Goal: Information Seeking & Learning: Find specific page/section

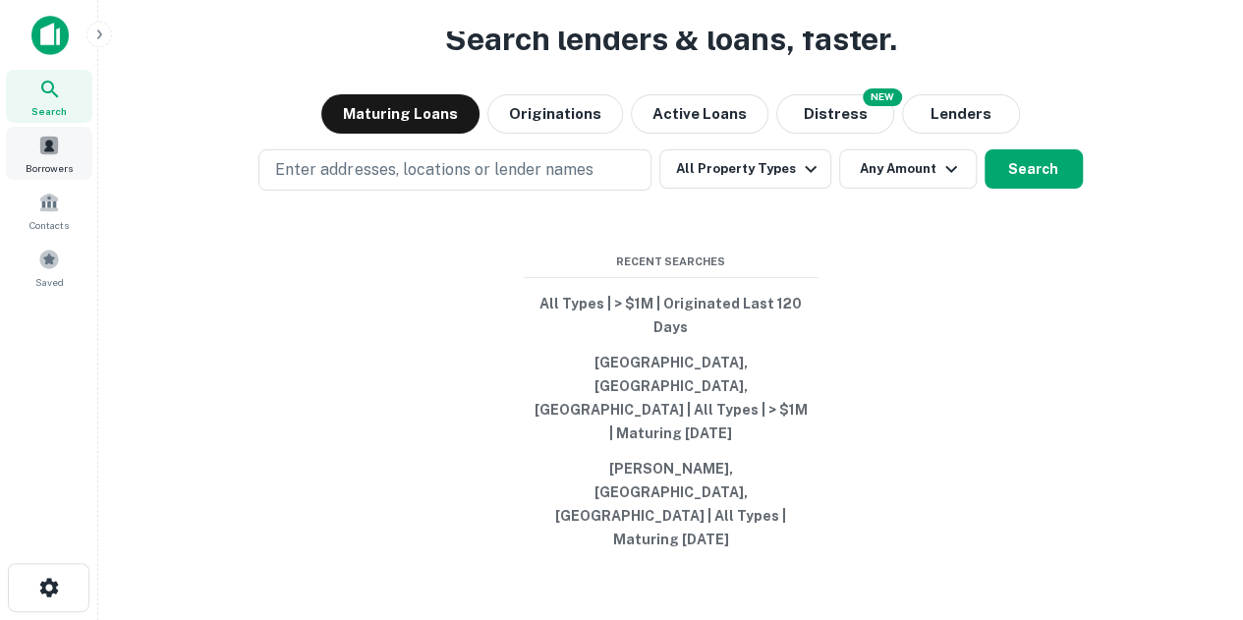
click at [57, 170] on span "Borrowers" at bounding box center [49, 168] width 47 height 16
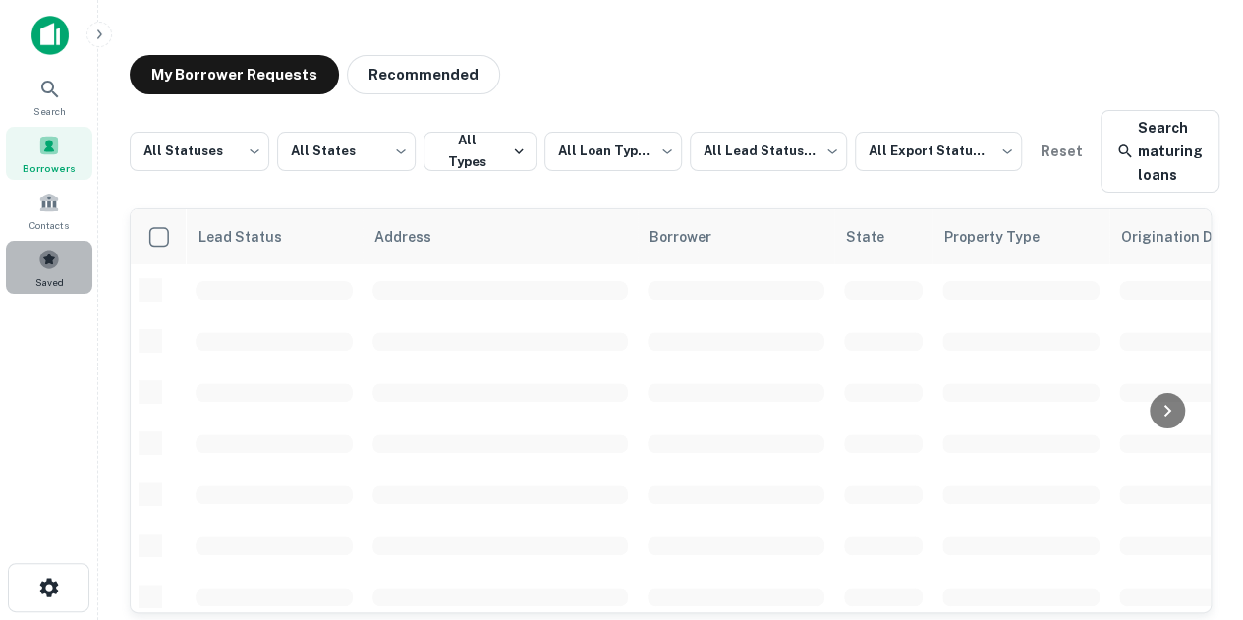
click at [57, 253] on span at bounding box center [49, 260] width 22 height 22
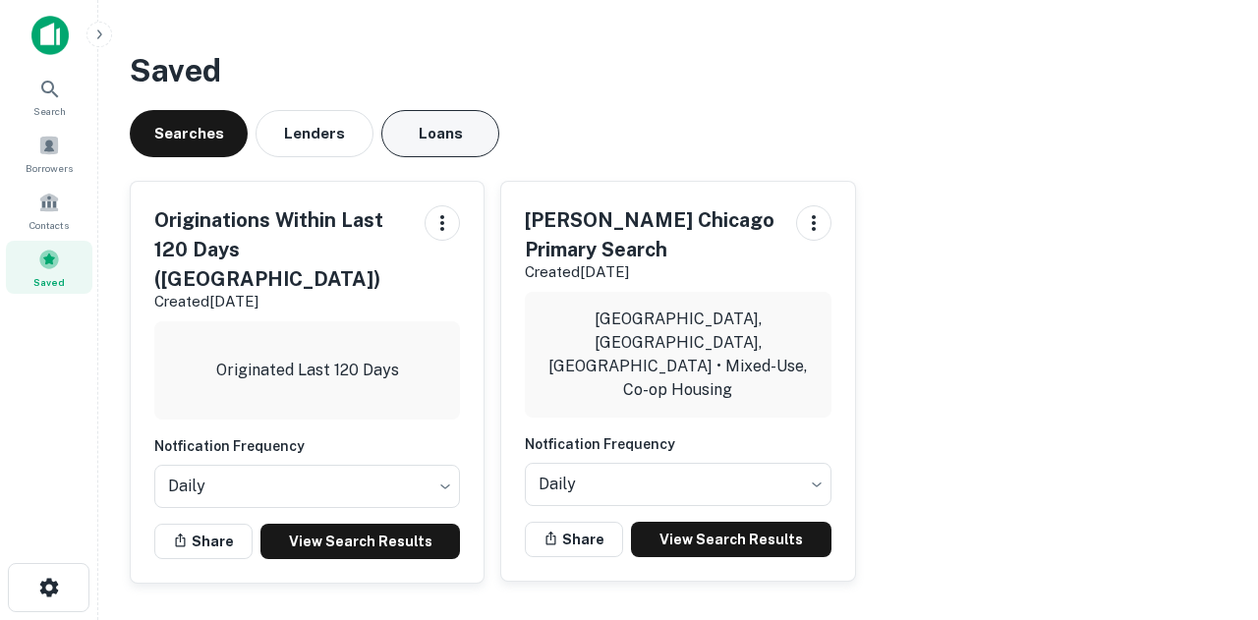
click at [402, 110] on div "Saved Searches Lenders Loans Originations Within Last 120 Days (Chicago) Create…" at bounding box center [678, 323] width 1128 height 584
click at [402, 116] on button "Loans" at bounding box center [440, 133] width 118 height 47
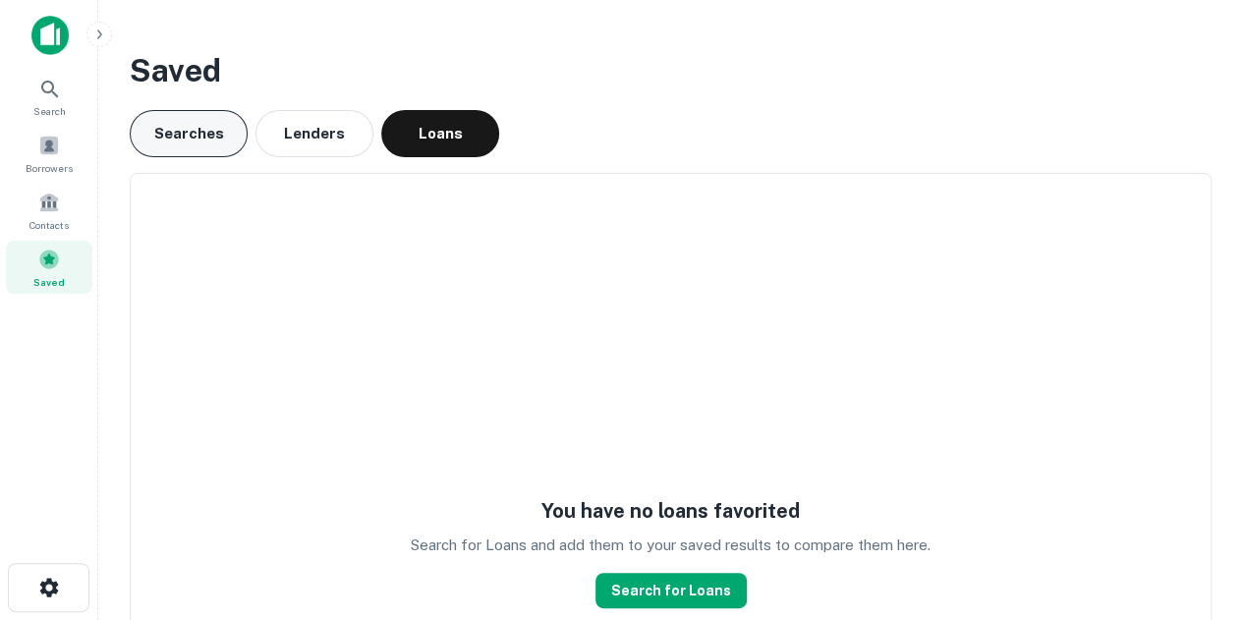
click at [153, 129] on button "Searches" at bounding box center [189, 133] width 118 height 47
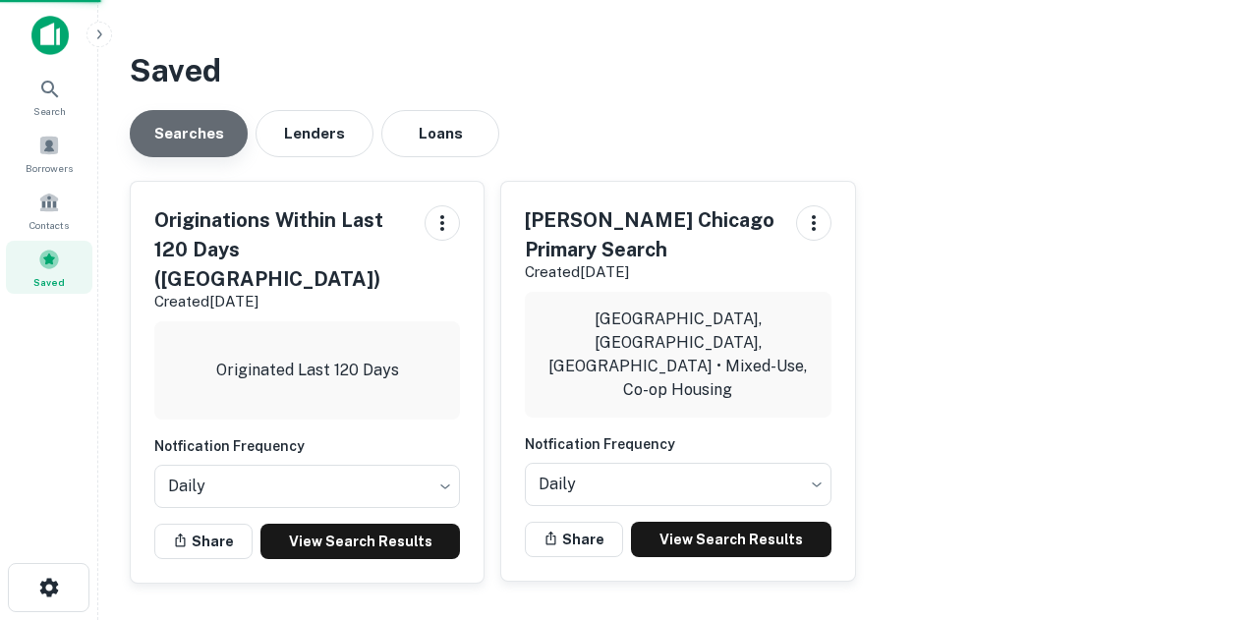
click at [156, 129] on button "Searches" at bounding box center [189, 133] width 118 height 47
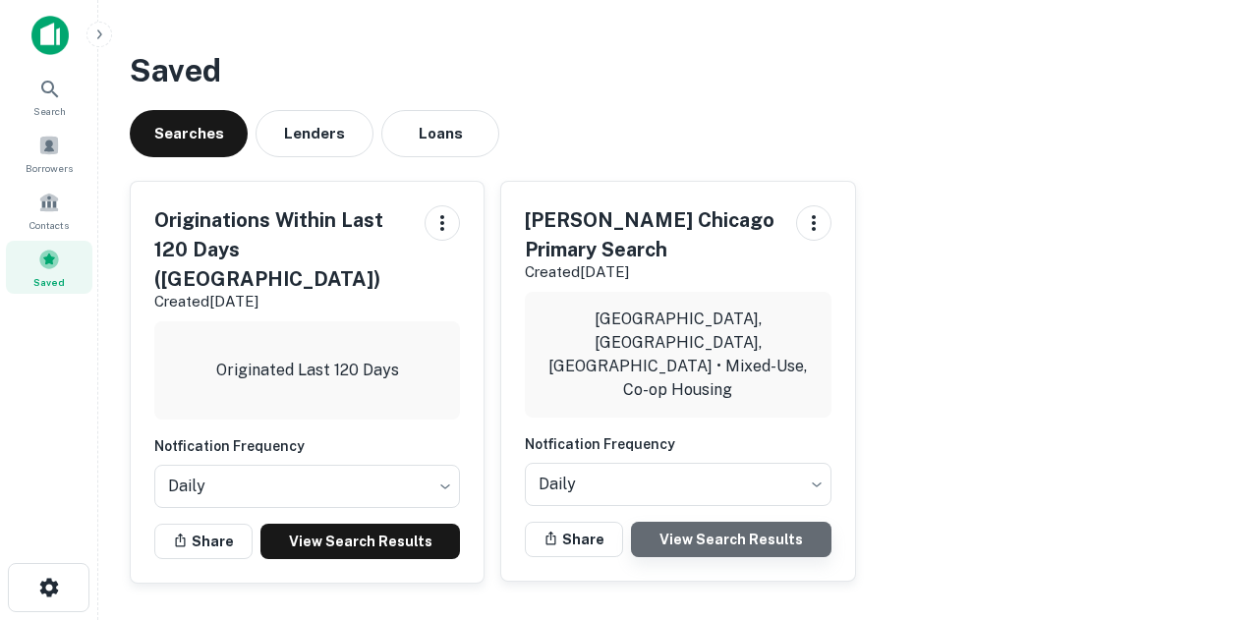
click at [694, 522] on link "View Search Results" at bounding box center [730, 539] width 199 height 35
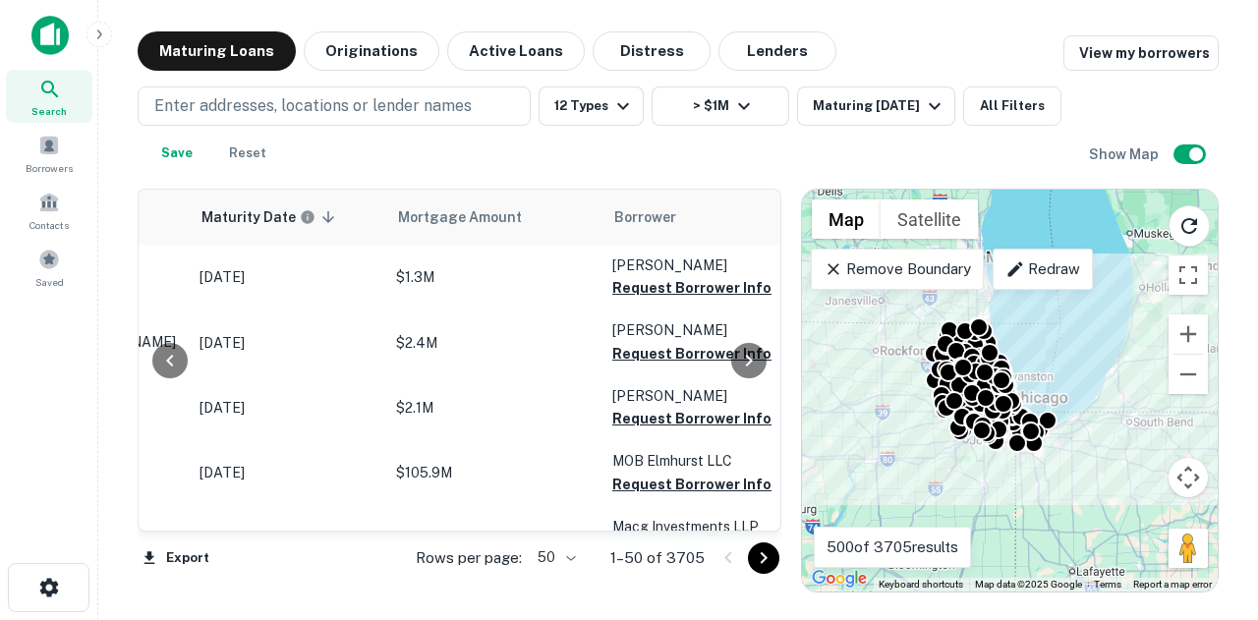
scroll to position [0, 393]
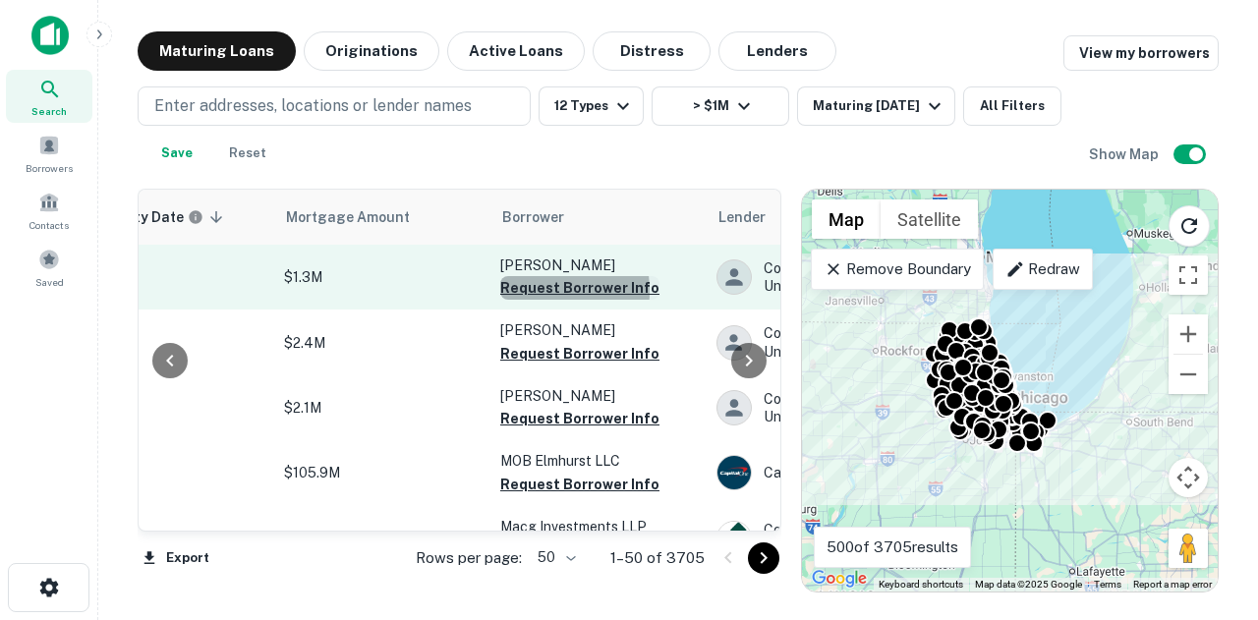
click at [527, 291] on button "Request Borrower Info" at bounding box center [579, 288] width 159 height 24
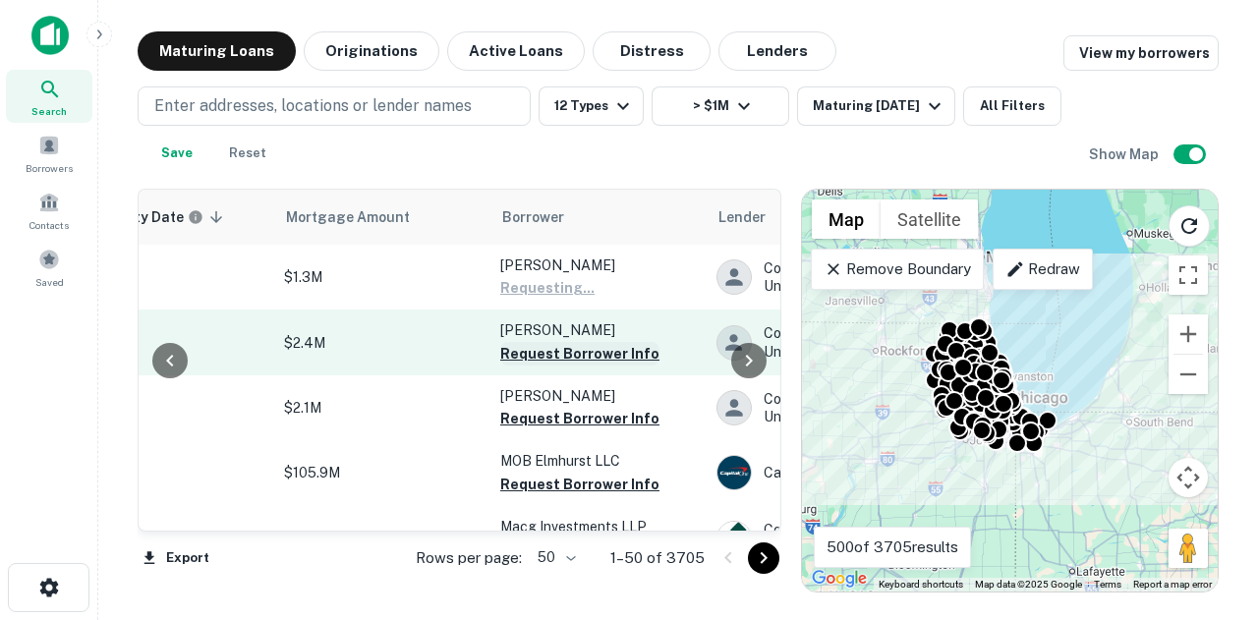
click at [525, 350] on button "Request Borrower Info" at bounding box center [579, 354] width 159 height 24
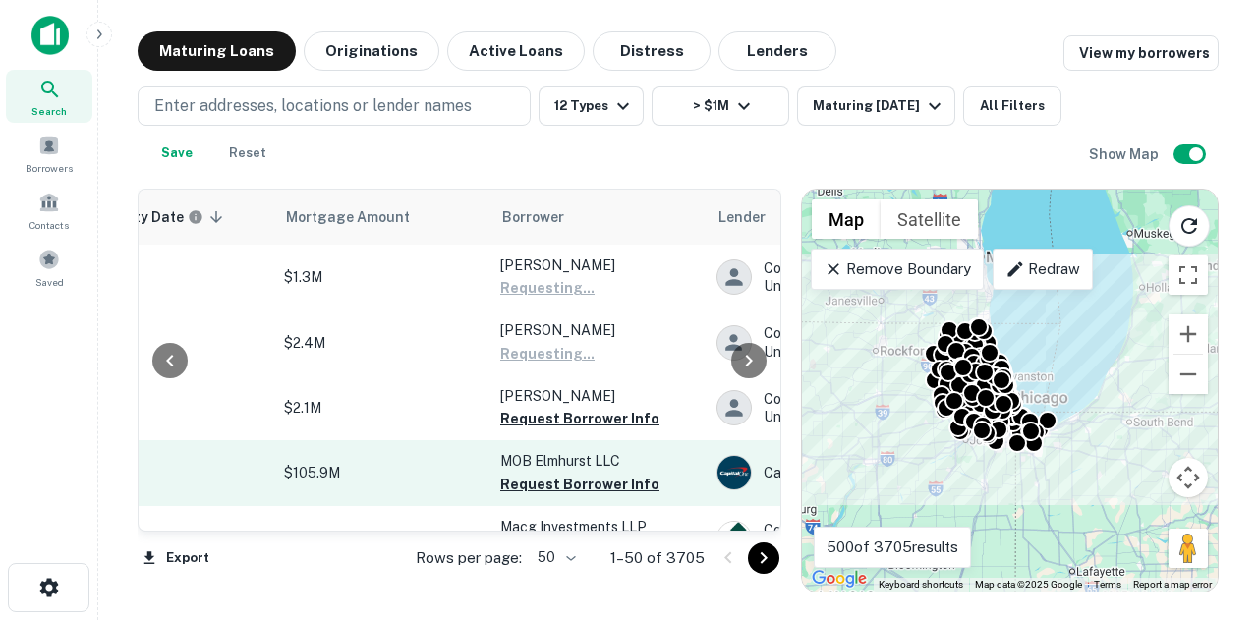
drag, startPoint x: 519, startPoint y: 407, endPoint x: 515, endPoint y: 446, distance: 39.5
click at [519, 408] on button "Request Borrower Info" at bounding box center [579, 419] width 159 height 24
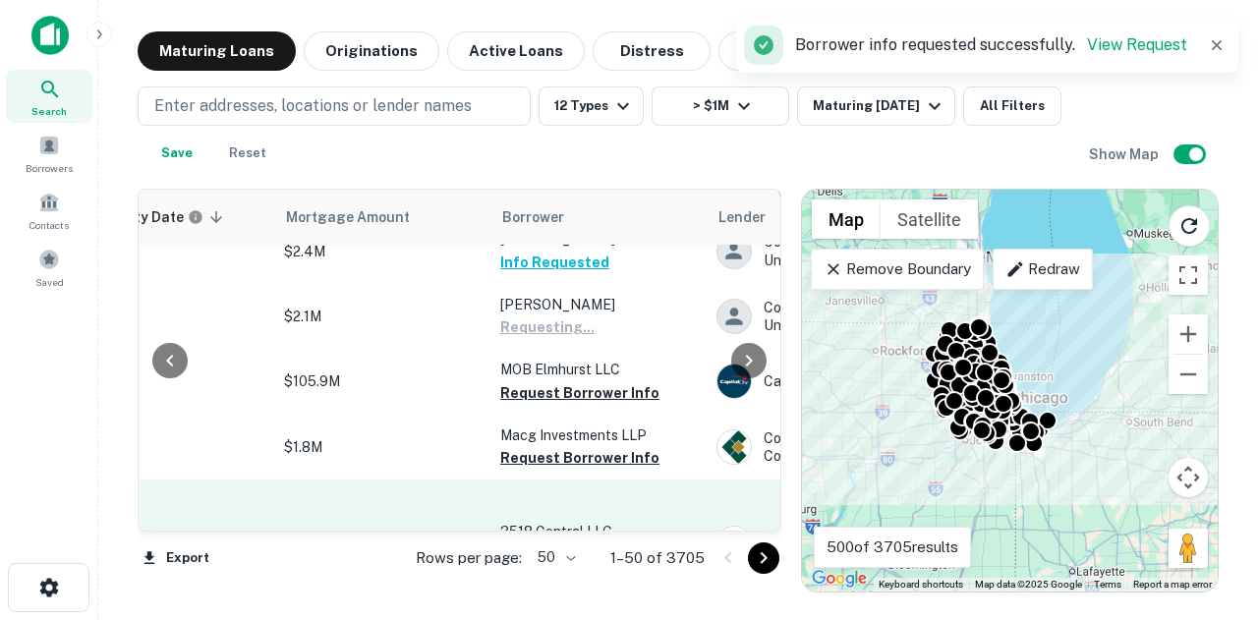
scroll to position [197, 393]
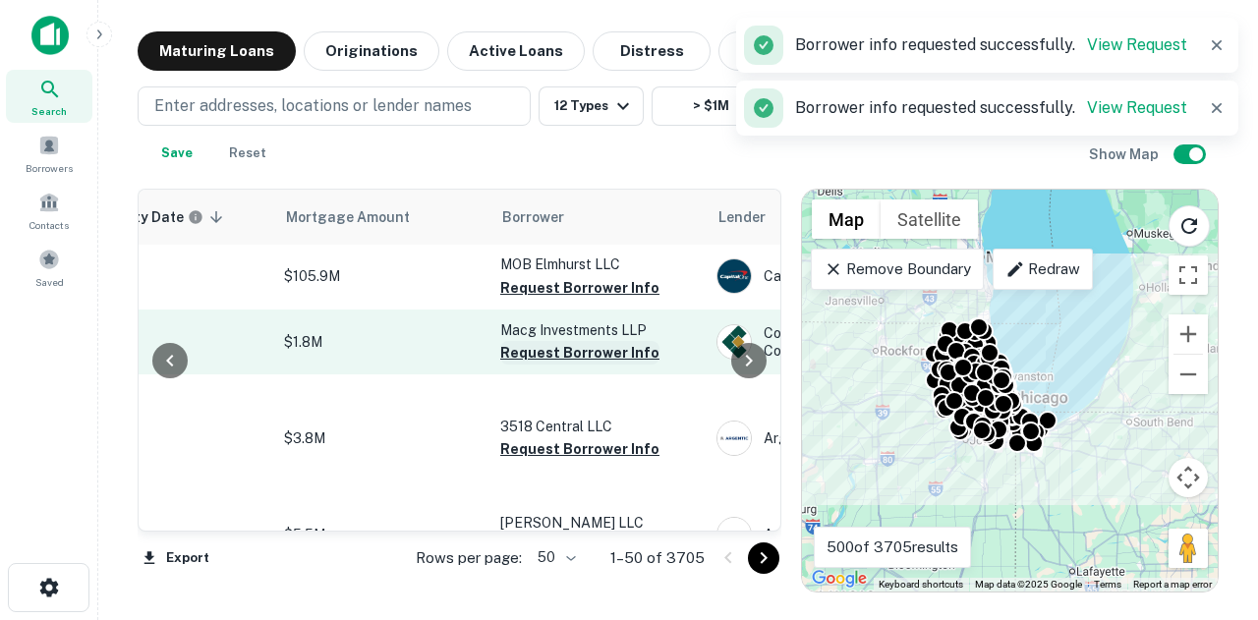
click at [574, 350] on button "Request Borrower Info" at bounding box center [579, 353] width 159 height 24
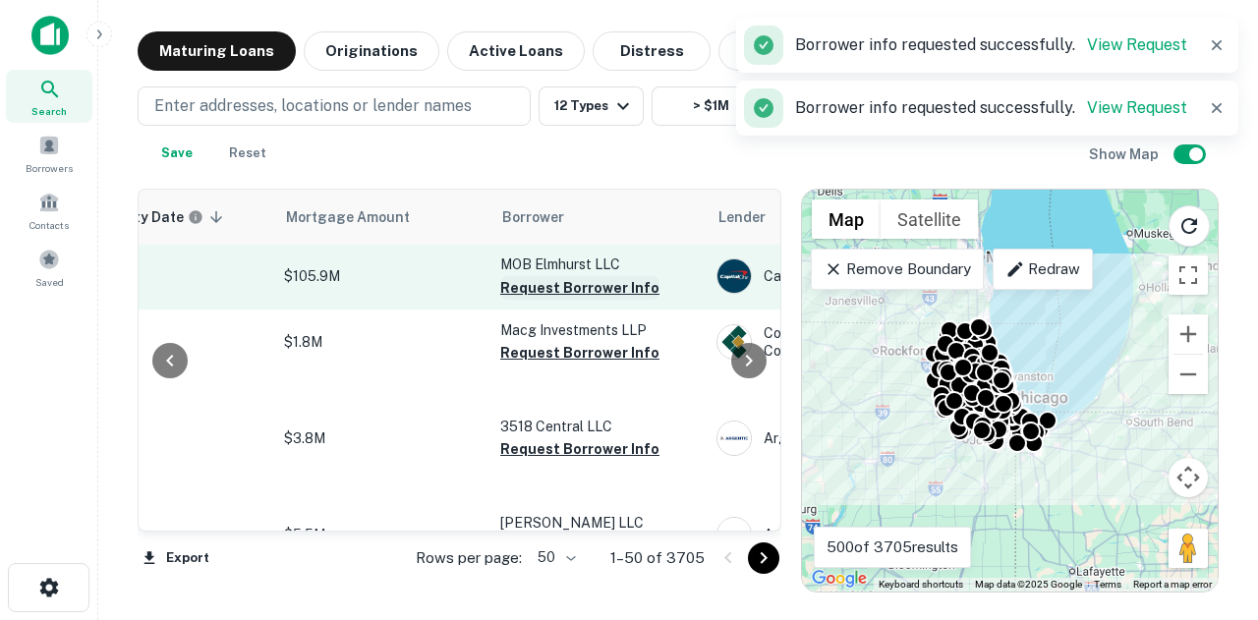
click at [629, 285] on button "Request Borrower Info" at bounding box center [579, 288] width 159 height 24
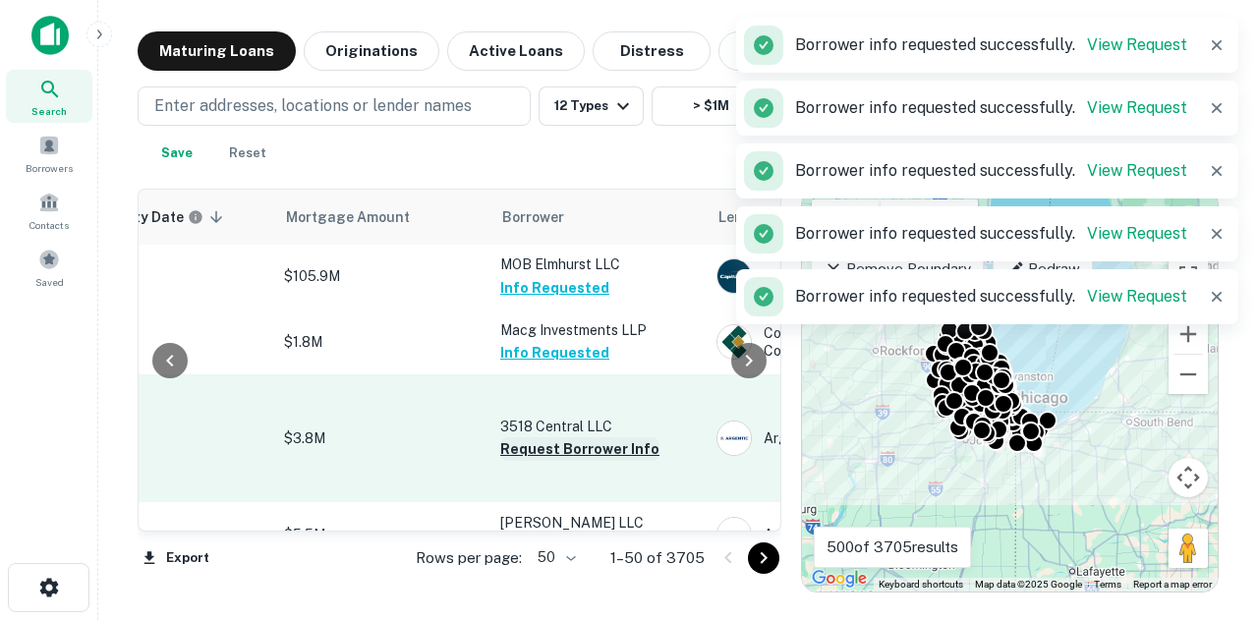
click at [582, 444] on button "Request Borrower Info" at bounding box center [579, 449] width 159 height 24
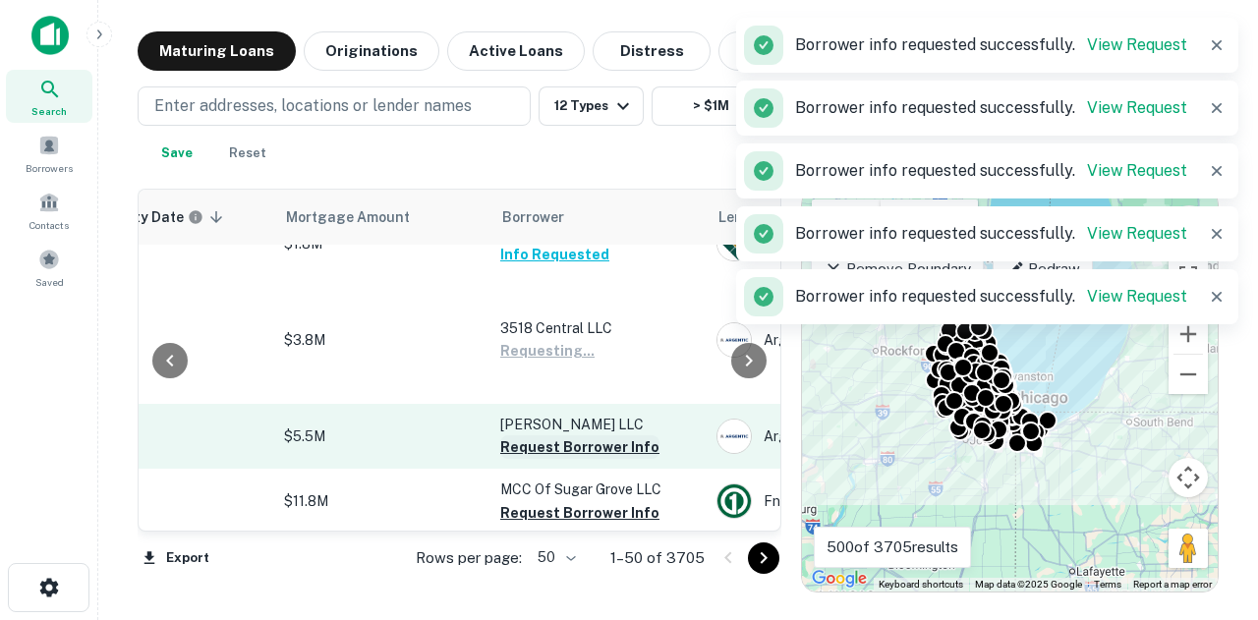
click at [582, 443] on button "Request Borrower Info" at bounding box center [579, 447] width 159 height 24
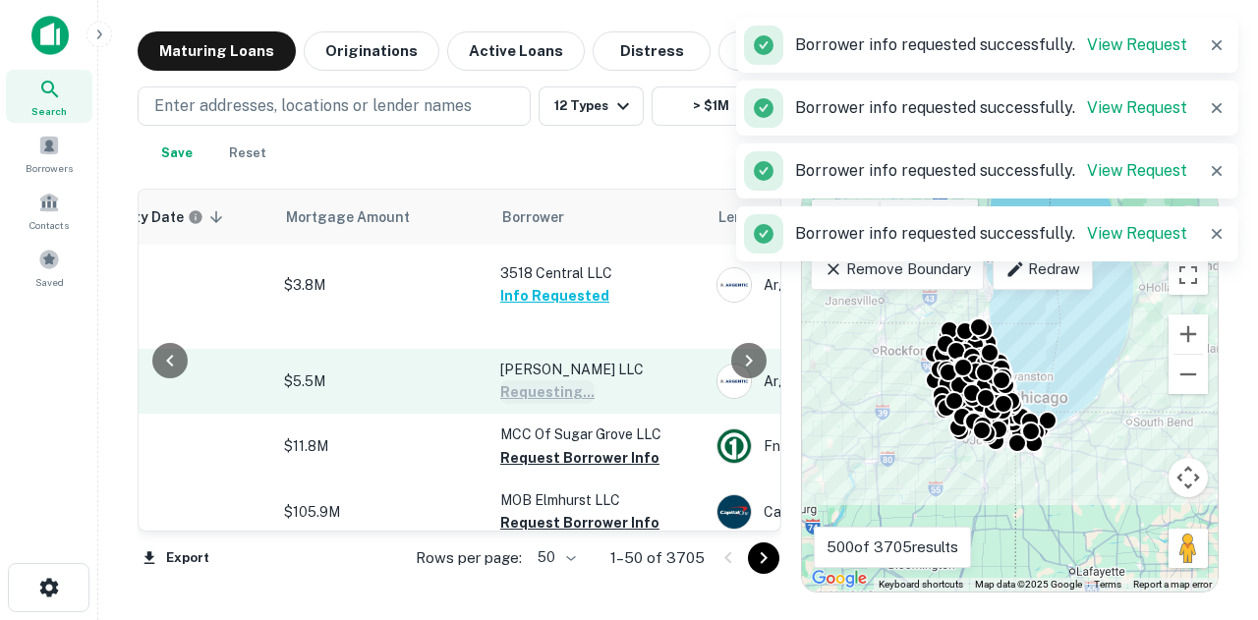
scroll to position [393, 393]
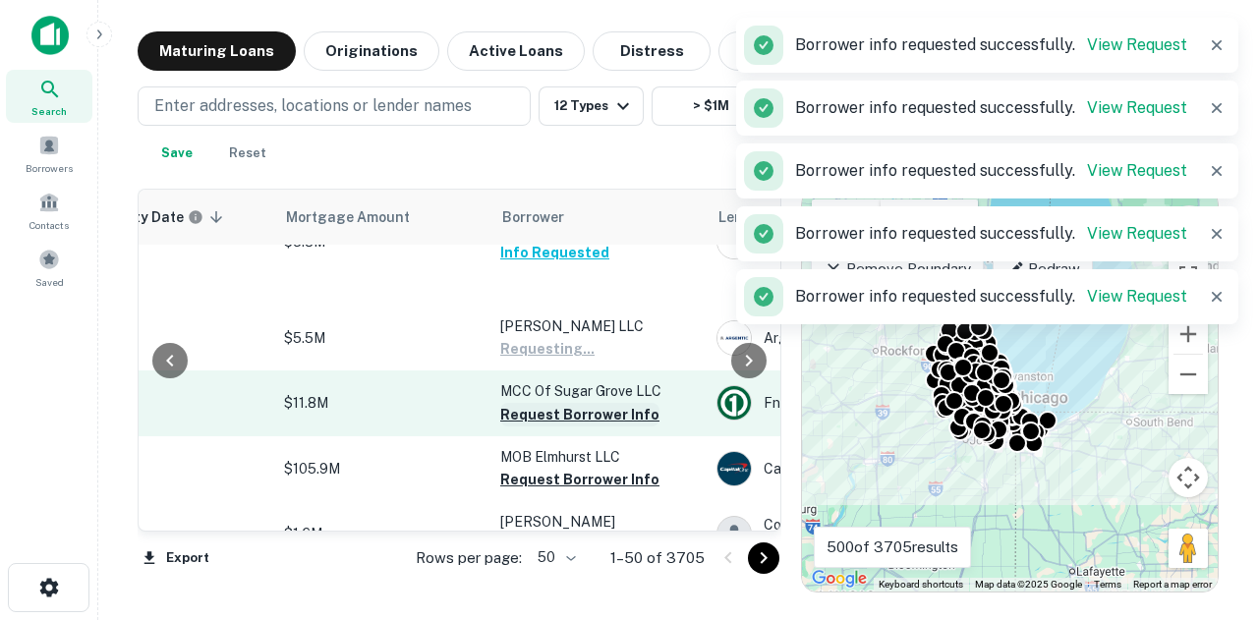
click at [592, 415] on button "Request Borrower Info" at bounding box center [579, 415] width 159 height 24
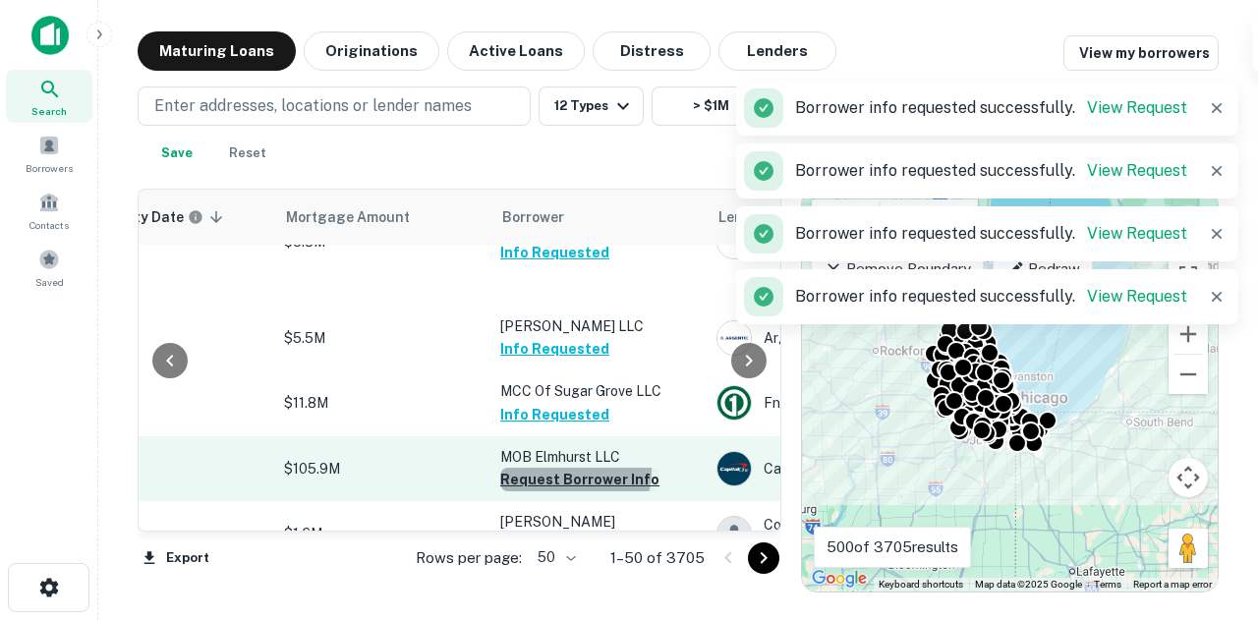
click at [567, 471] on button "Request Borrower Info" at bounding box center [579, 480] width 159 height 24
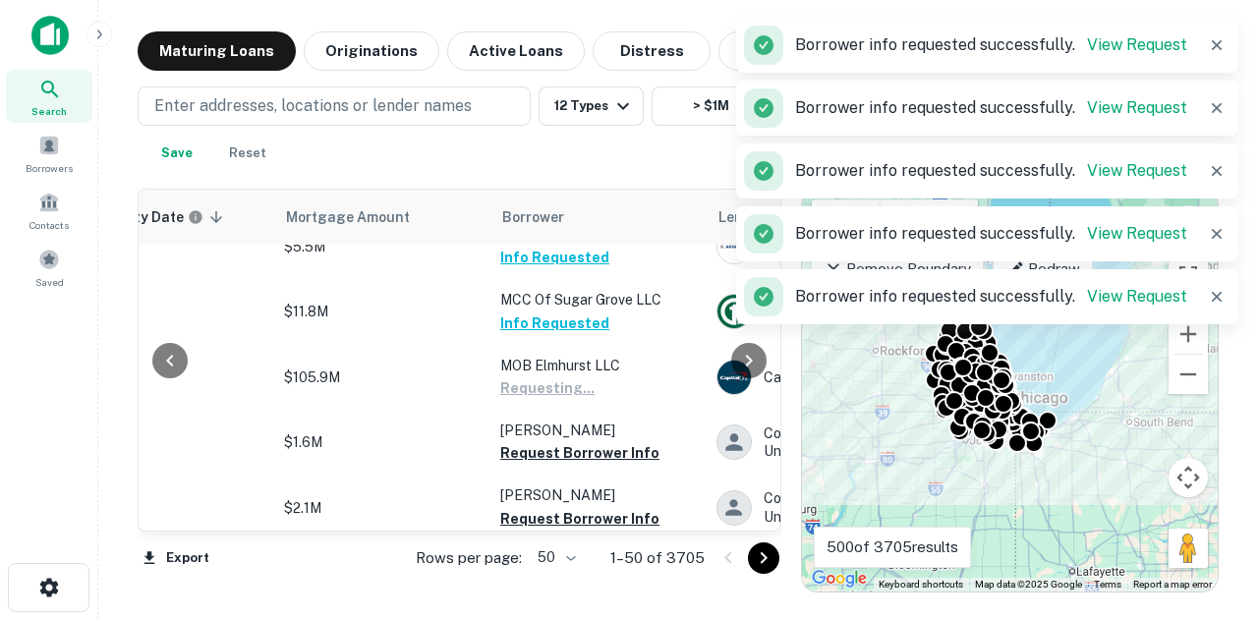
scroll to position [590, 393]
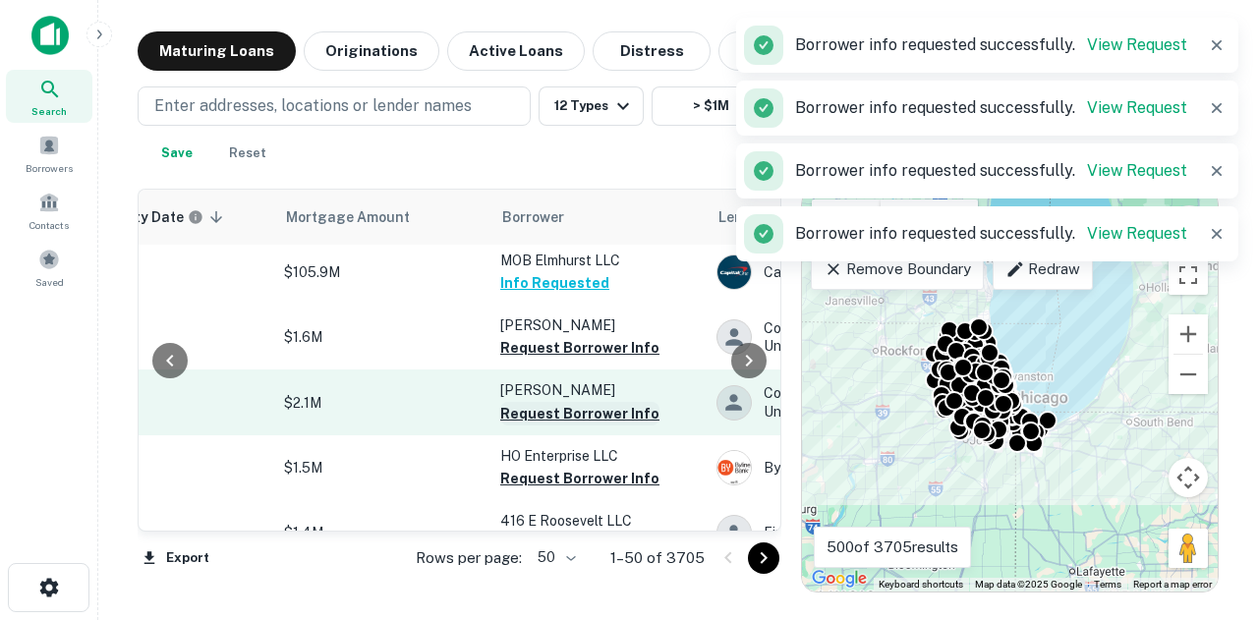
click at [595, 420] on button "Request Borrower Info" at bounding box center [579, 414] width 159 height 24
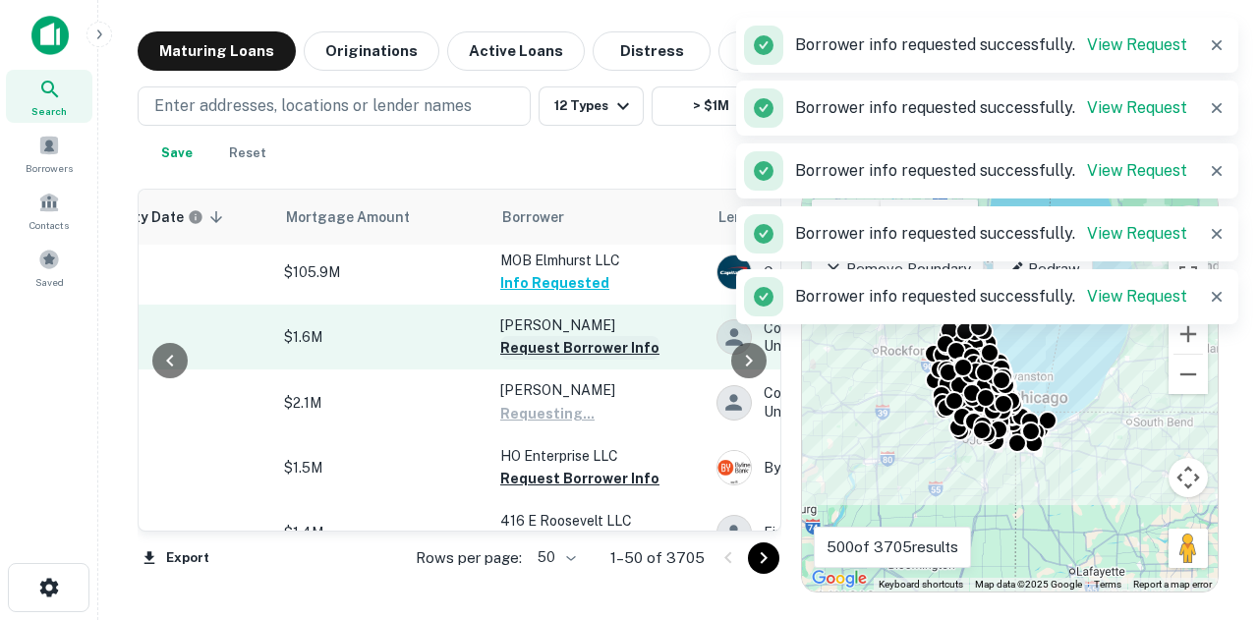
click at [631, 355] on button "Request Borrower Info" at bounding box center [579, 348] width 159 height 24
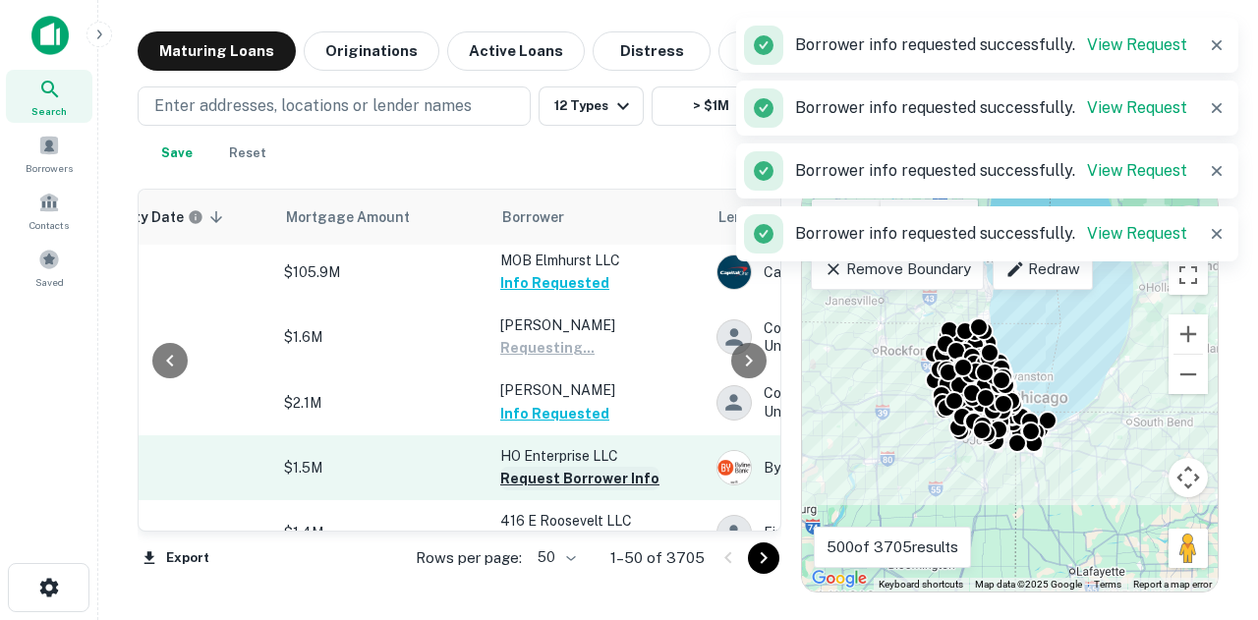
click at [564, 475] on button "Request Borrower Info" at bounding box center [579, 479] width 159 height 24
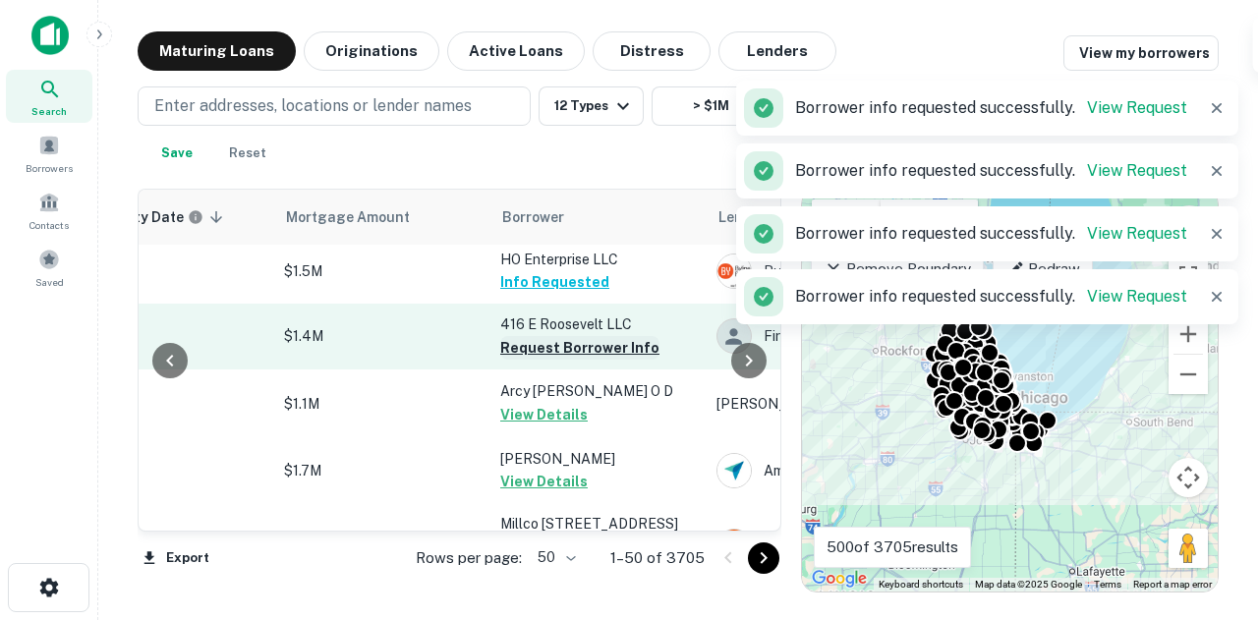
click at [628, 338] on button "Request Borrower Info" at bounding box center [579, 348] width 159 height 24
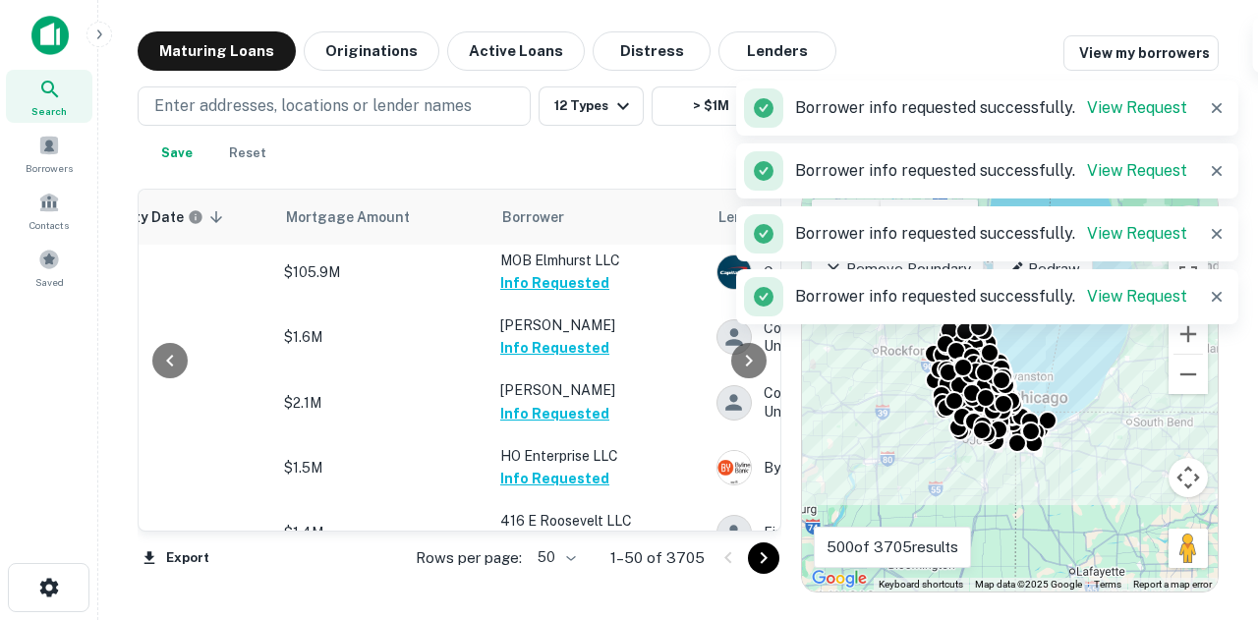
scroll to position [0, 393]
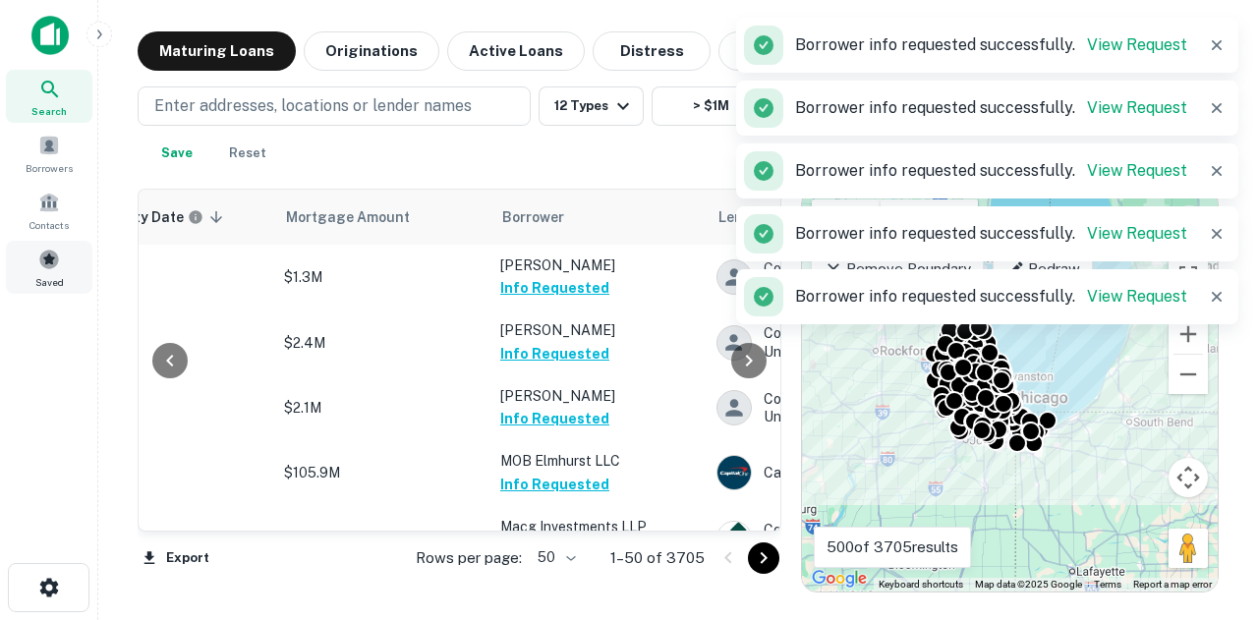
click at [71, 264] on div "Saved" at bounding box center [49, 267] width 86 height 53
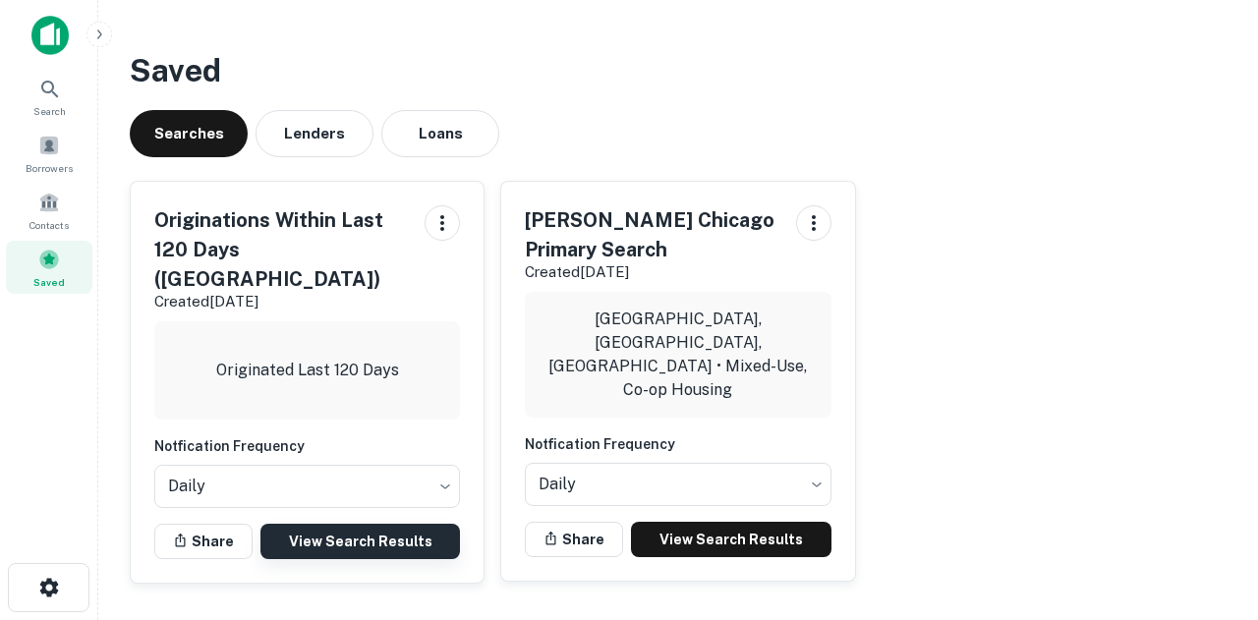
click at [296, 524] on link "View Search Results" at bounding box center [359, 541] width 199 height 35
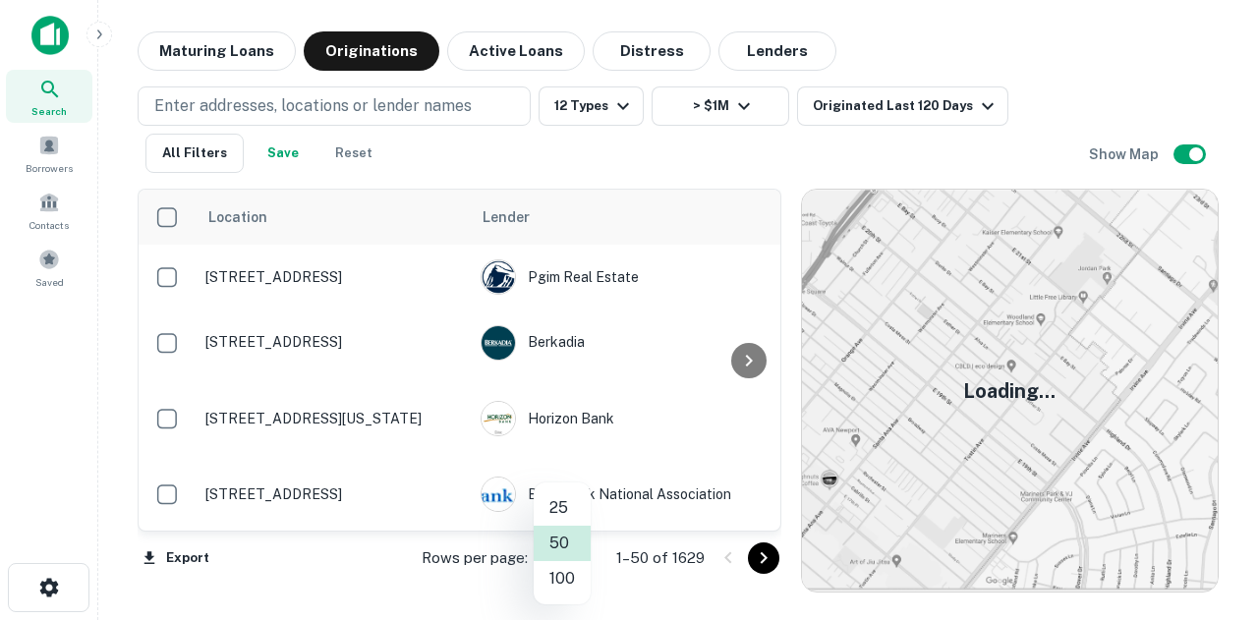
click at [578, 552] on body "Search Borrowers Contacts Saved Maturing Loans Originations Active Loans Distre…" at bounding box center [629, 310] width 1258 height 620
click at [570, 571] on li "100" at bounding box center [562, 578] width 57 height 35
type input "***"
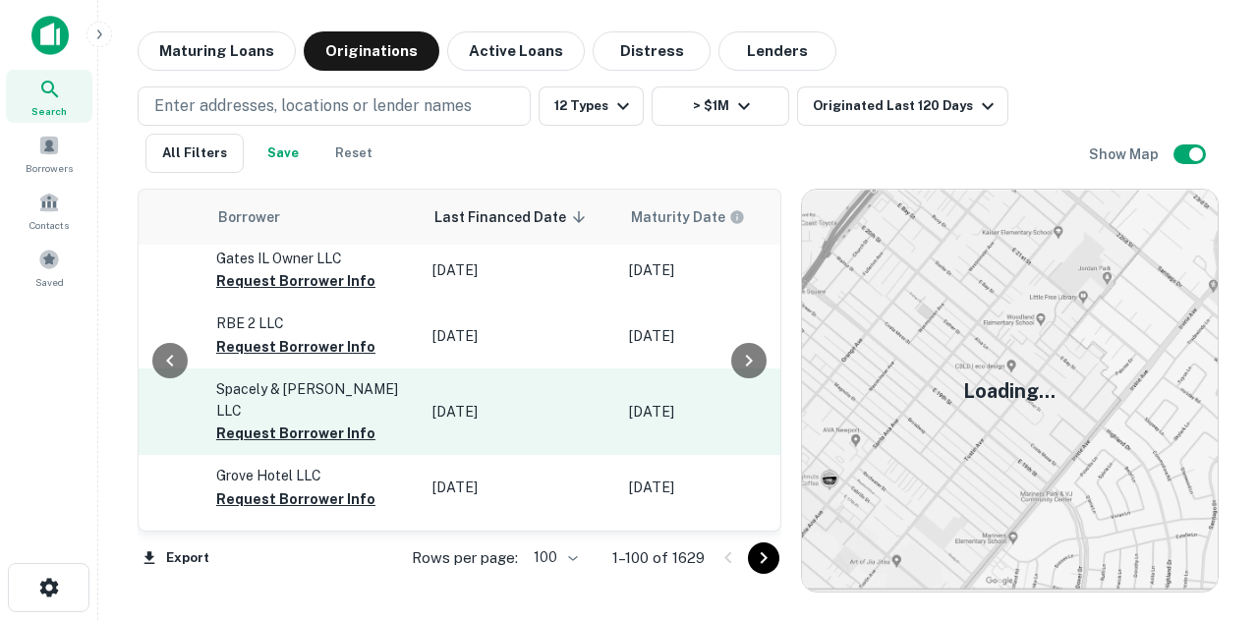
scroll to position [0, 1120]
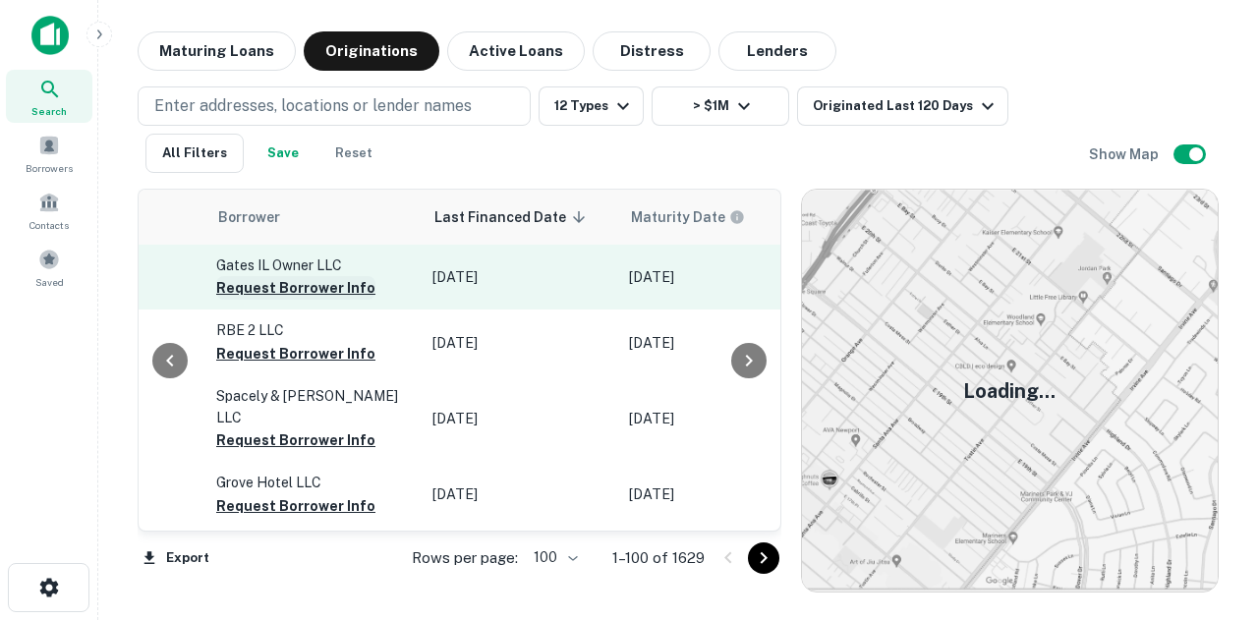
click at [342, 287] on button "Request Borrower Info" at bounding box center [295, 288] width 159 height 24
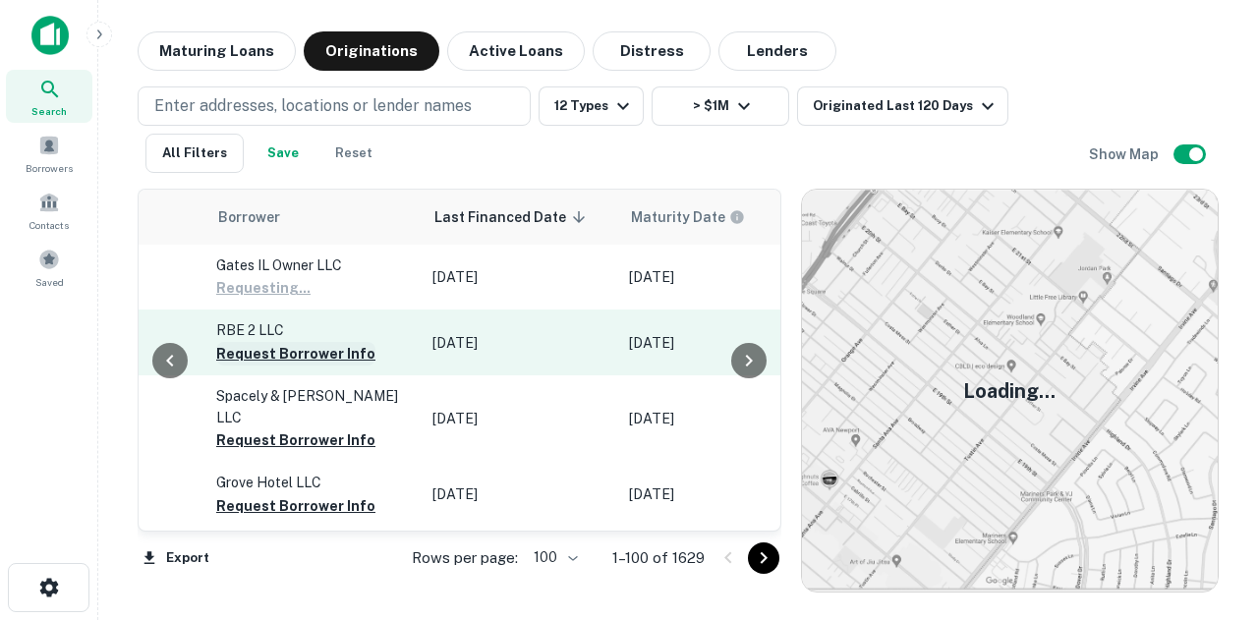
click at [263, 353] on button "Request Borrower Info" at bounding box center [295, 354] width 159 height 24
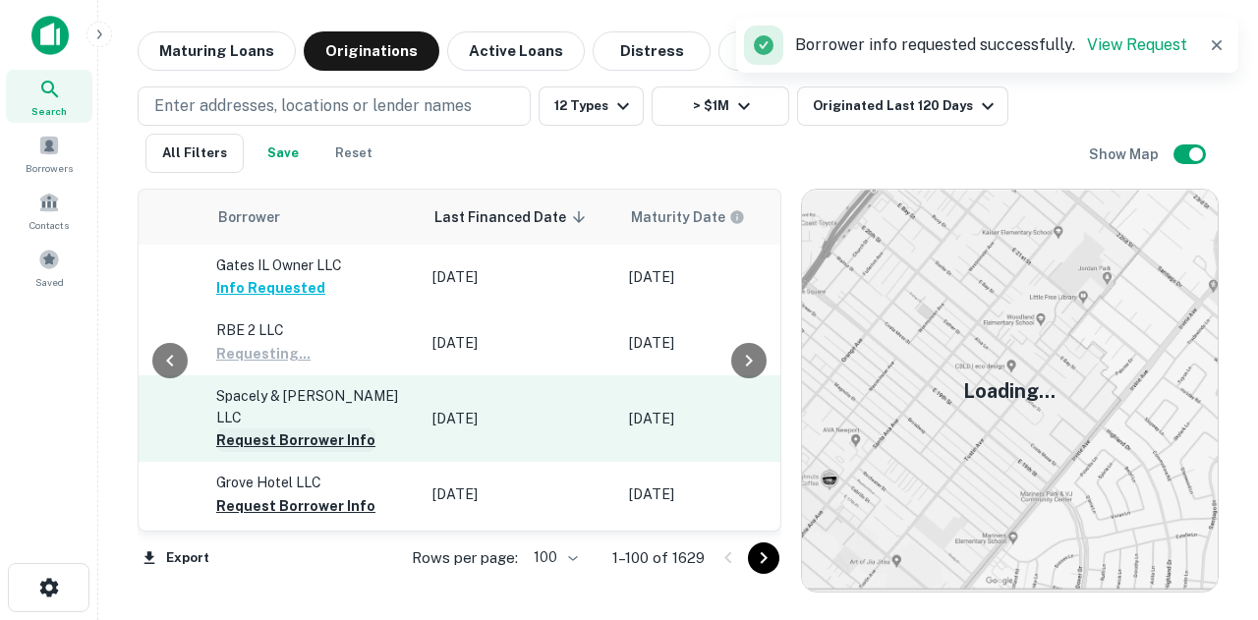
click at [261, 428] on button "Request Borrower Info" at bounding box center [295, 440] width 159 height 24
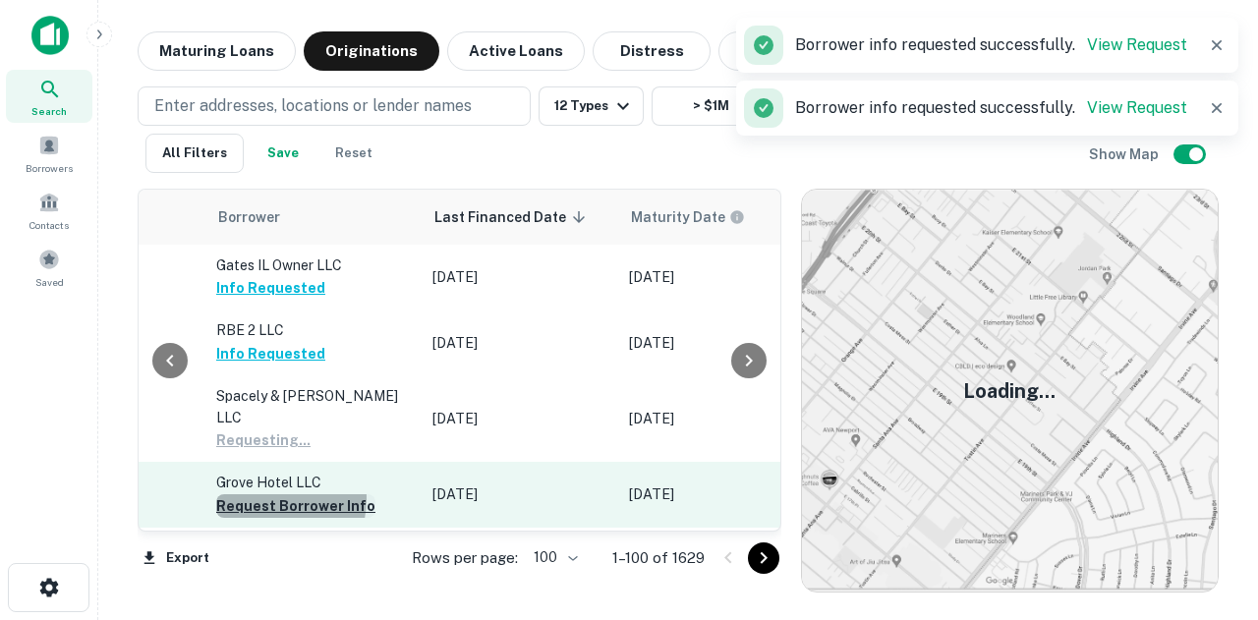
click at [261, 494] on button "Request Borrower Info" at bounding box center [295, 506] width 159 height 24
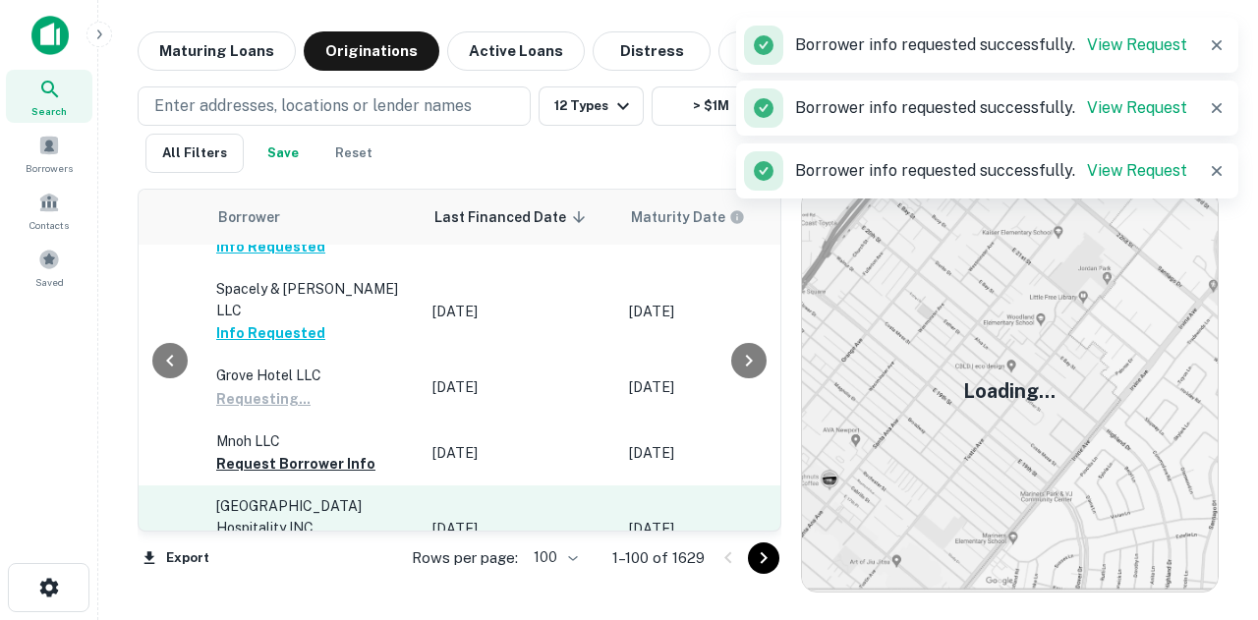
scroll to position [197, 1120]
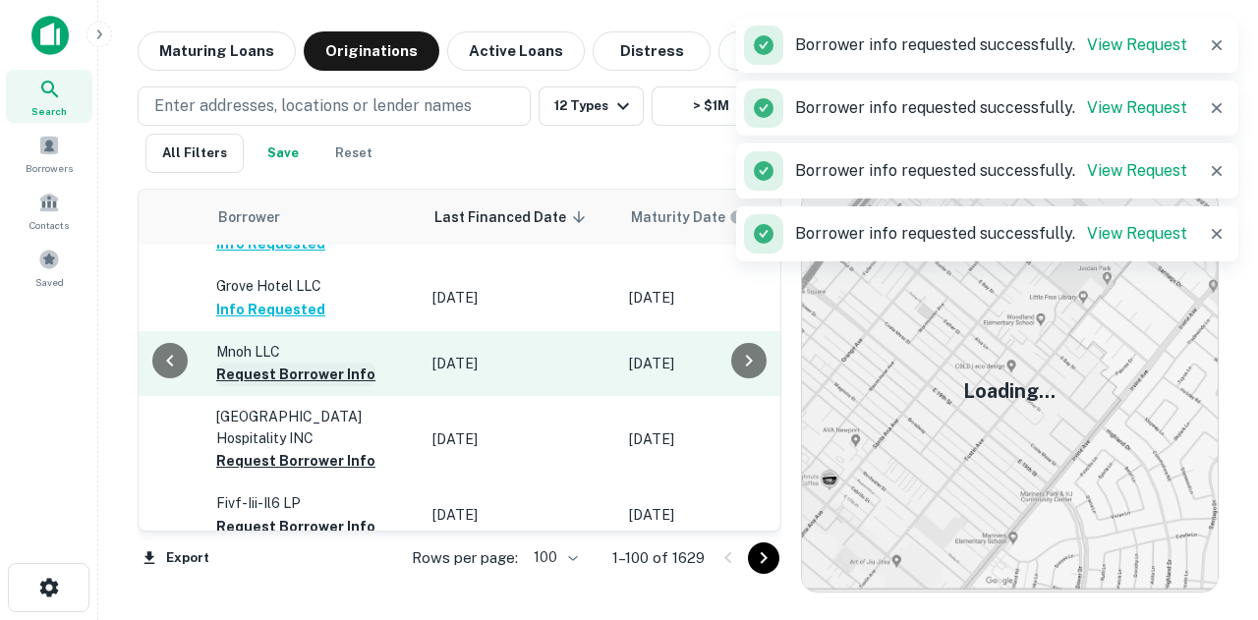
click at [335, 363] on button "Request Borrower Info" at bounding box center [295, 375] width 159 height 24
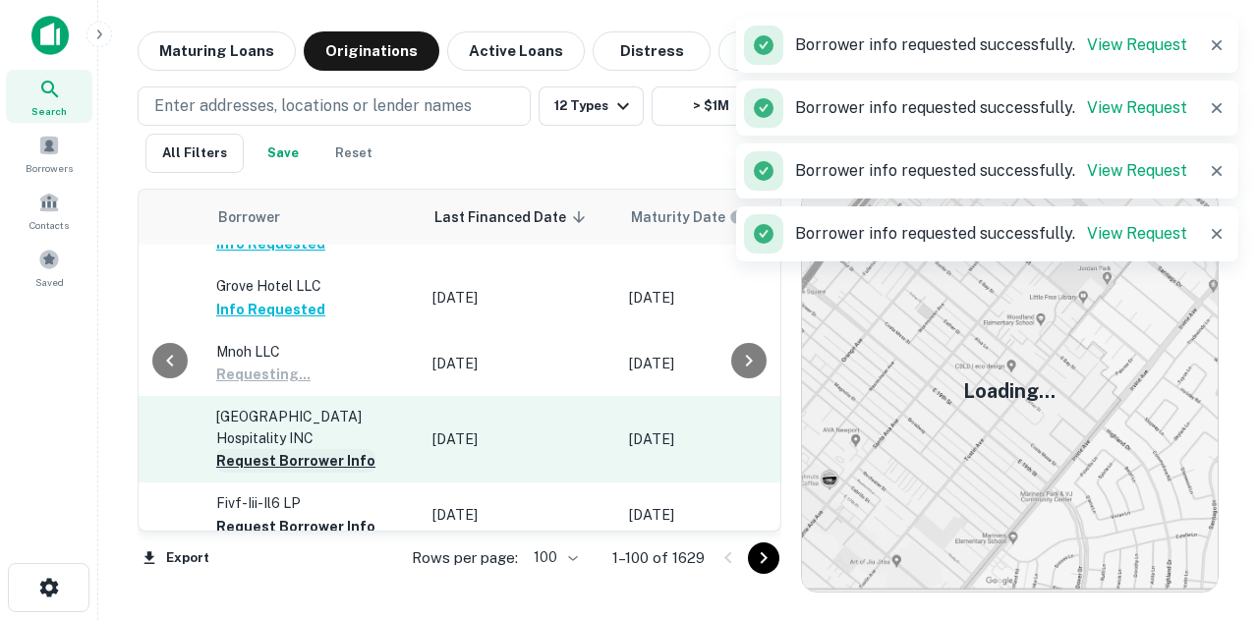
click at [265, 449] on button "Request Borrower Info" at bounding box center [295, 461] width 159 height 24
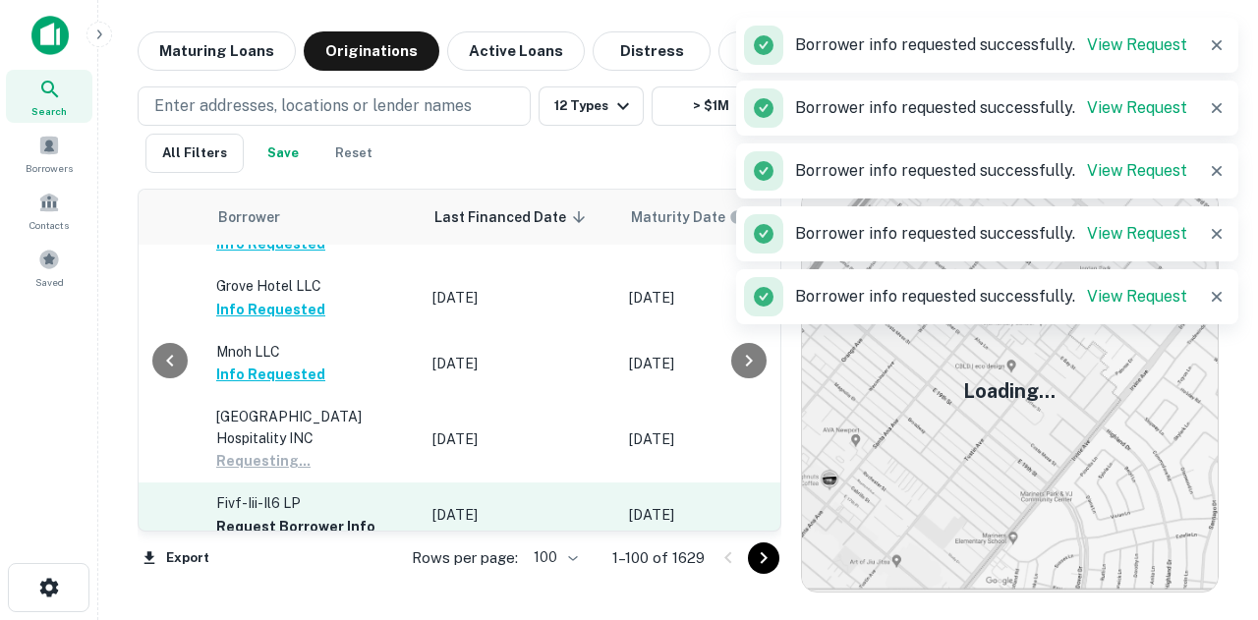
click at [234, 495] on td "Fivf-iii-il6 LP Request Borrower Info" at bounding box center [314, 515] width 216 height 65
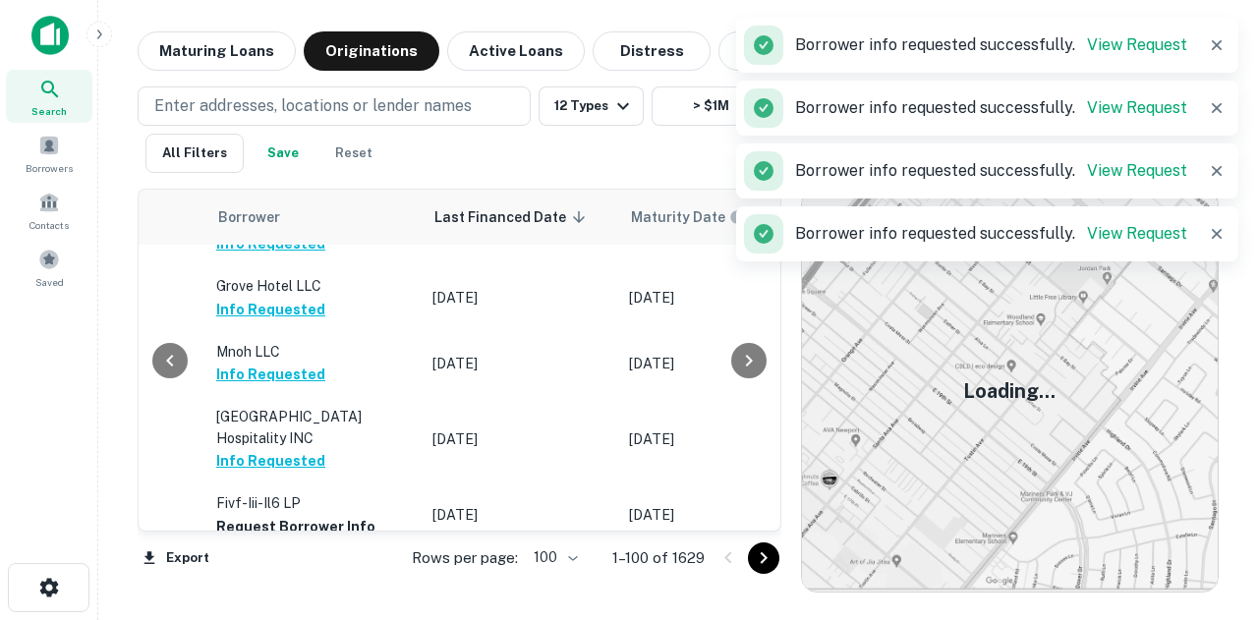
scroll to position [295, 1120]
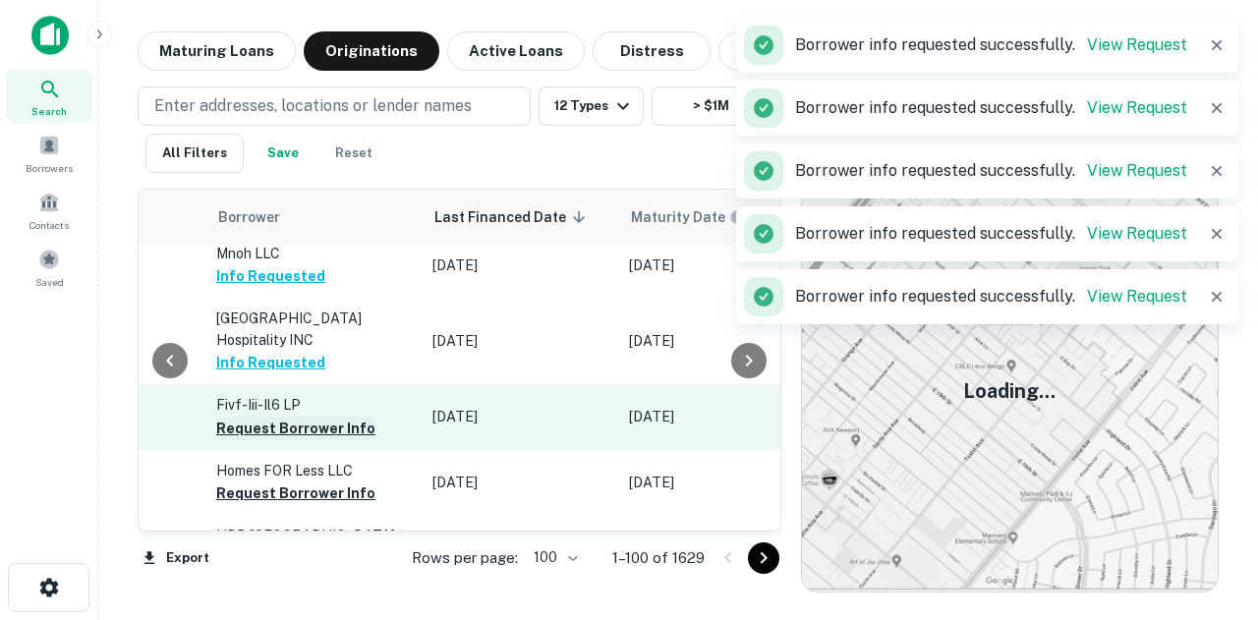
click at [287, 417] on button "Request Borrower Info" at bounding box center [295, 429] width 159 height 24
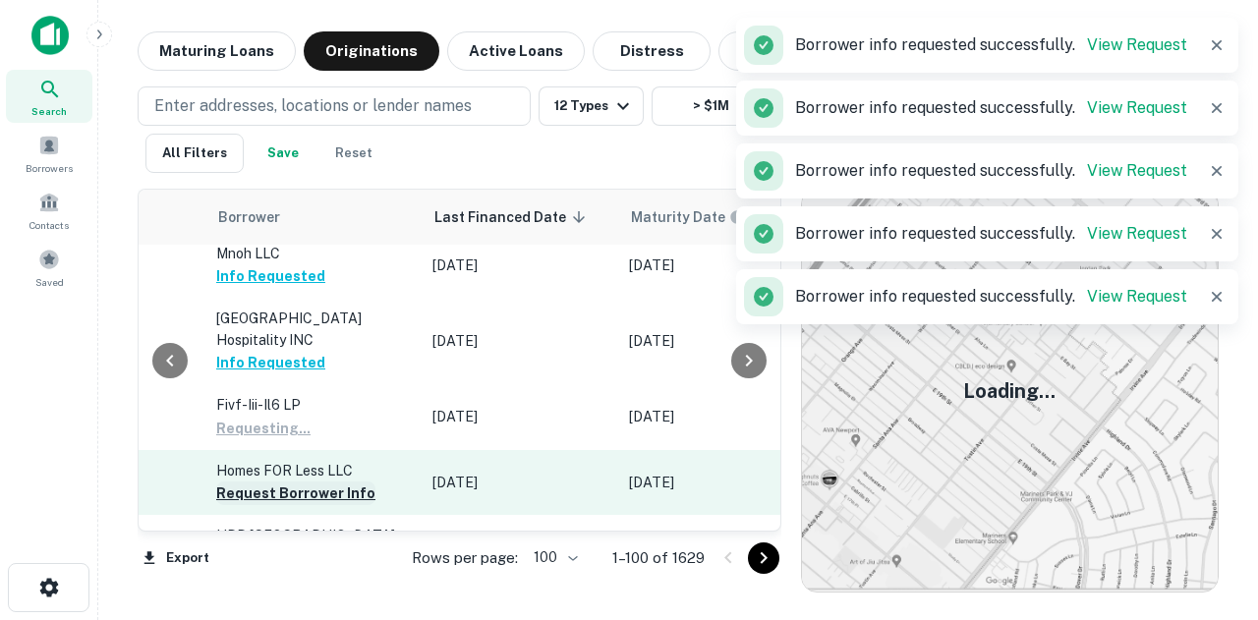
click at [244, 450] on td "Homes FOR Less LLC Request Borrower Info" at bounding box center [314, 482] width 216 height 65
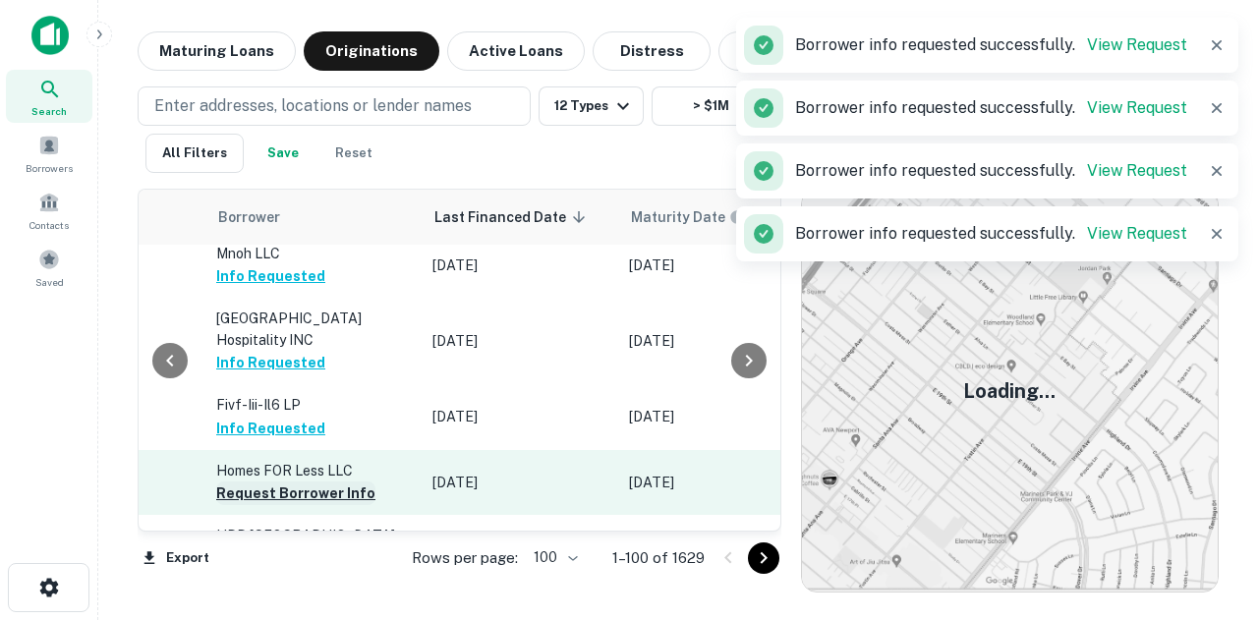
scroll to position [393, 1120]
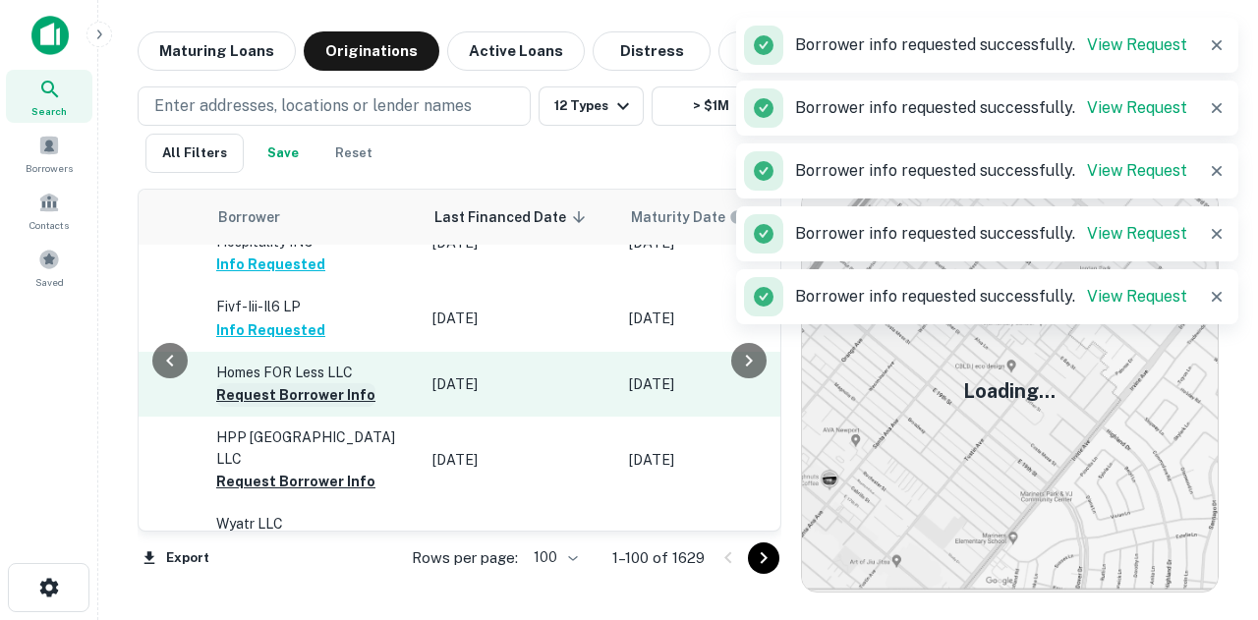
click at [292, 383] on button "Request Borrower Info" at bounding box center [295, 395] width 159 height 24
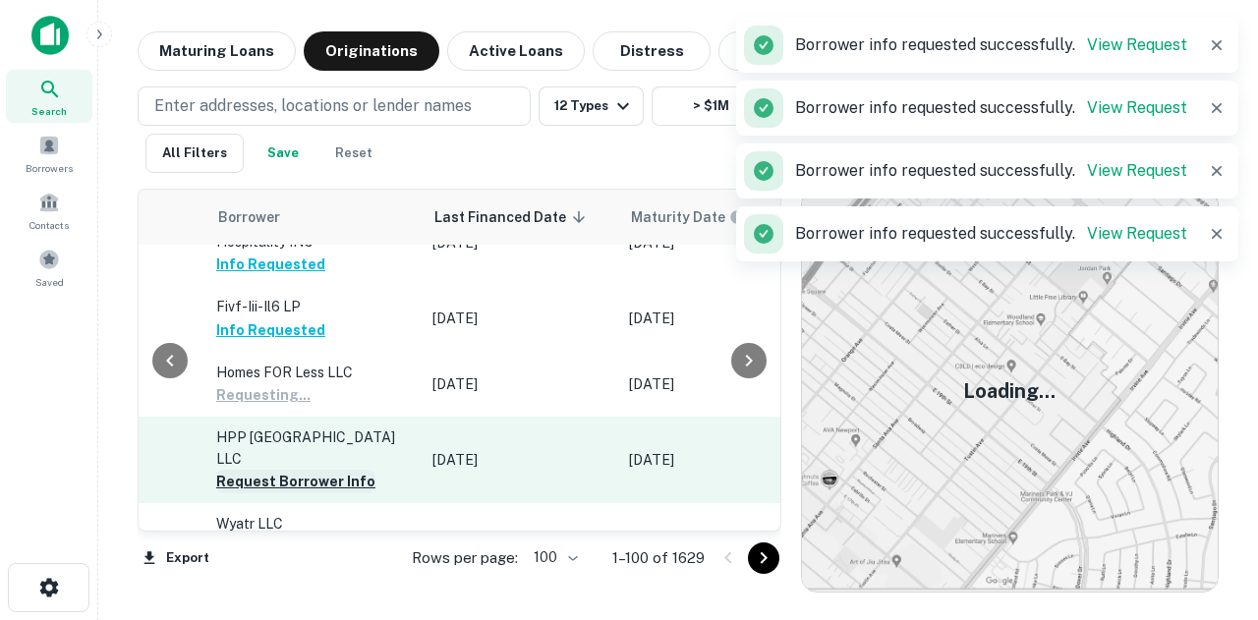
click at [253, 470] on button "Request Borrower Info" at bounding box center [295, 482] width 159 height 24
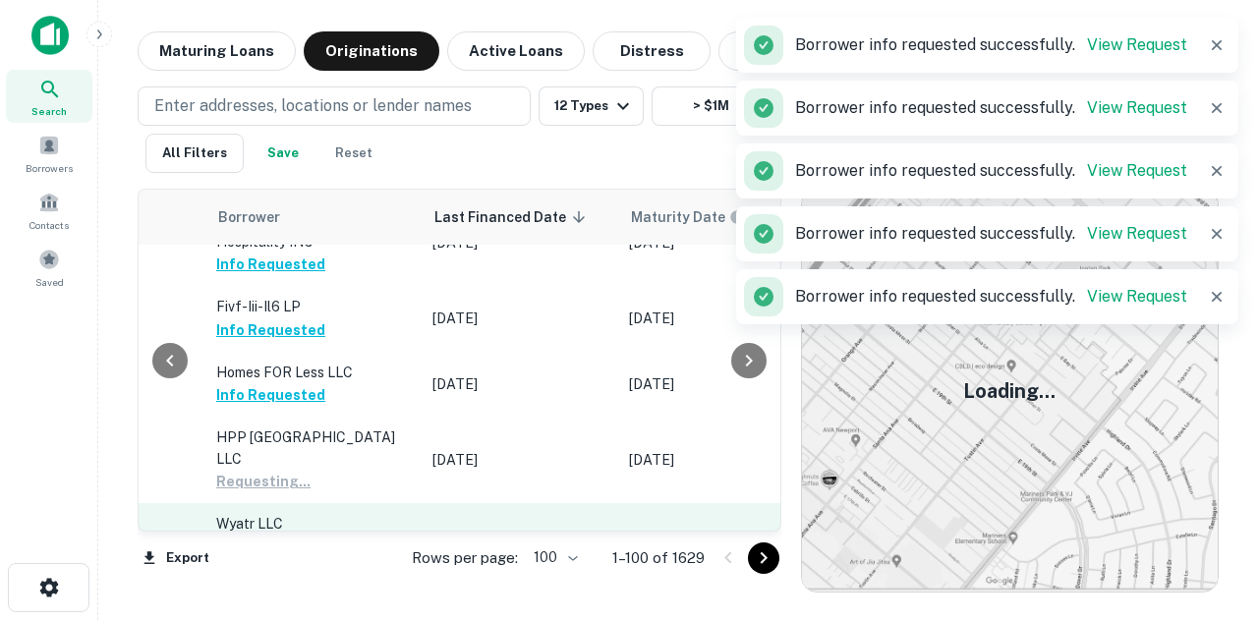
click at [221, 536] on button "Request Borrower Info" at bounding box center [295, 548] width 159 height 24
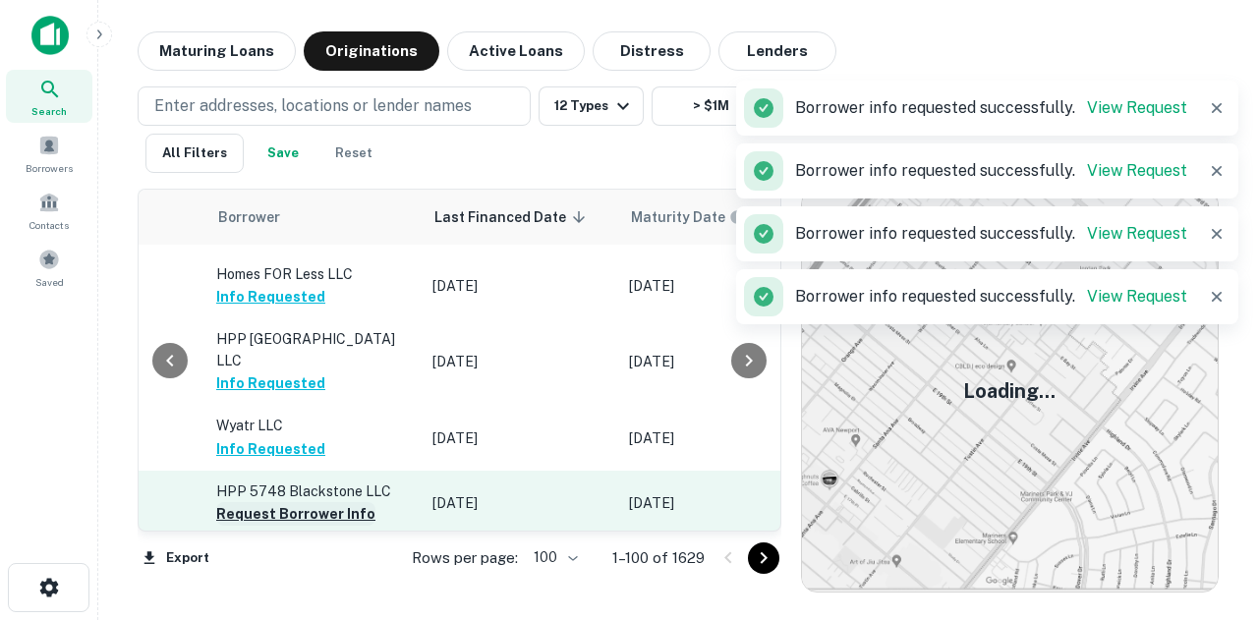
click at [231, 502] on button "Request Borrower Info" at bounding box center [295, 514] width 159 height 24
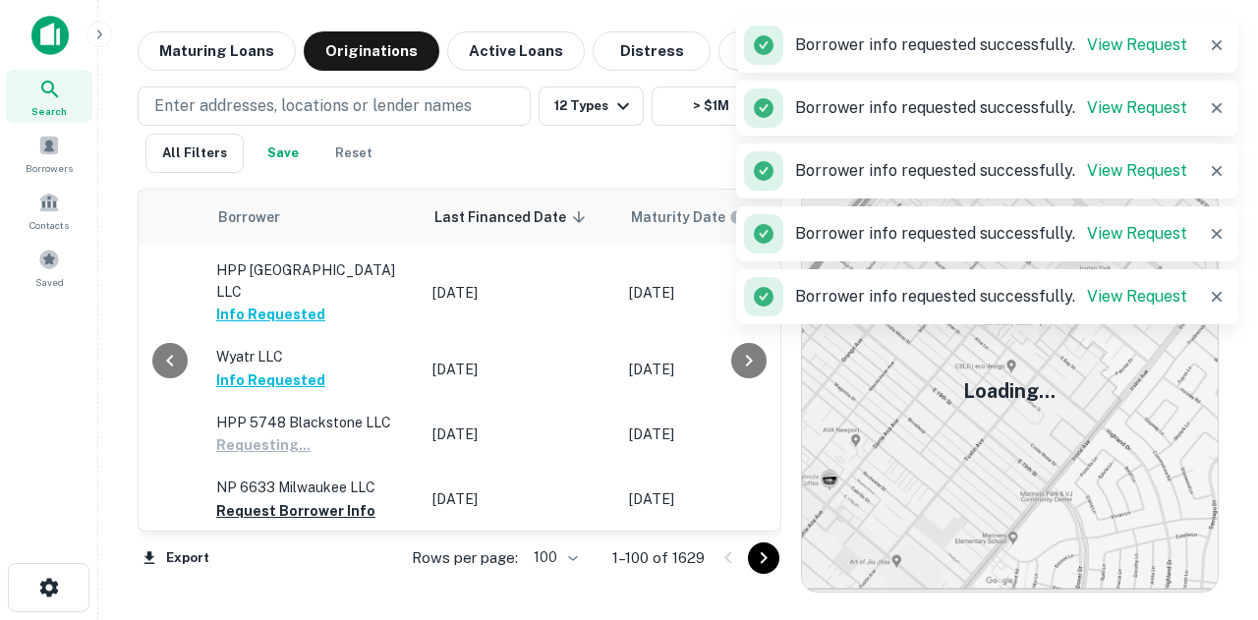
scroll to position [590, 1120]
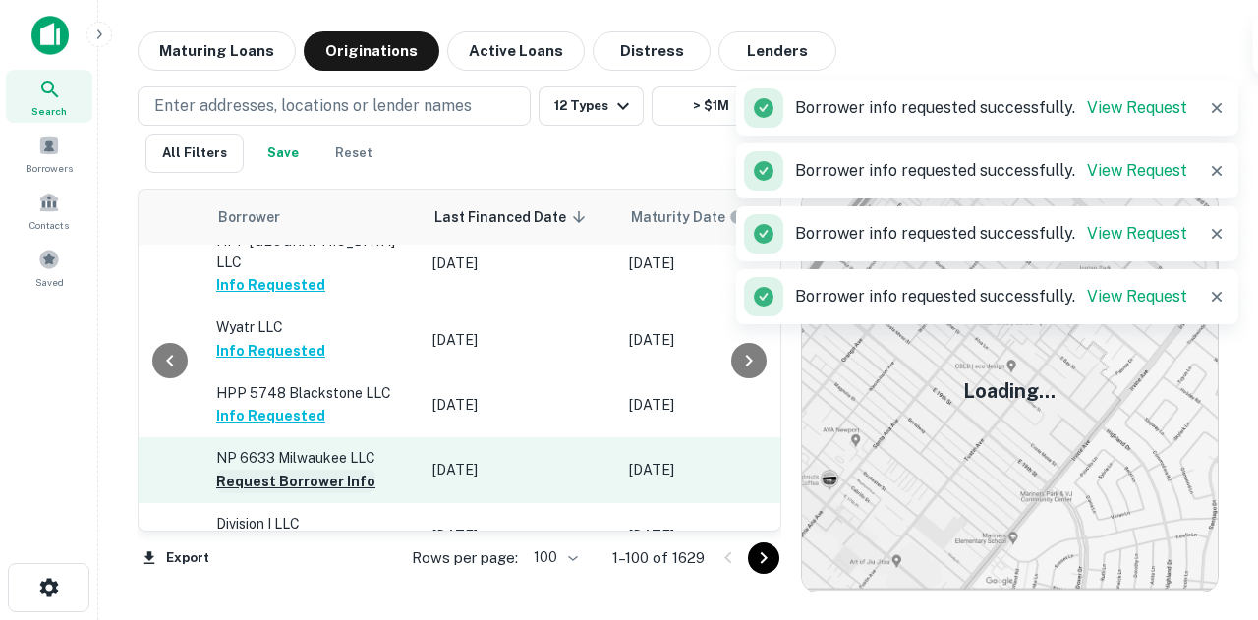
click at [240, 470] on button "Request Borrower Info" at bounding box center [295, 482] width 159 height 24
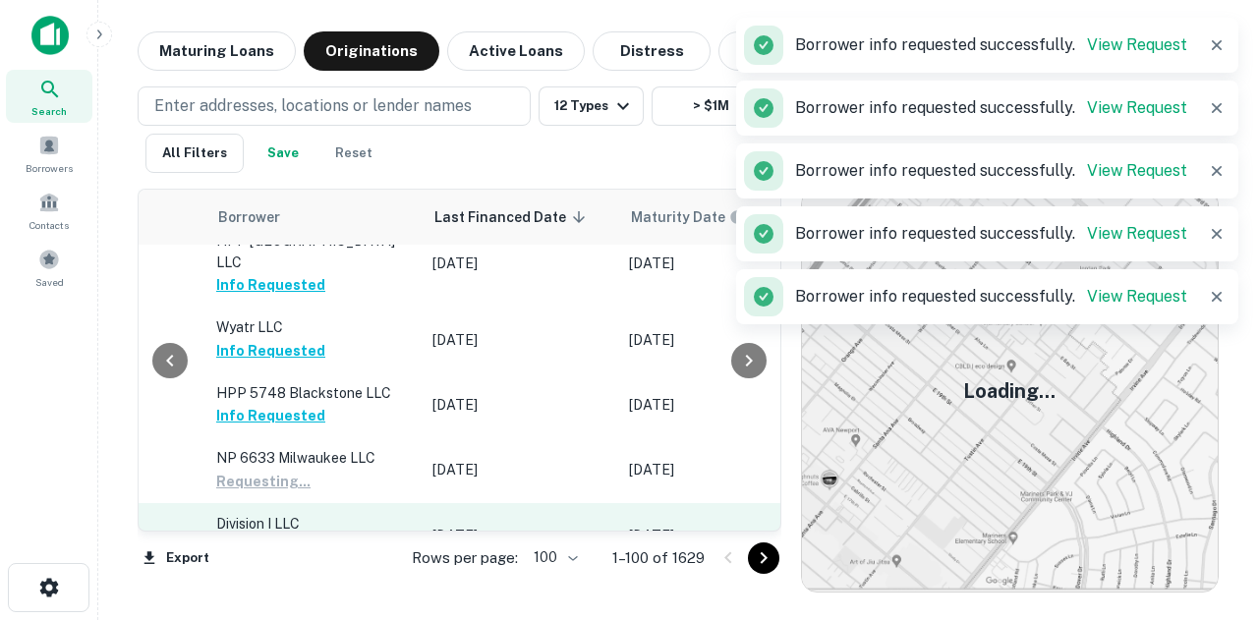
click at [231, 535] on button "Request Borrower Info" at bounding box center [295, 547] width 159 height 24
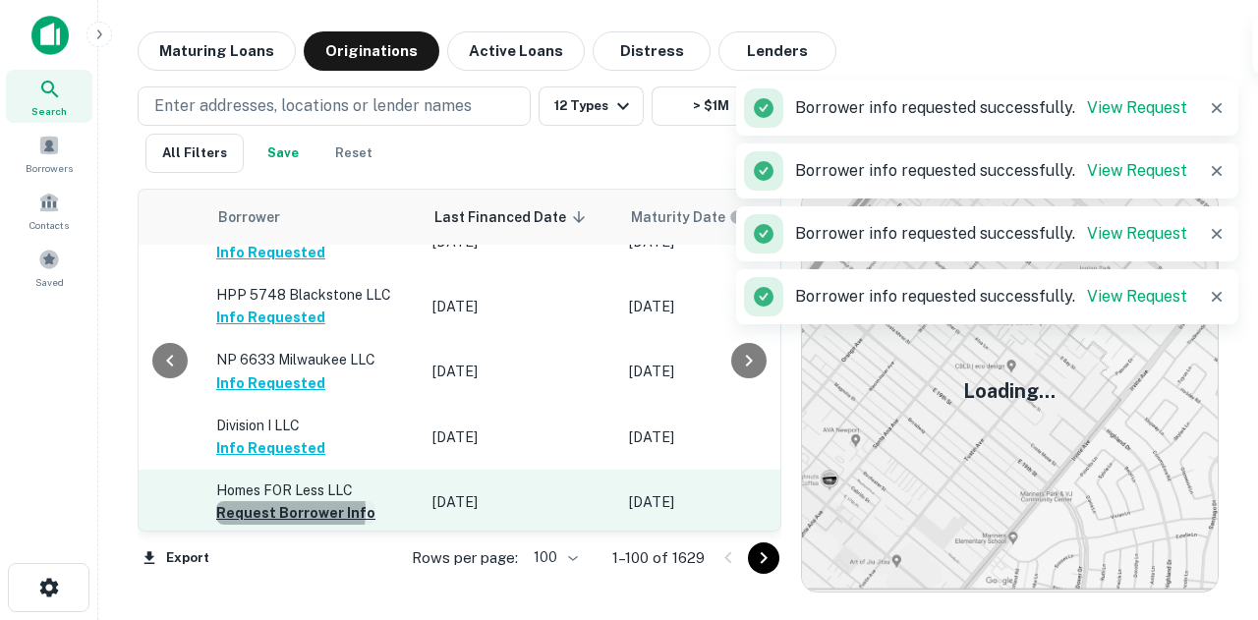
click at [240, 501] on button "Request Borrower Info" at bounding box center [295, 513] width 159 height 24
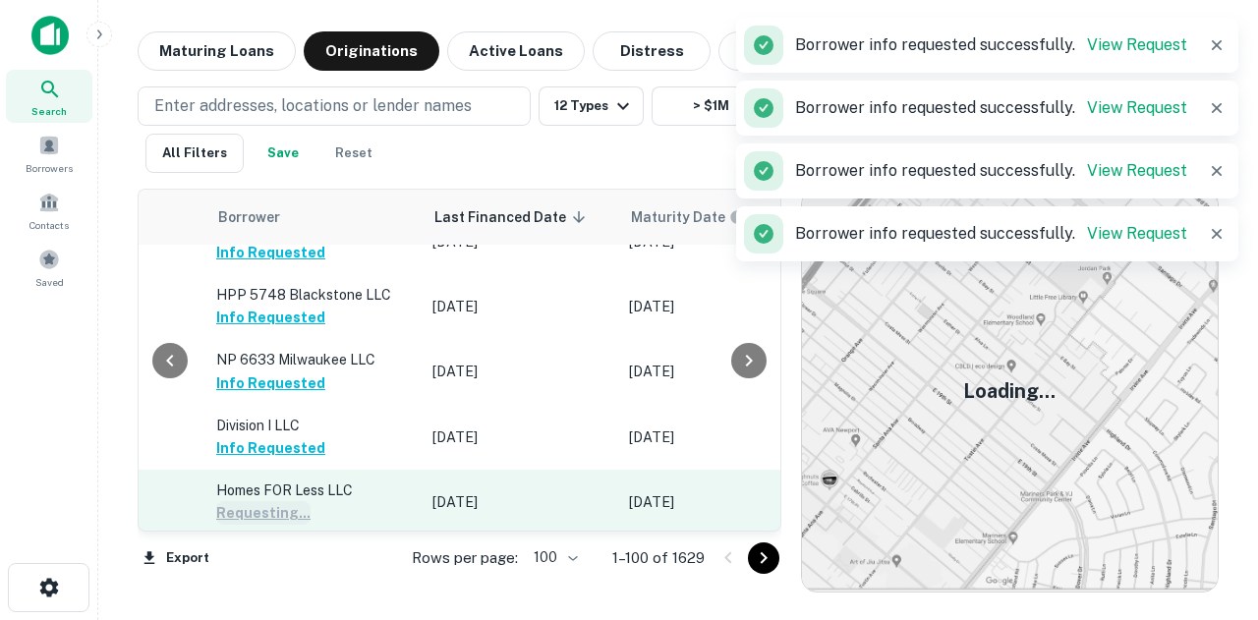
scroll to position [786, 1120]
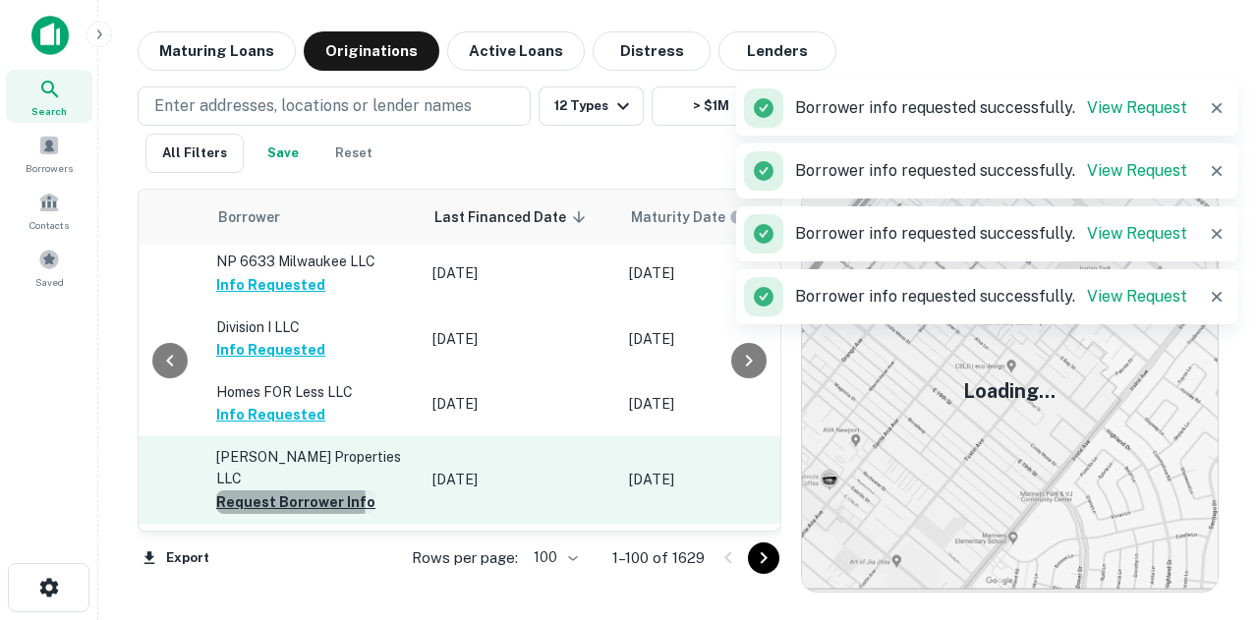
click at [257, 490] on button "Request Borrower Info" at bounding box center [295, 502] width 159 height 24
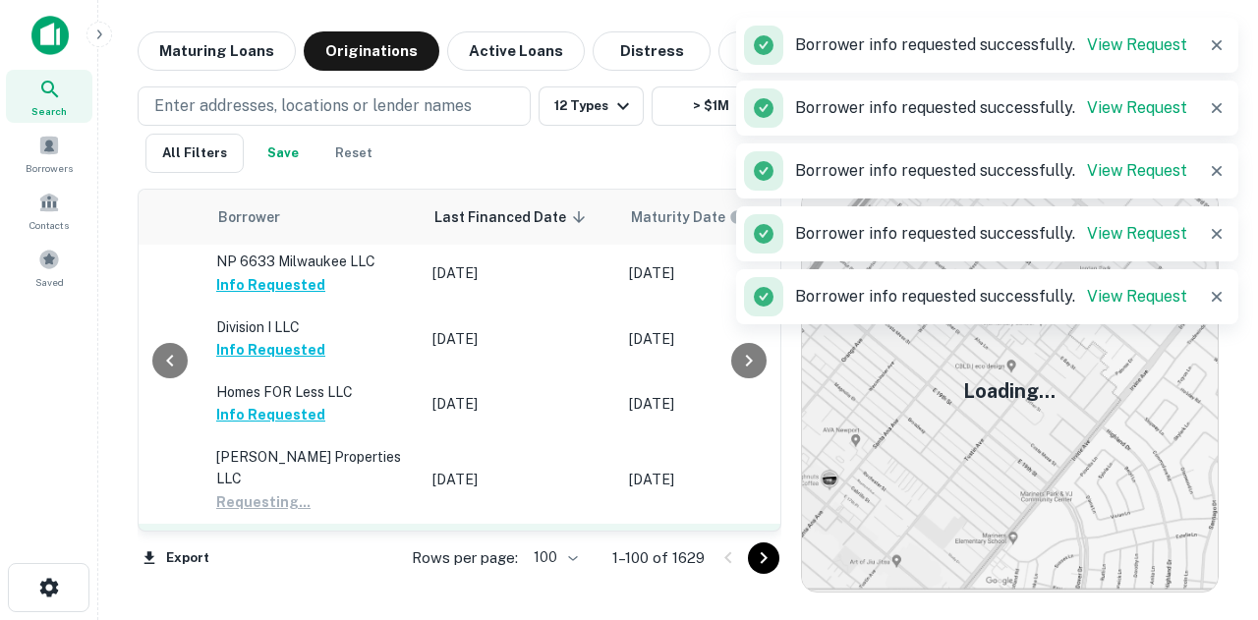
click at [238, 577] on button "Request Borrower Info" at bounding box center [295, 589] width 159 height 24
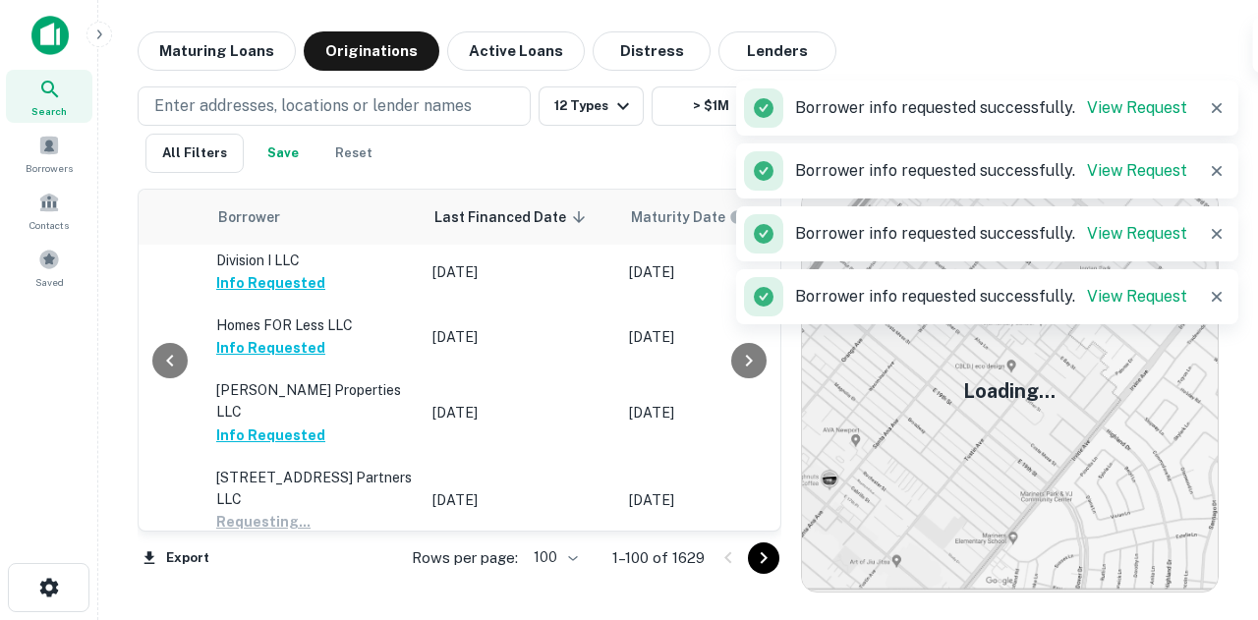
scroll to position [884, 1120]
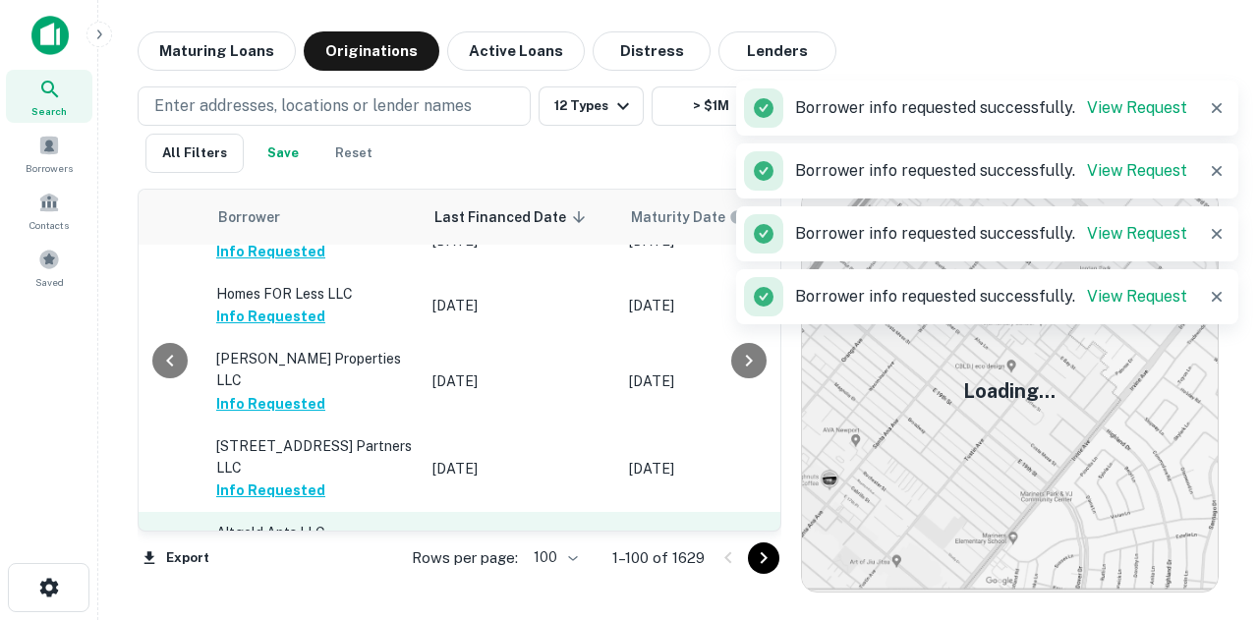
click at [256, 543] on button "Request Borrower Info" at bounding box center [295, 555] width 159 height 24
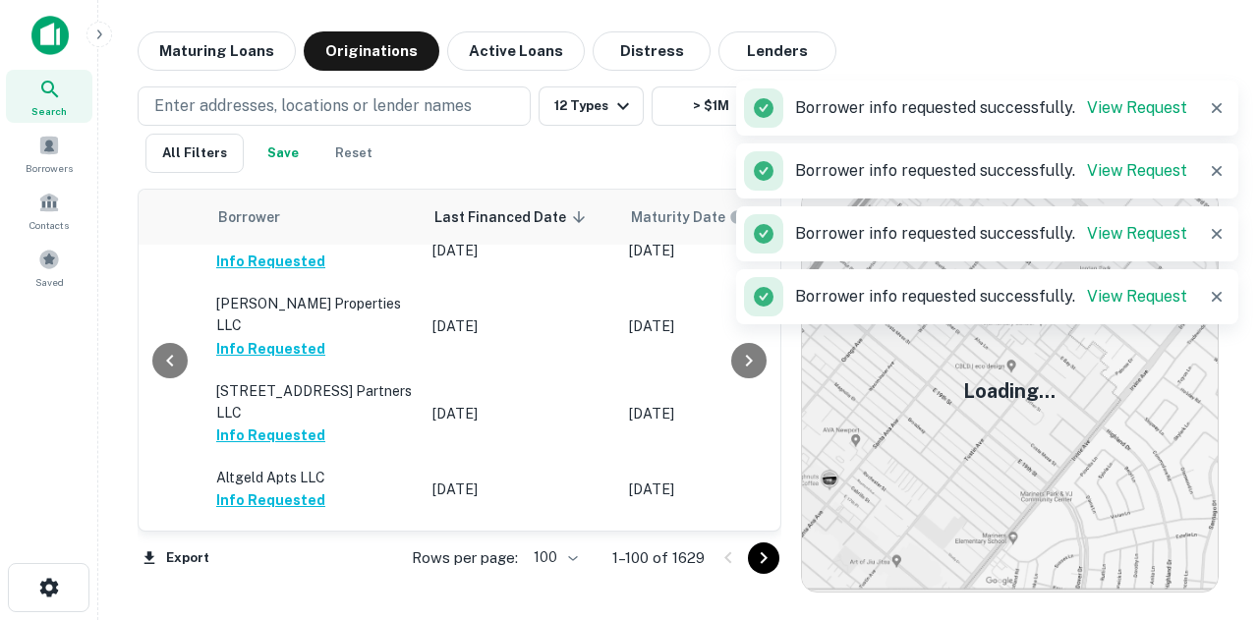
scroll to position [983, 1120]
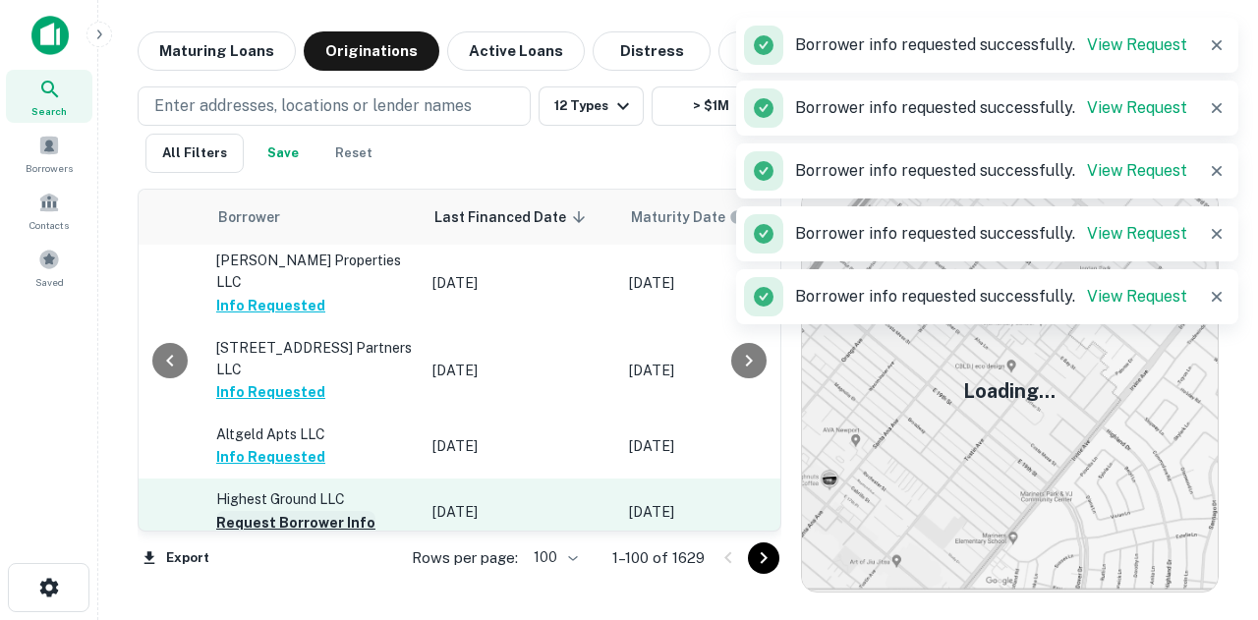
click at [269, 511] on button "Request Borrower Info" at bounding box center [295, 523] width 159 height 24
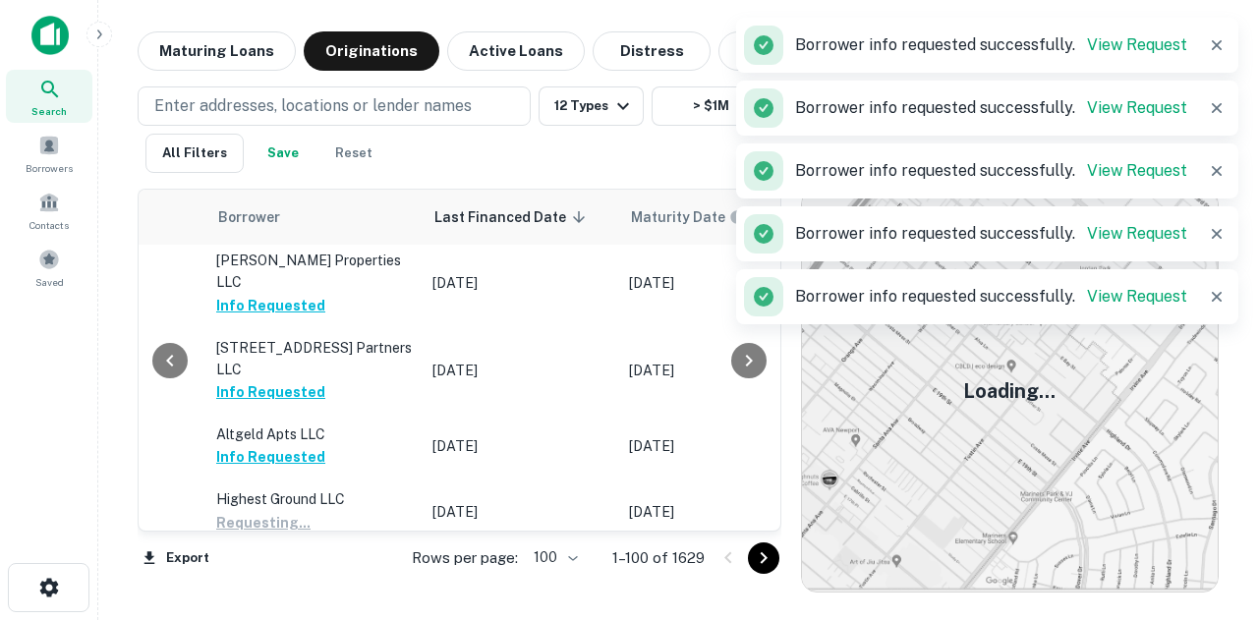
click at [254, 576] on button "Request Borrower Info" at bounding box center [295, 588] width 159 height 24
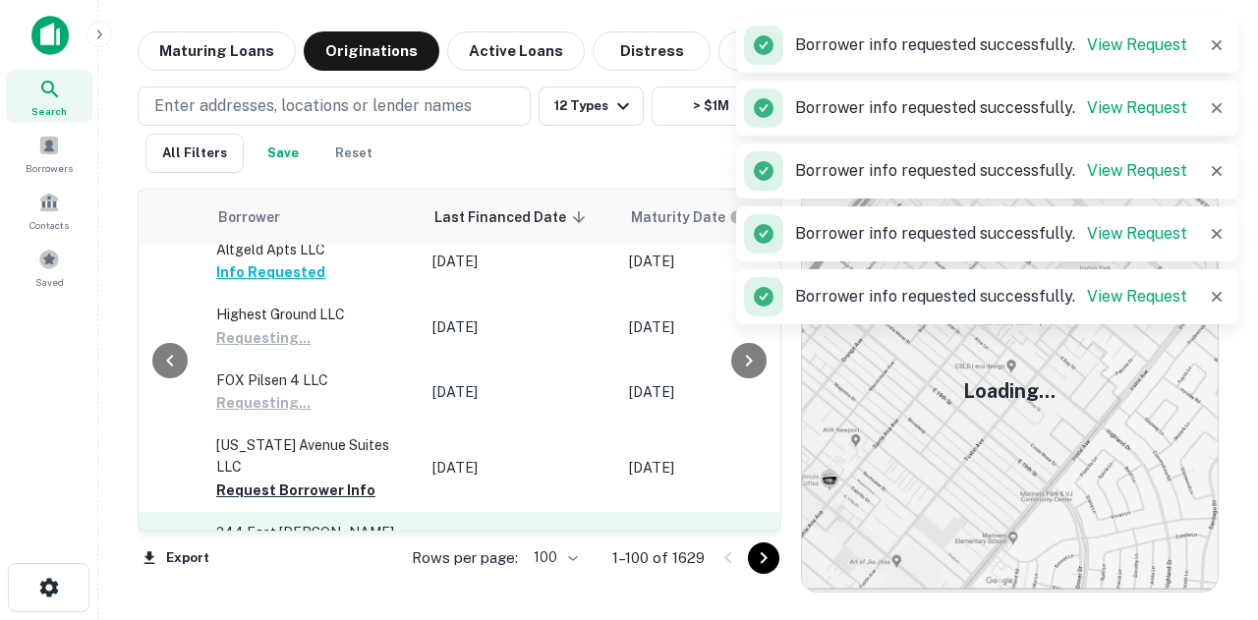
scroll to position [1179, 1120]
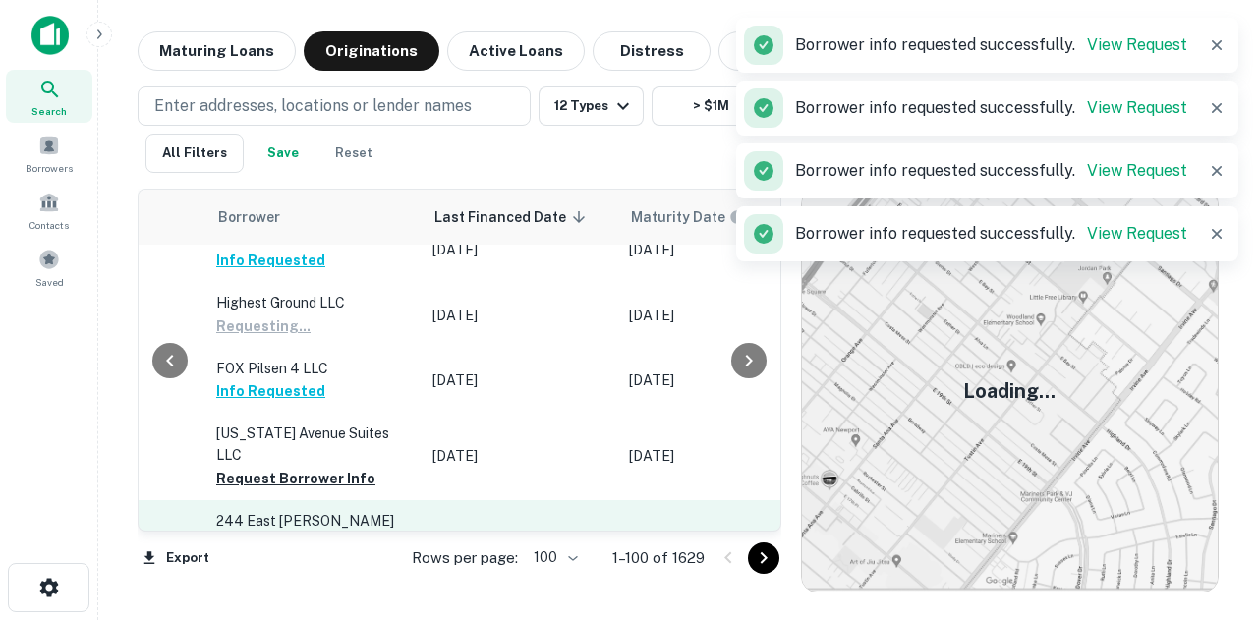
click at [292, 553] on button "Request Borrower Info" at bounding box center [295, 565] width 159 height 24
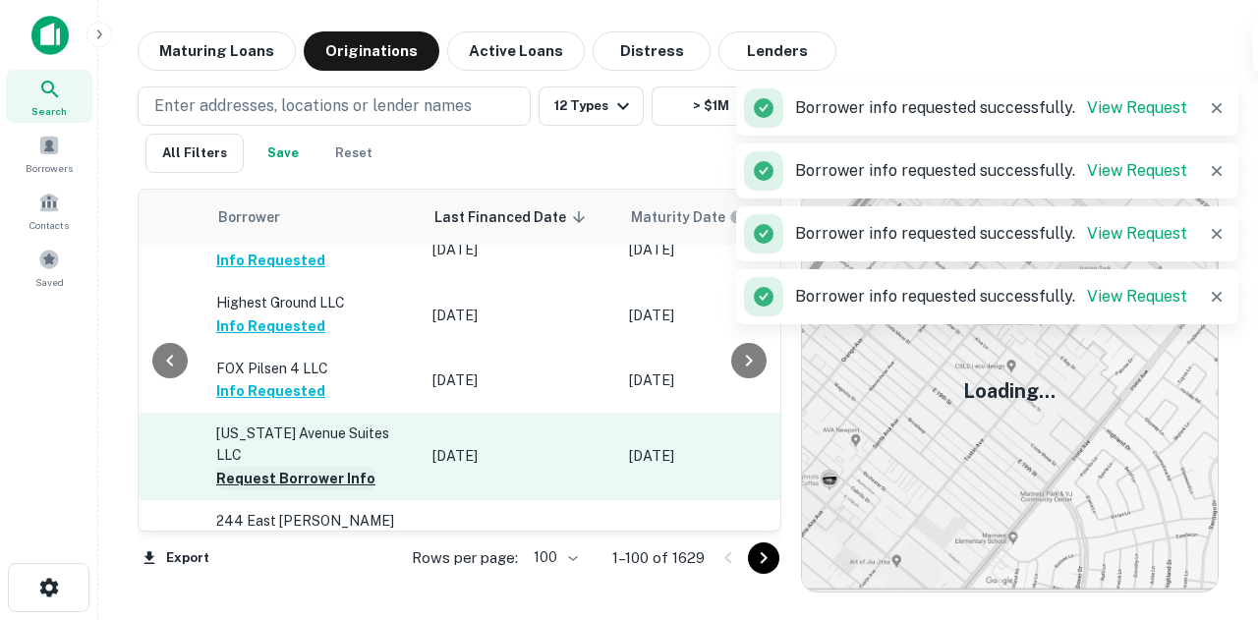
click at [305, 467] on button "Request Borrower Info" at bounding box center [295, 479] width 159 height 24
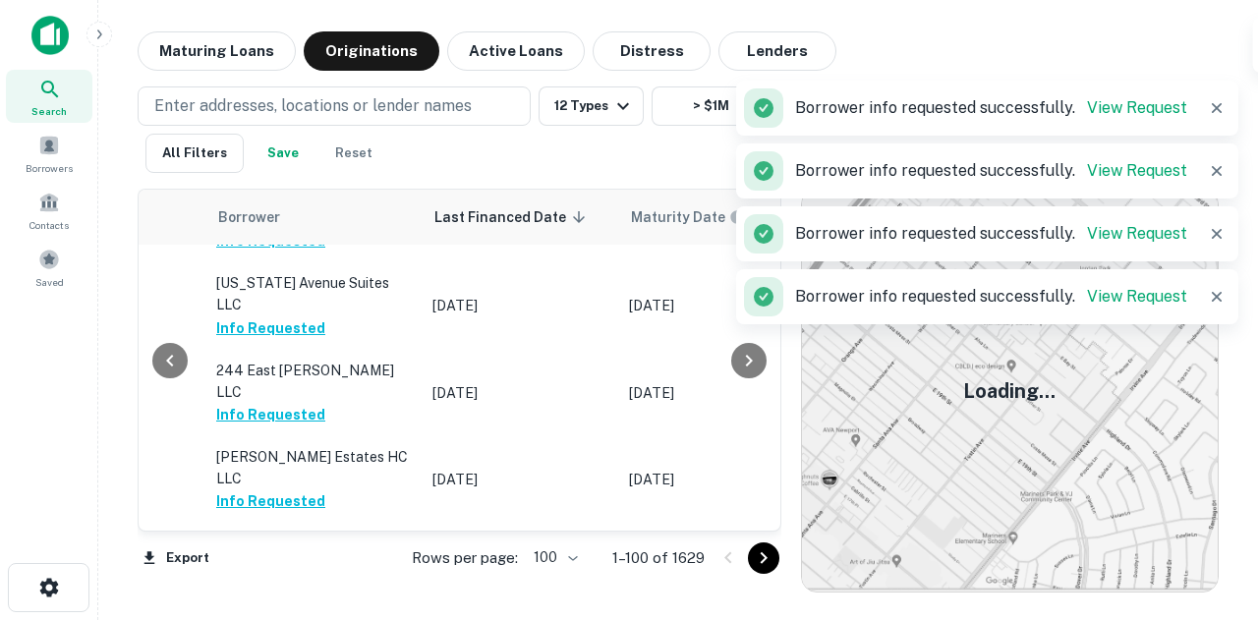
scroll to position [1376, 1120]
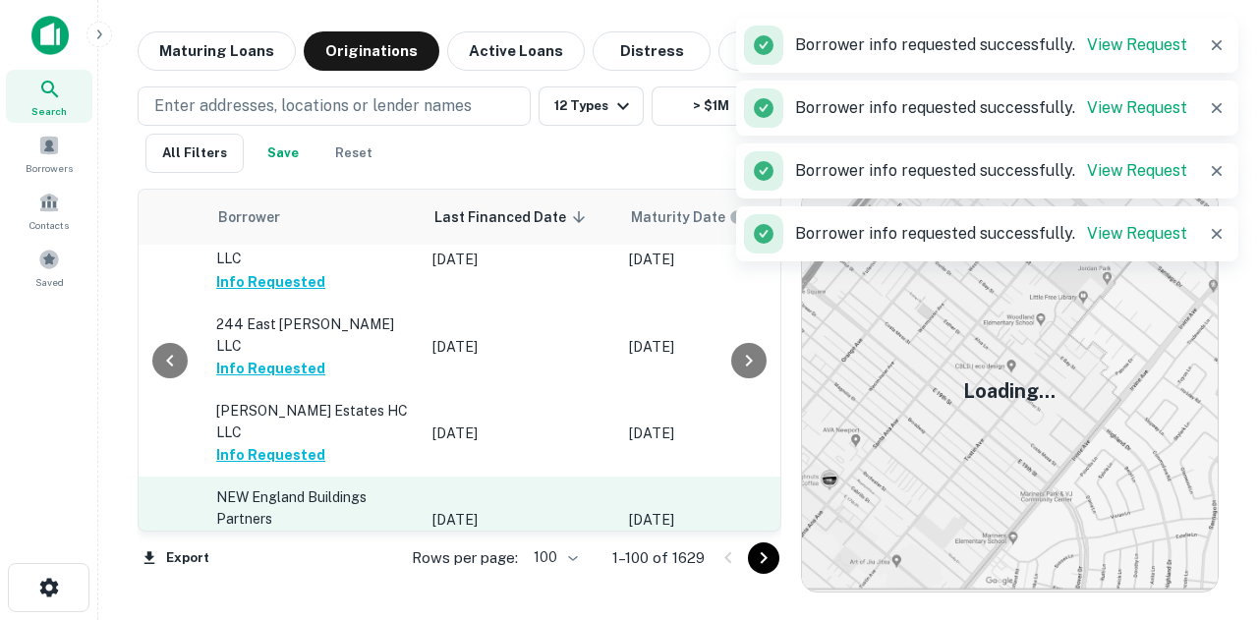
click at [312, 531] on button "Request Borrower Info" at bounding box center [295, 543] width 159 height 24
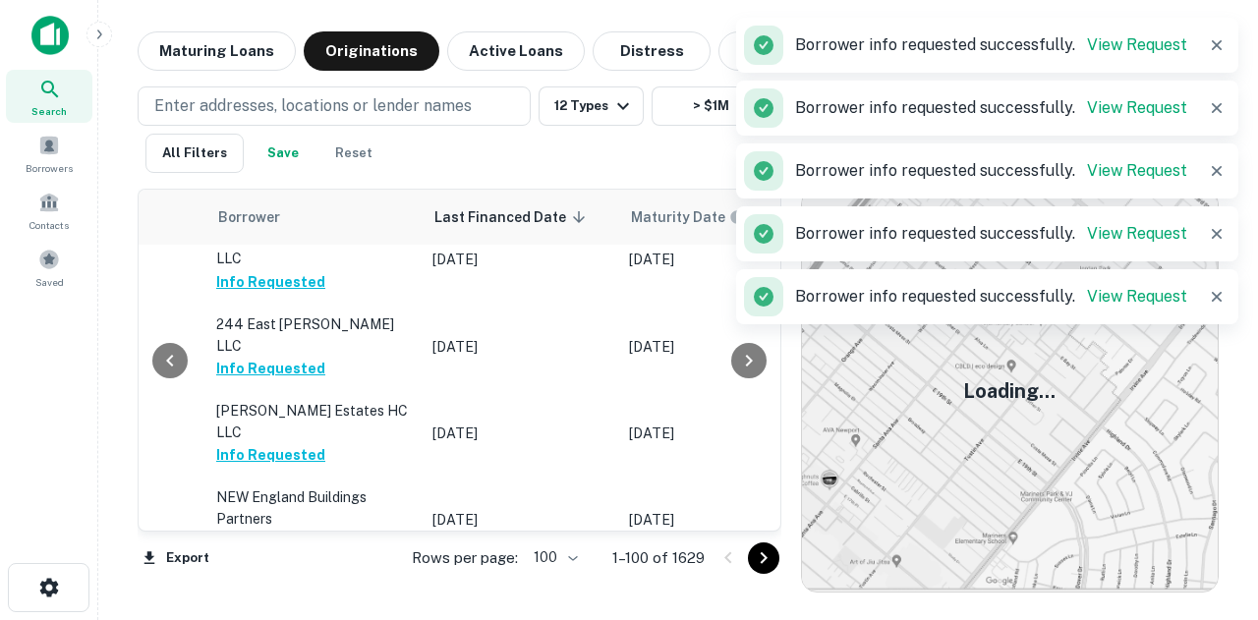
click at [289, 617] on button "Request Borrower Info" at bounding box center [295, 629] width 159 height 24
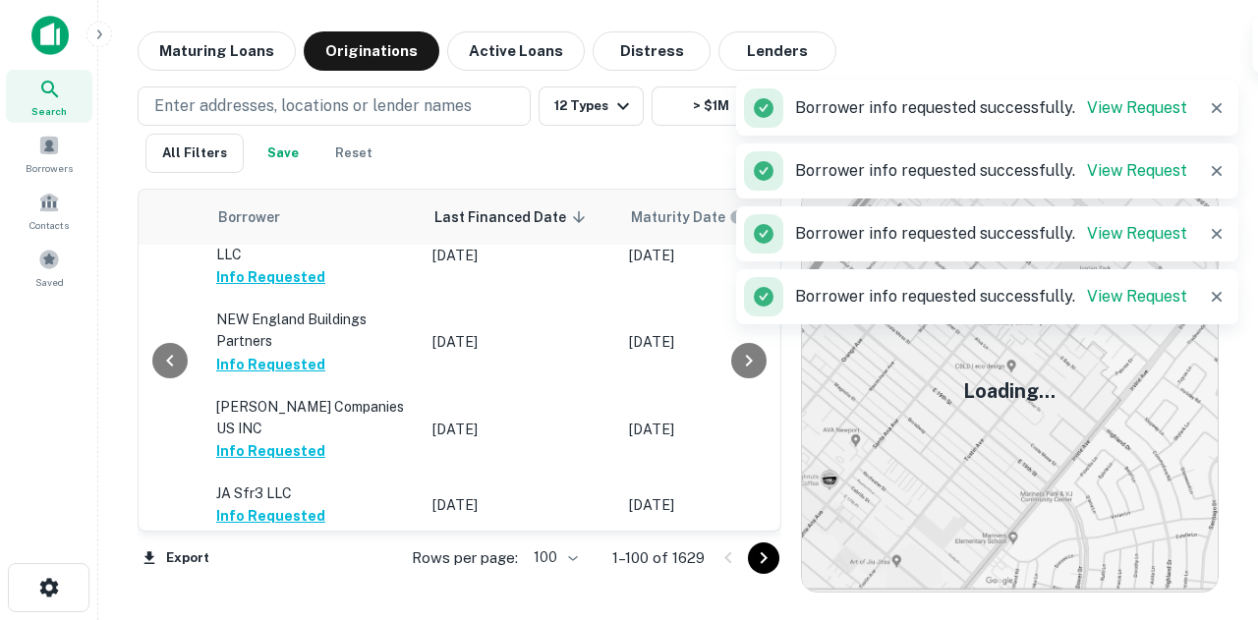
scroll to position [1572, 1120]
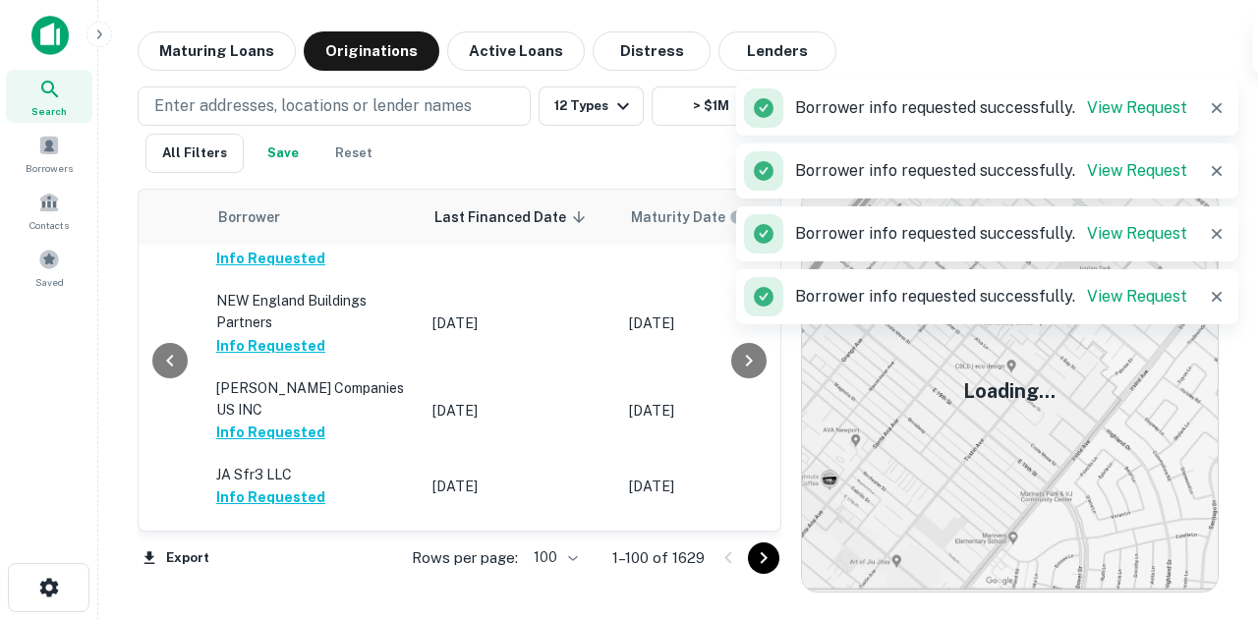
drag, startPoint x: 305, startPoint y: 374, endPoint x: 264, endPoint y: 435, distance: 73.0
click at [305, 551] on button "Request Borrower Info" at bounding box center [295, 563] width 159 height 24
click at [255, 616] on button "Request Borrower Info" at bounding box center [295, 628] width 159 height 24
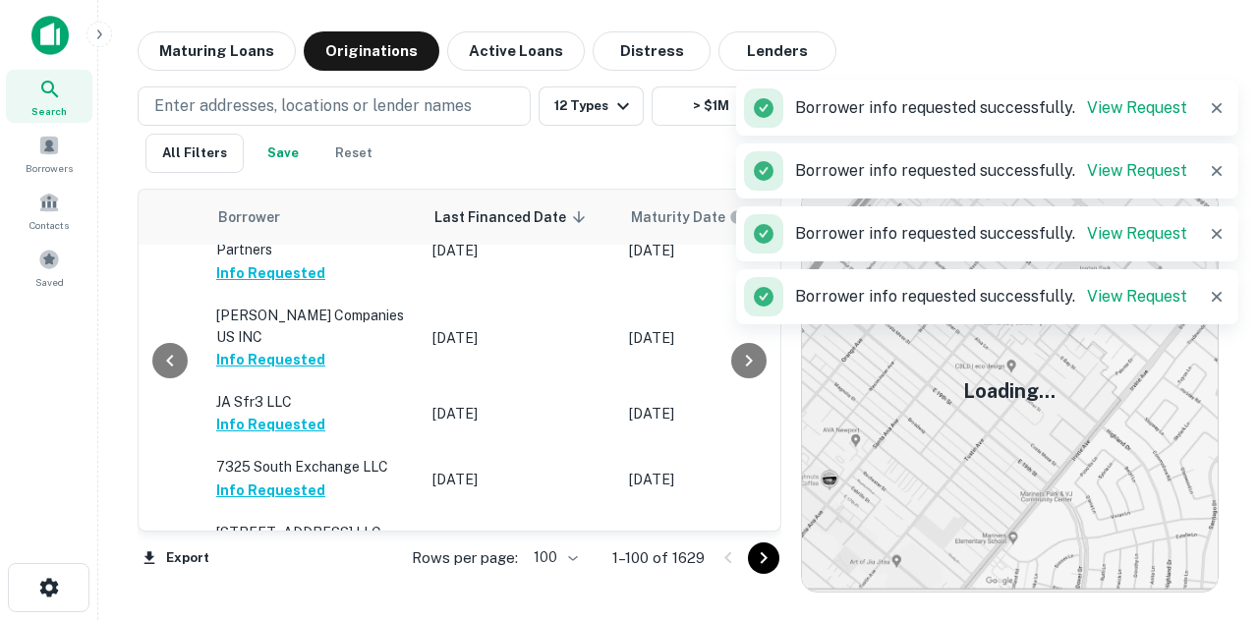
scroll to position [1671, 1120]
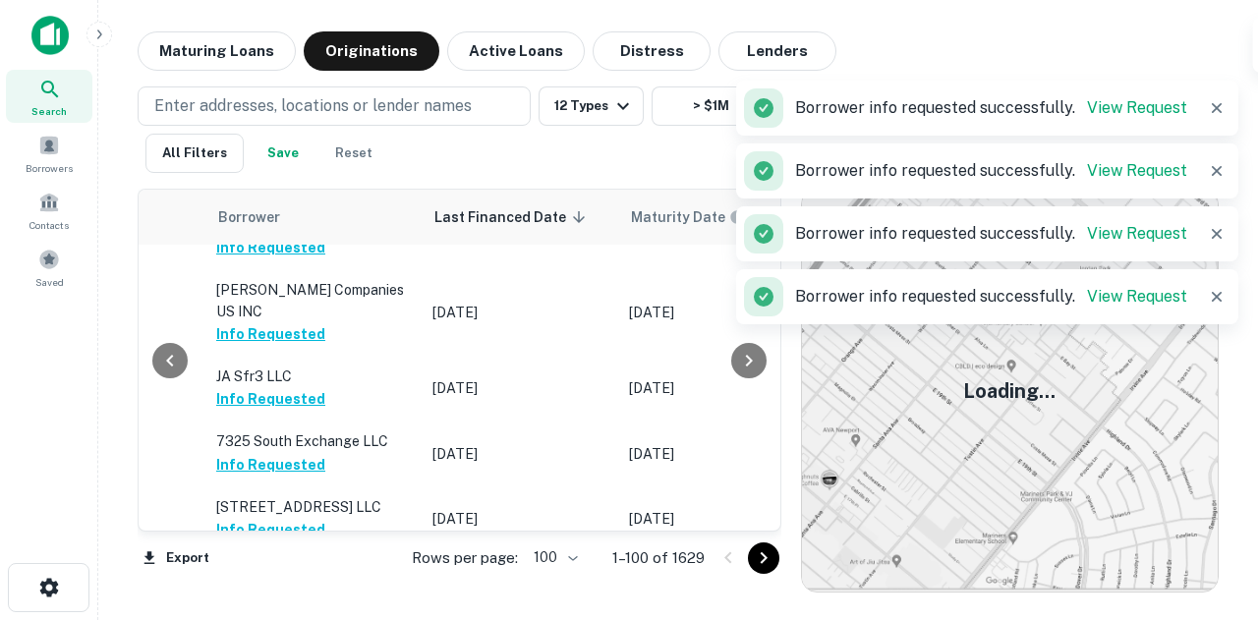
click at [259, 605] on button "Request Borrower Info" at bounding box center [295, 617] width 159 height 24
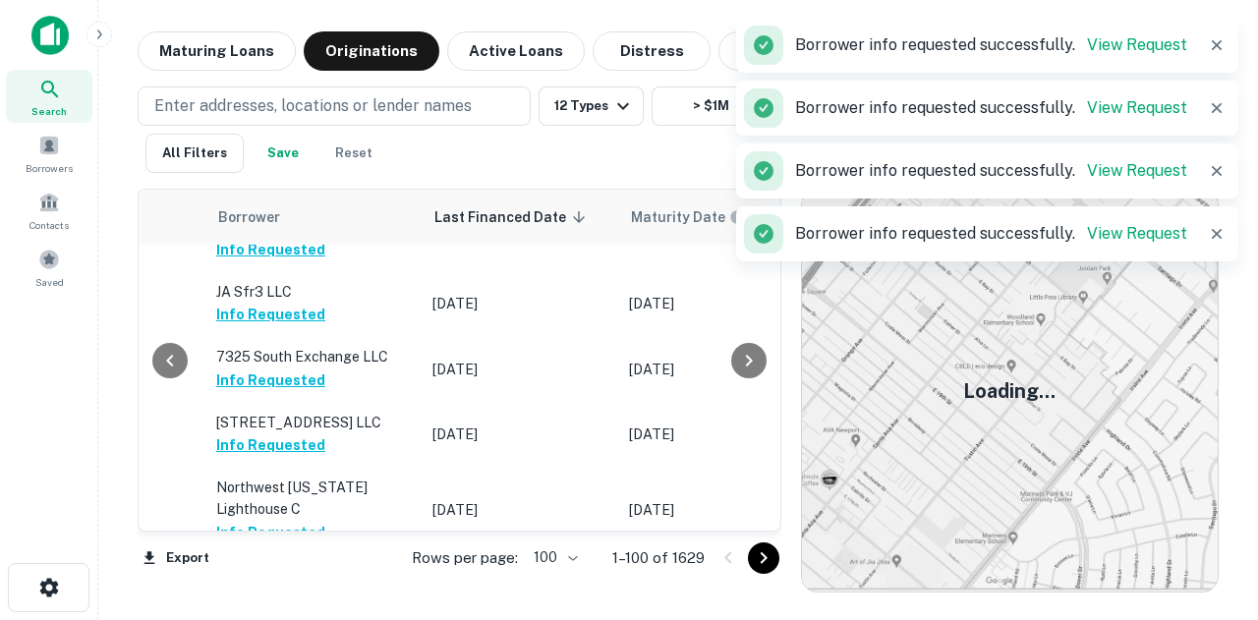
scroll to position [1867, 1120]
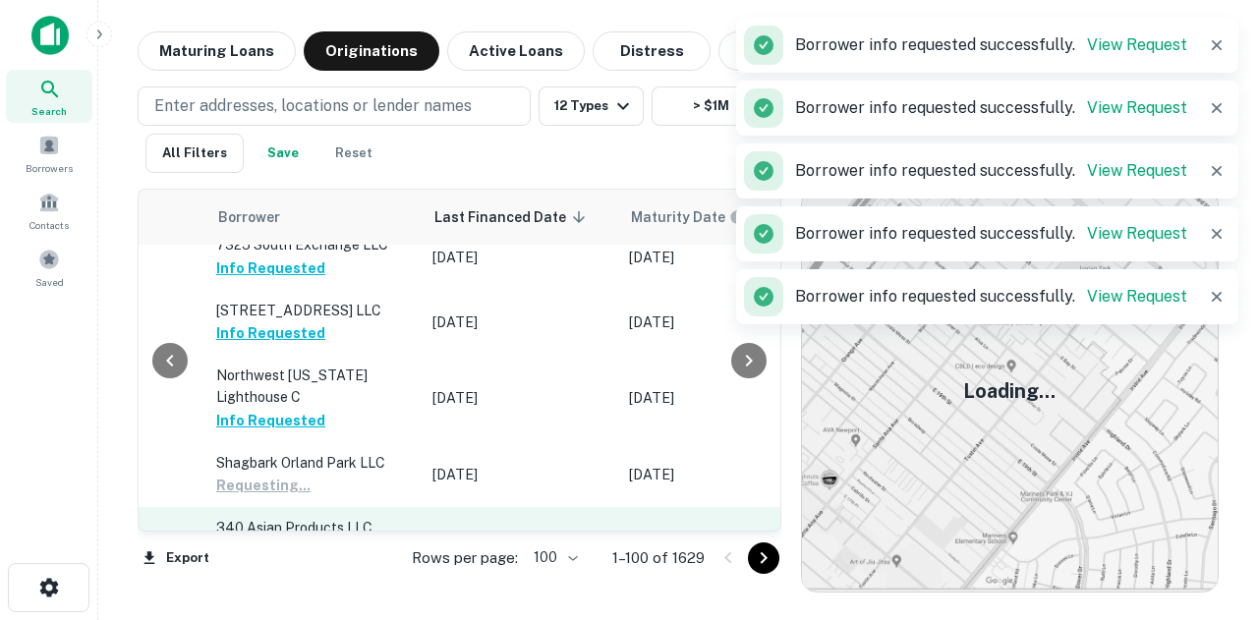
click at [279, 539] on button "Request Borrower Info" at bounding box center [295, 551] width 159 height 24
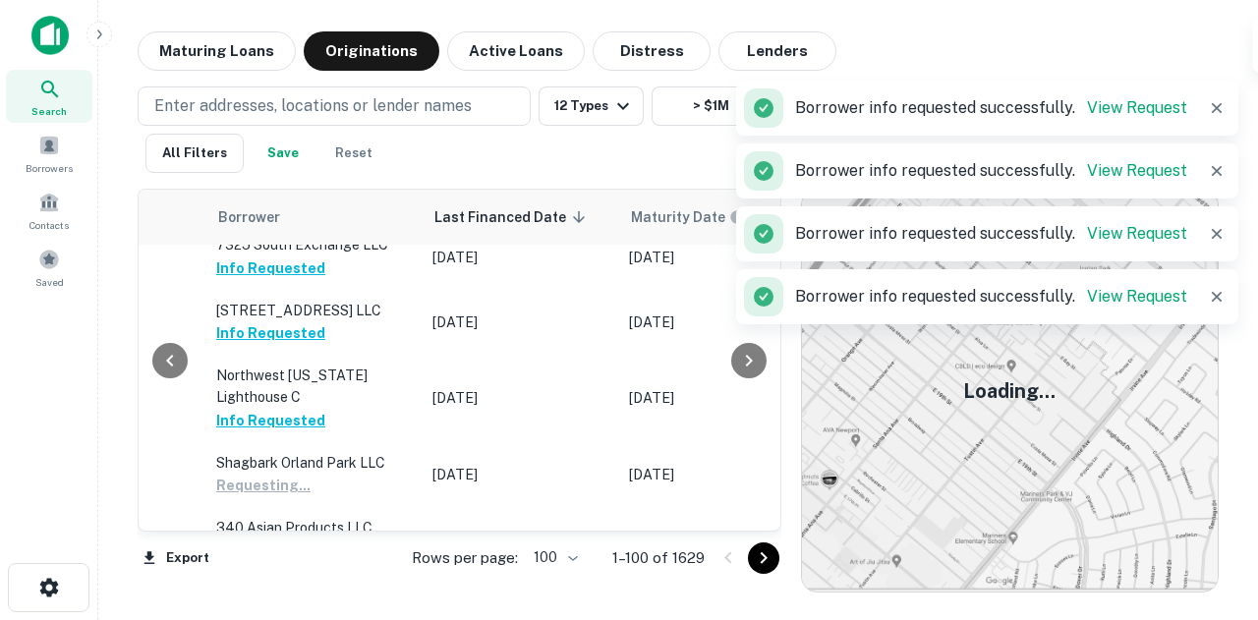
click at [266, 592] on button "Request Borrower Info" at bounding box center [295, 604] width 159 height 24
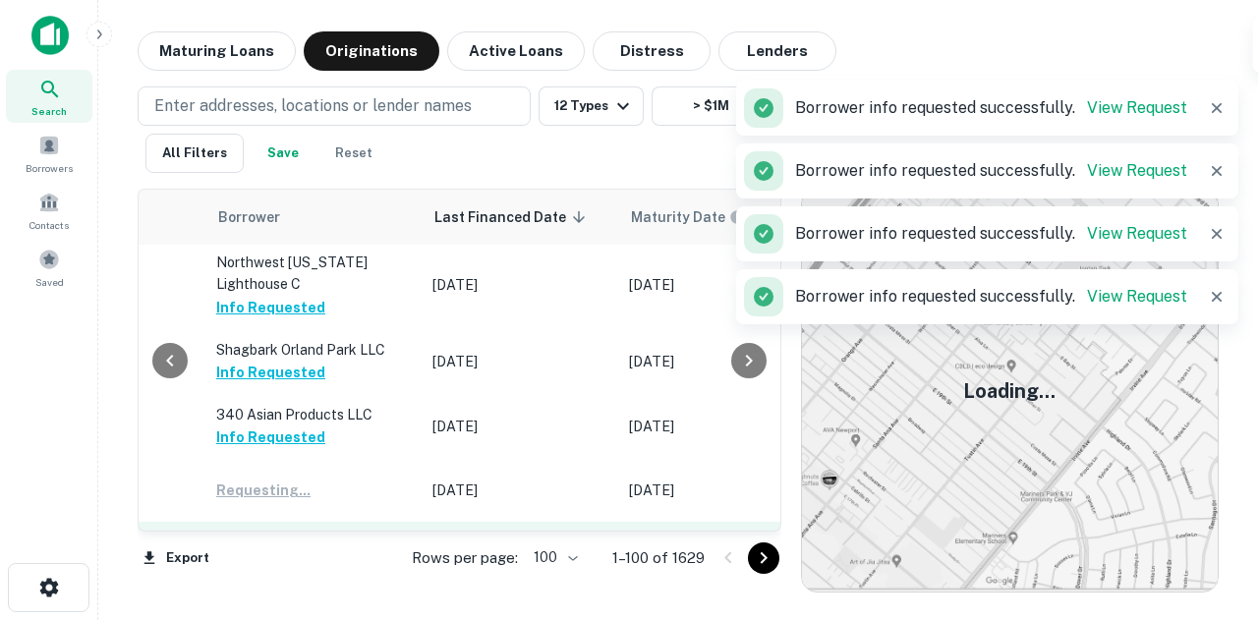
scroll to position [2064, 1120]
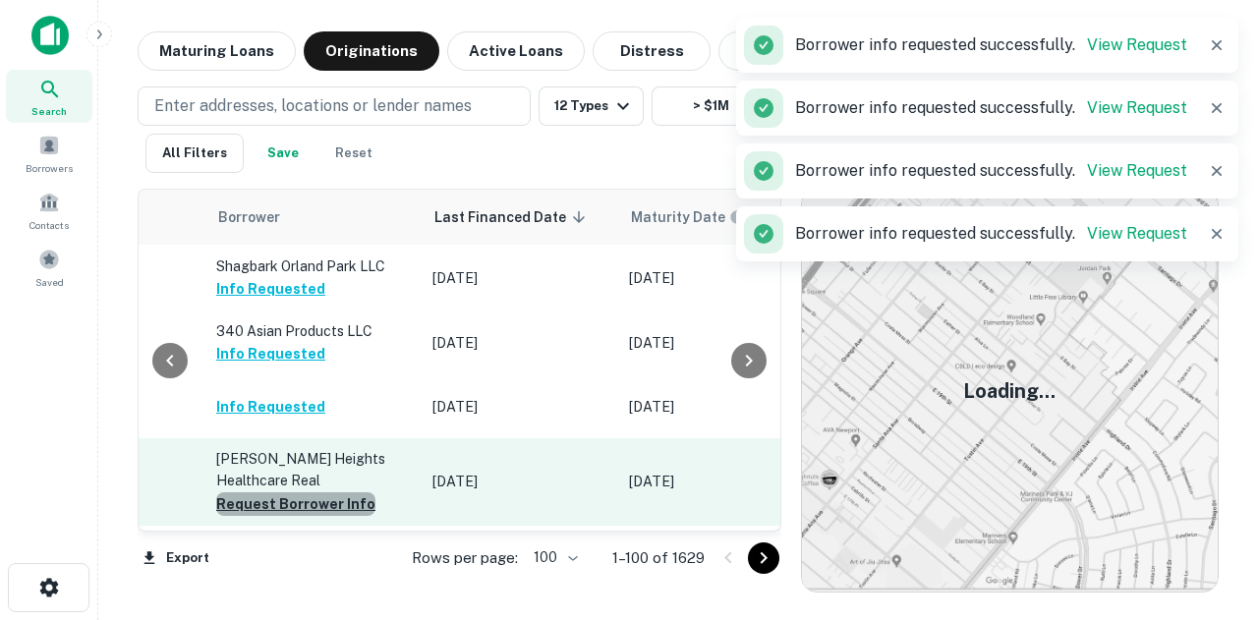
click at [319, 492] on button "Request Borrower Info" at bounding box center [295, 504] width 159 height 24
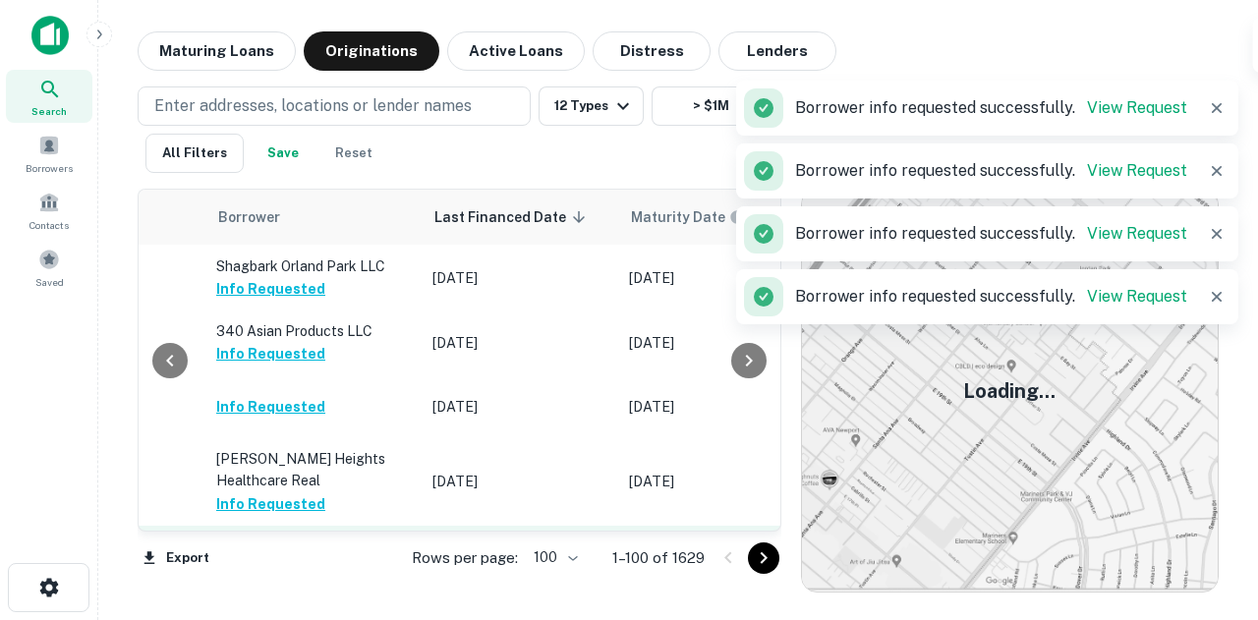
click at [300, 557] on button "Request Borrower Info" at bounding box center [295, 569] width 159 height 24
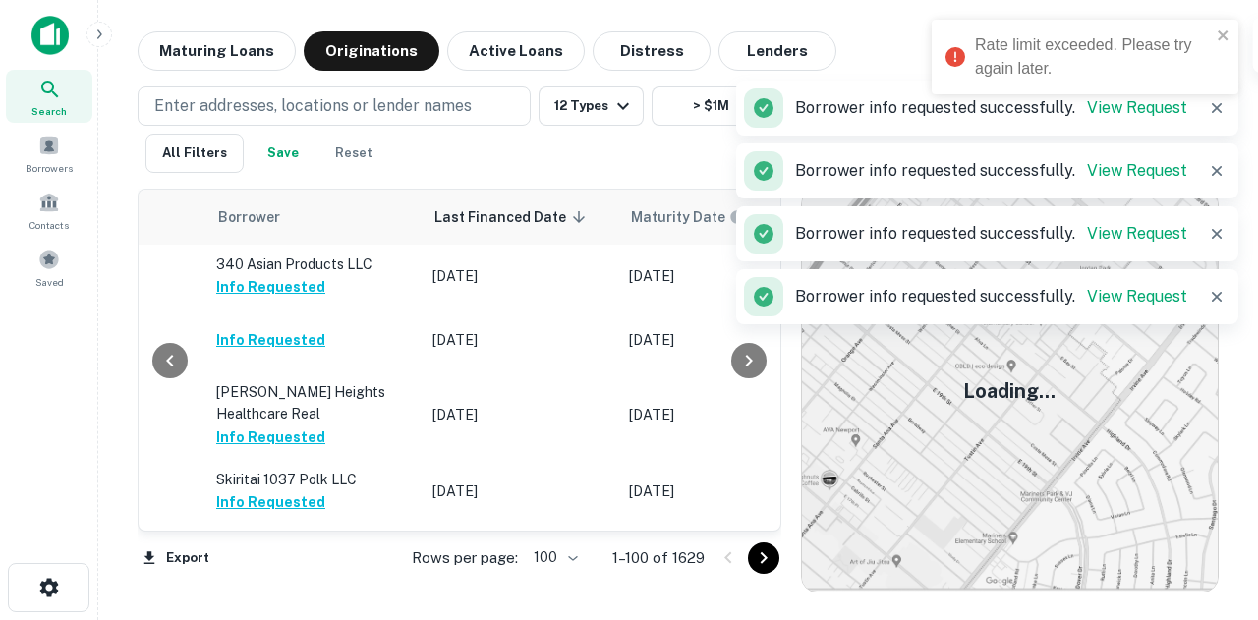
scroll to position [2162, 1120]
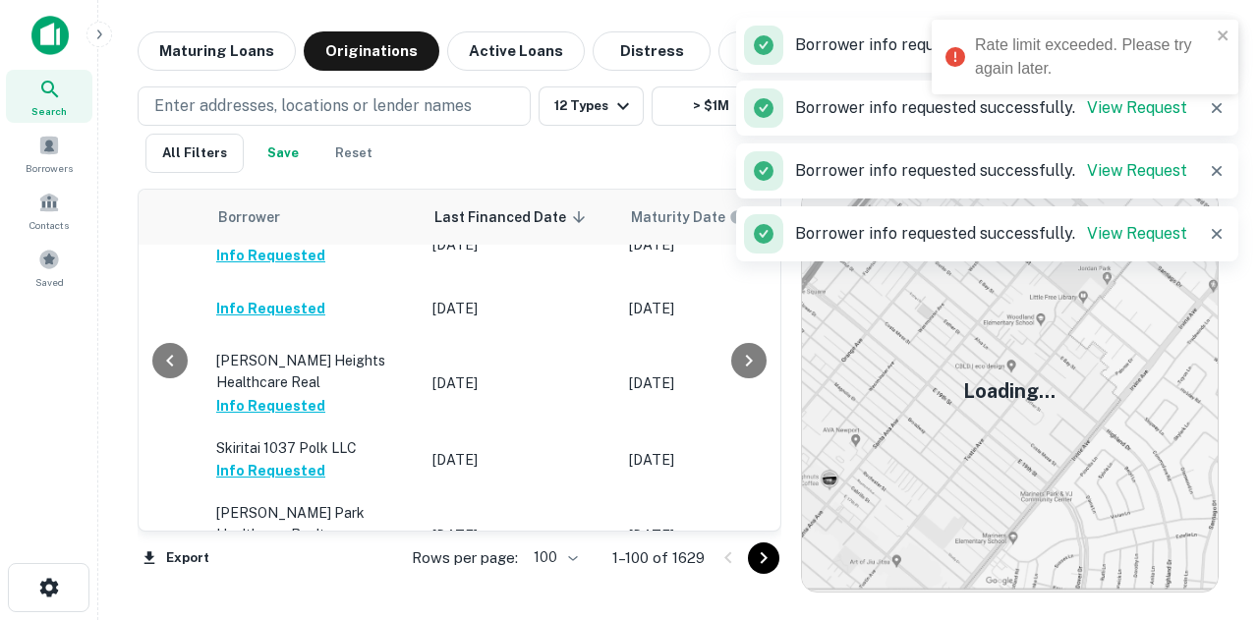
click at [254, 611] on button "Request Borrower Info" at bounding box center [295, 623] width 159 height 24
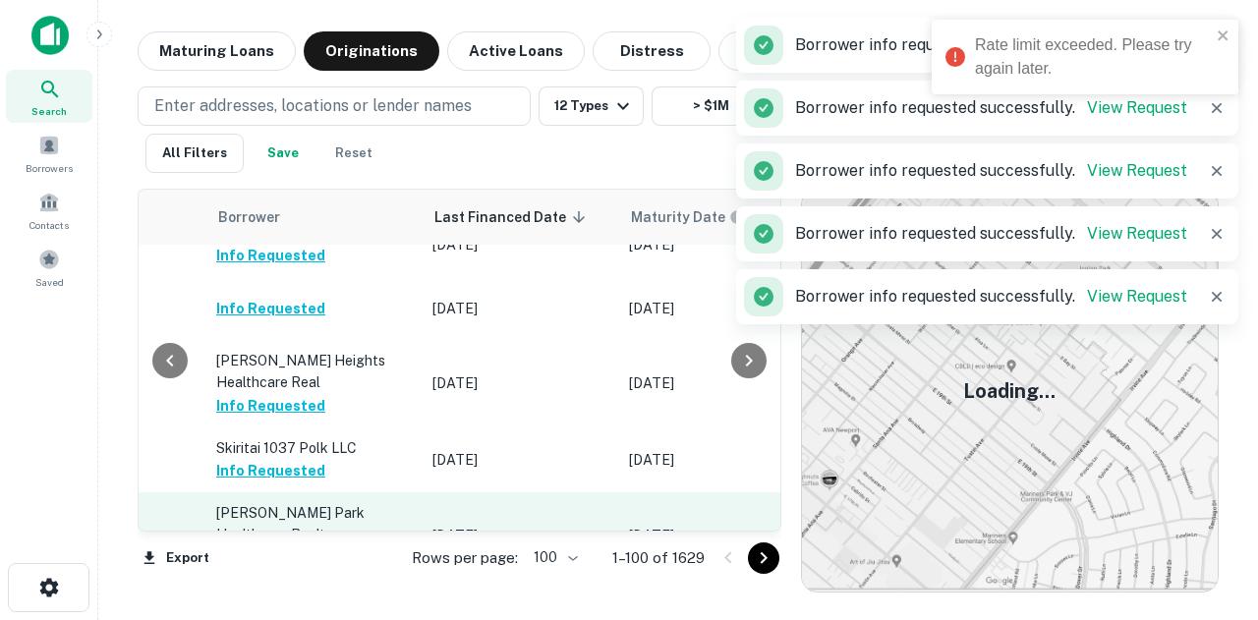
click at [280, 545] on button "Request Borrower Info" at bounding box center [295, 557] width 159 height 24
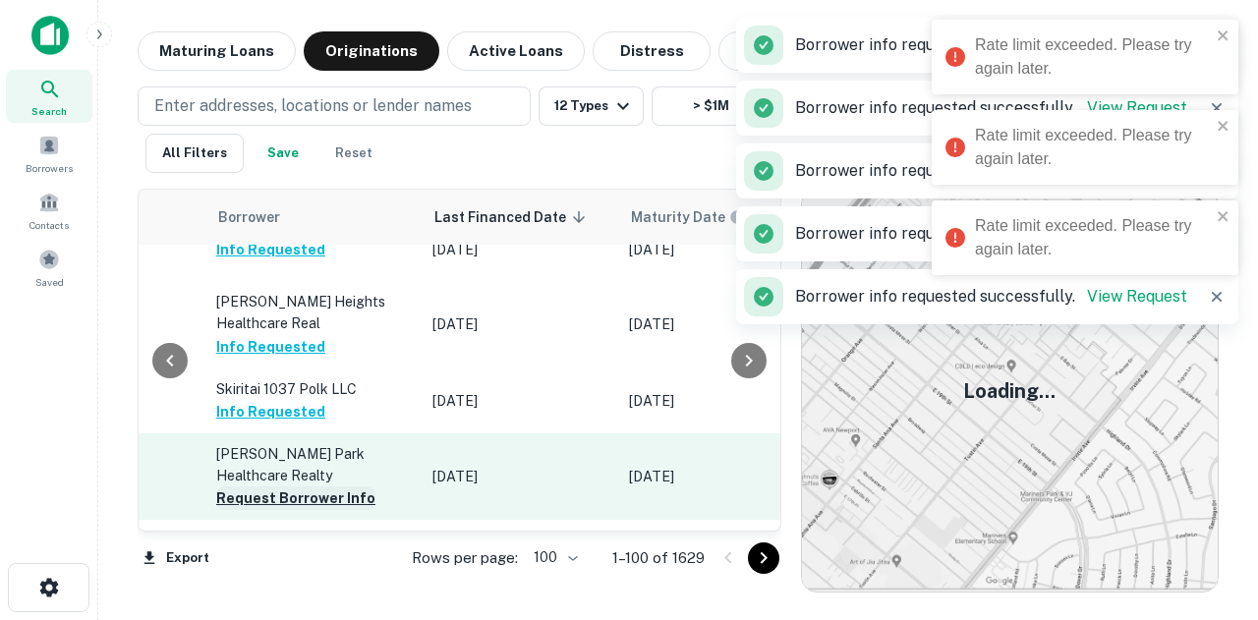
scroll to position [2260, 1120]
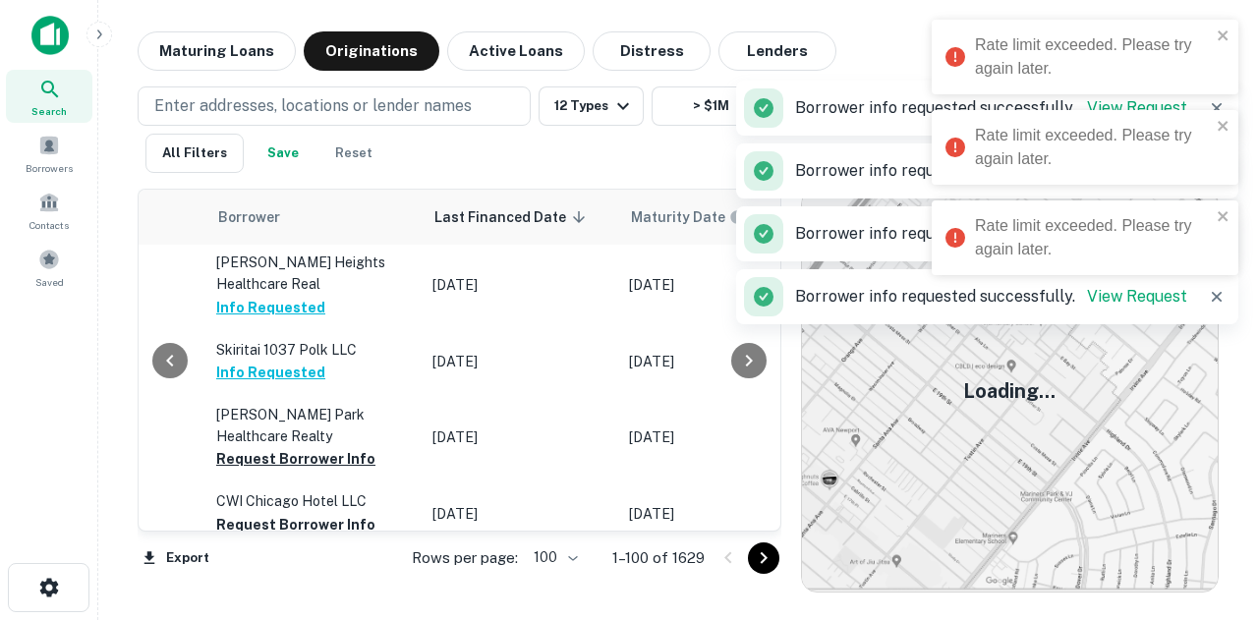
click at [262, 578] on button "Request Borrower Info" at bounding box center [295, 590] width 159 height 24
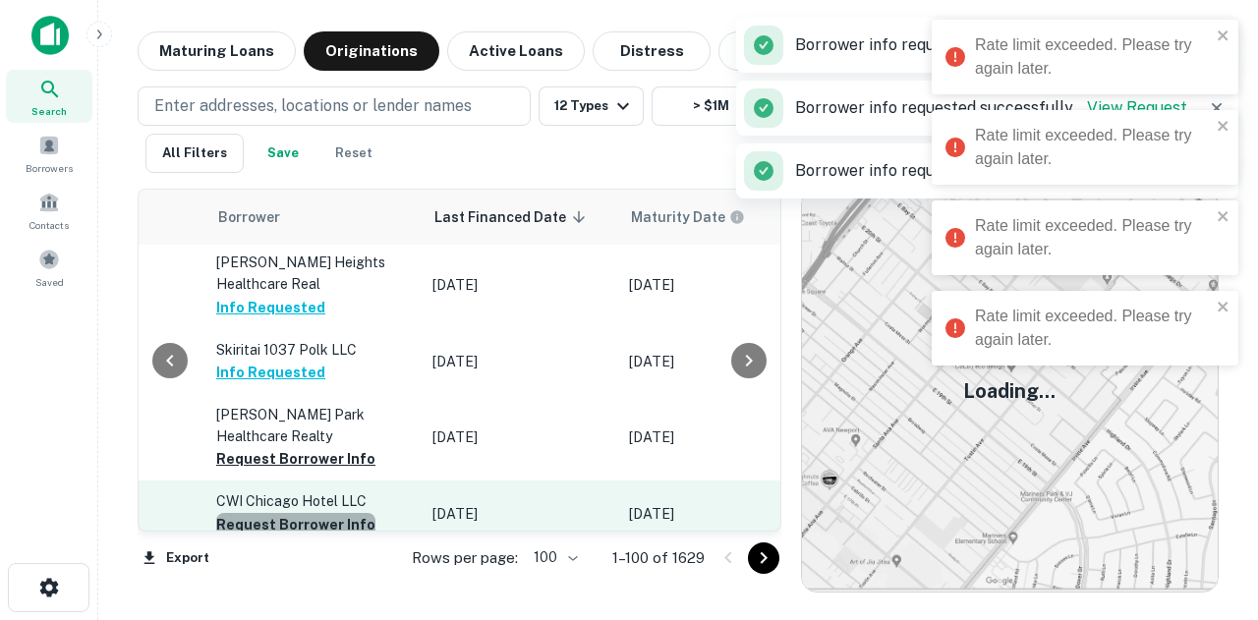
click at [297, 513] on button "Request Borrower Info" at bounding box center [295, 525] width 159 height 24
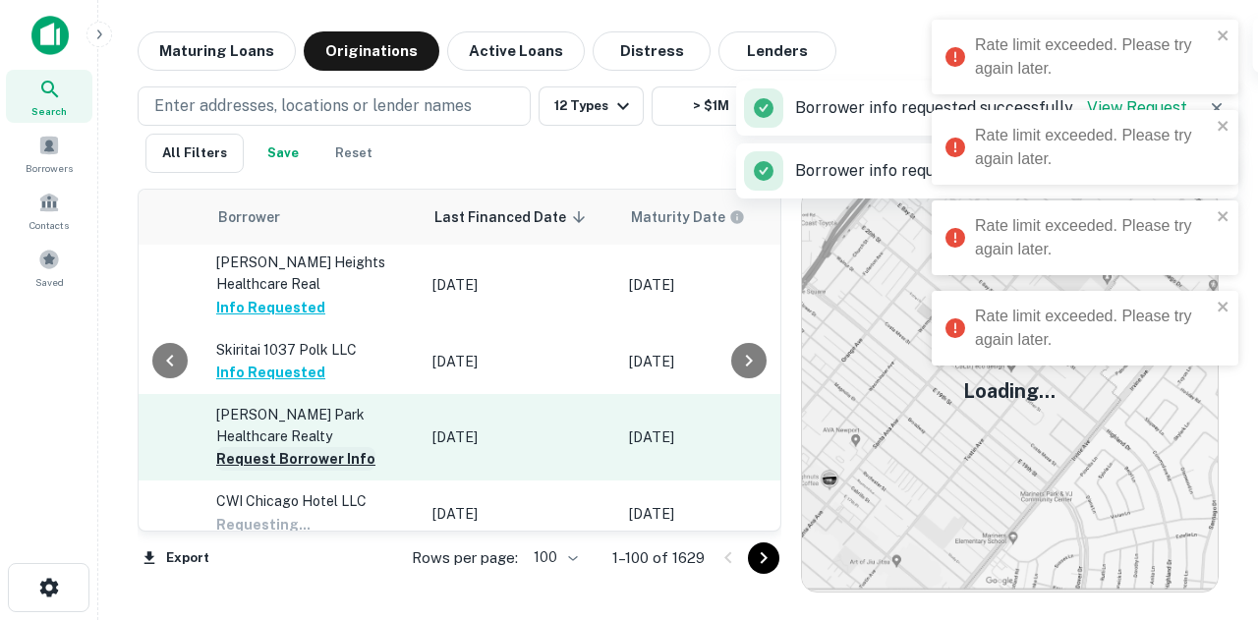
click at [328, 447] on button "Request Borrower Info" at bounding box center [295, 459] width 159 height 24
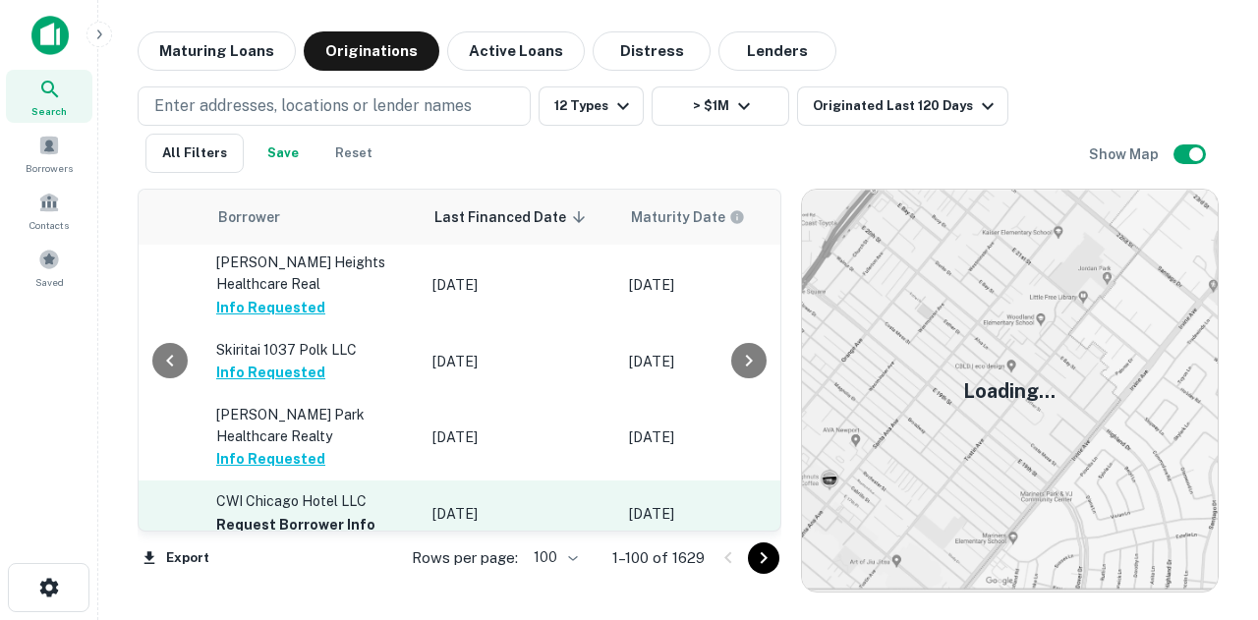
click at [322, 481] on td "CWI Chicago Hotel LLC Request Borrower Info" at bounding box center [314, 513] width 216 height 65
click at [321, 513] on button "Request Borrower Info" at bounding box center [295, 525] width 159 height 24
click at [324, 513] on button "Request Borrower Info" at bounding box center [295, 525] width 159 height 24
click at [326, 513] on button "Request Borrower Info" at bounding box center [295, 525] width 159 height 24
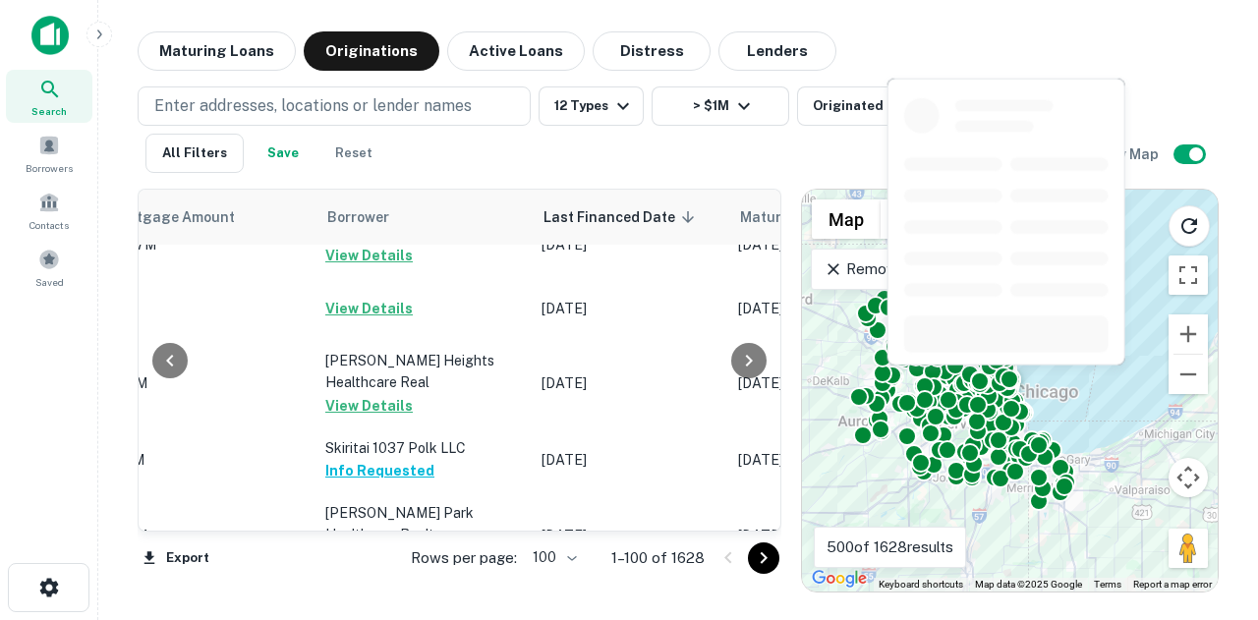
scroll to position [2457, 1011]
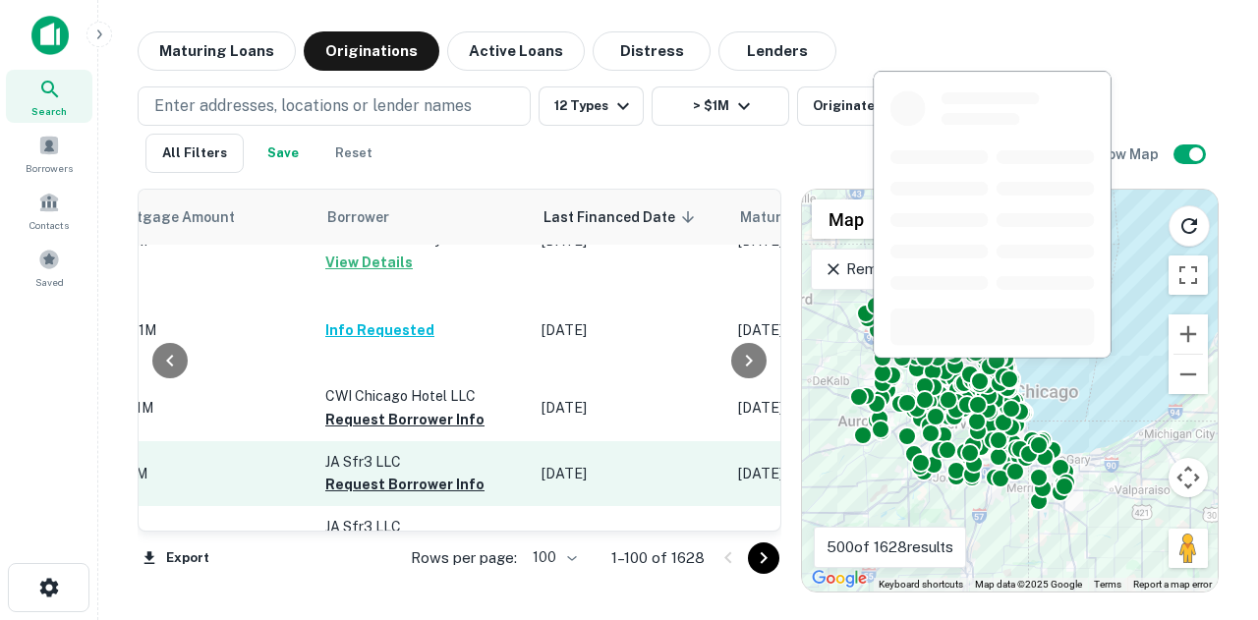
click at [425, 441] on td "JA Sfr3 LLC Request Borrower Info" at bounding box center [423, 473] width 216 height 65
click at [429, 473] on button "Request Borrower Info" at bounding box center [404, 485] width 159 height 24
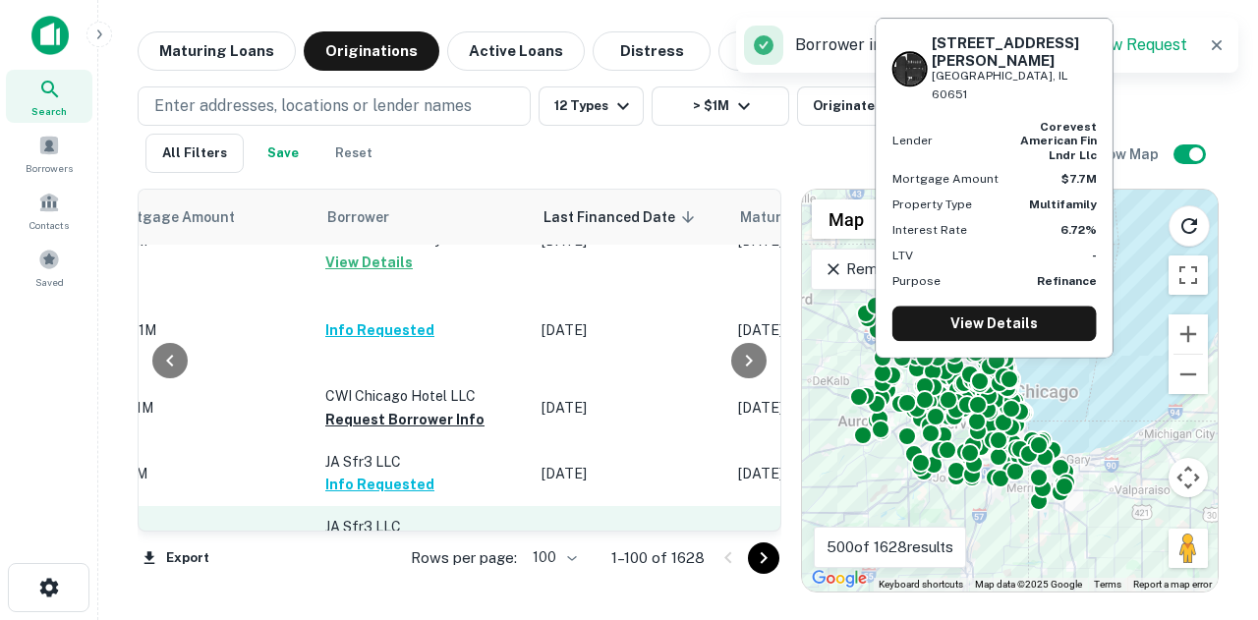
click at [411, 538] on button "Request Borrower Info" at bounding box center [404, 550] width 159 height 24
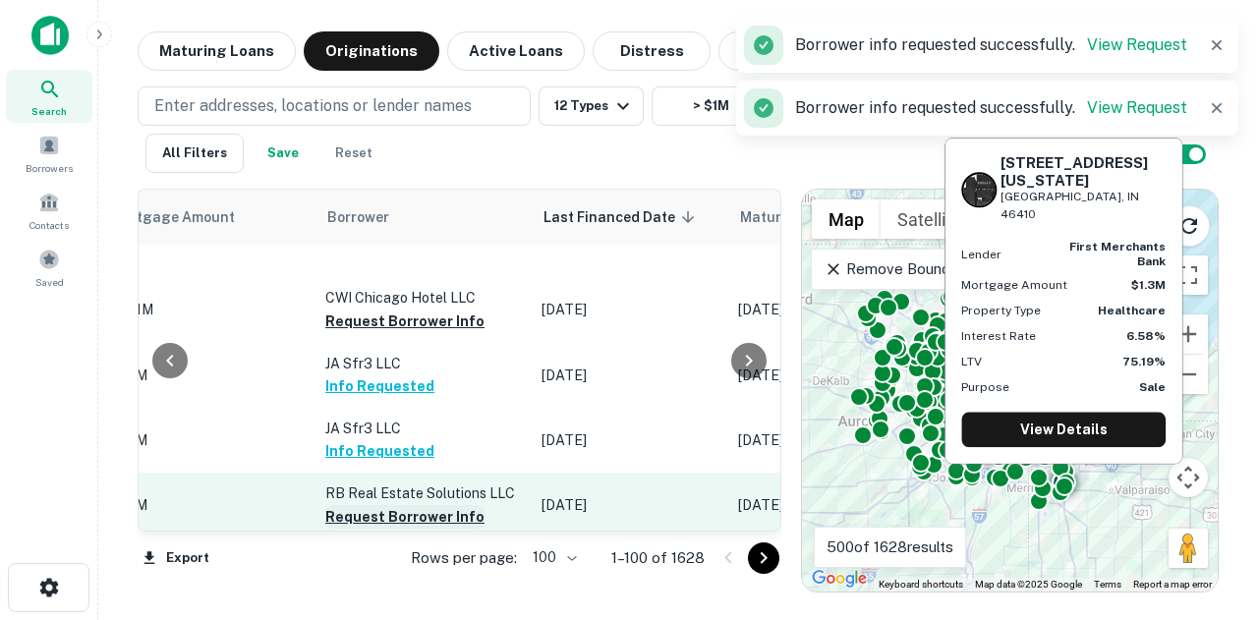
click at [432, 505] on button "Request Borrower Info" at bounding box center [404, 517] width 159 height 24
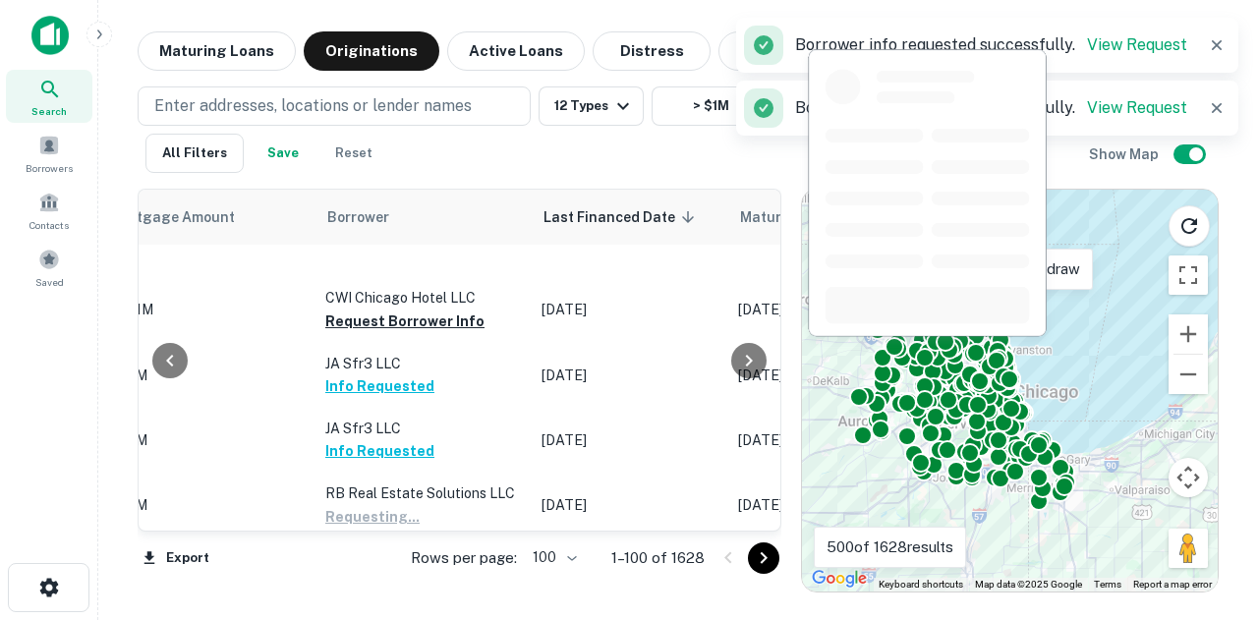
click at [421, 570] on button "Request Borrower Info" at bounding box center [404, 582] width 159 height 24
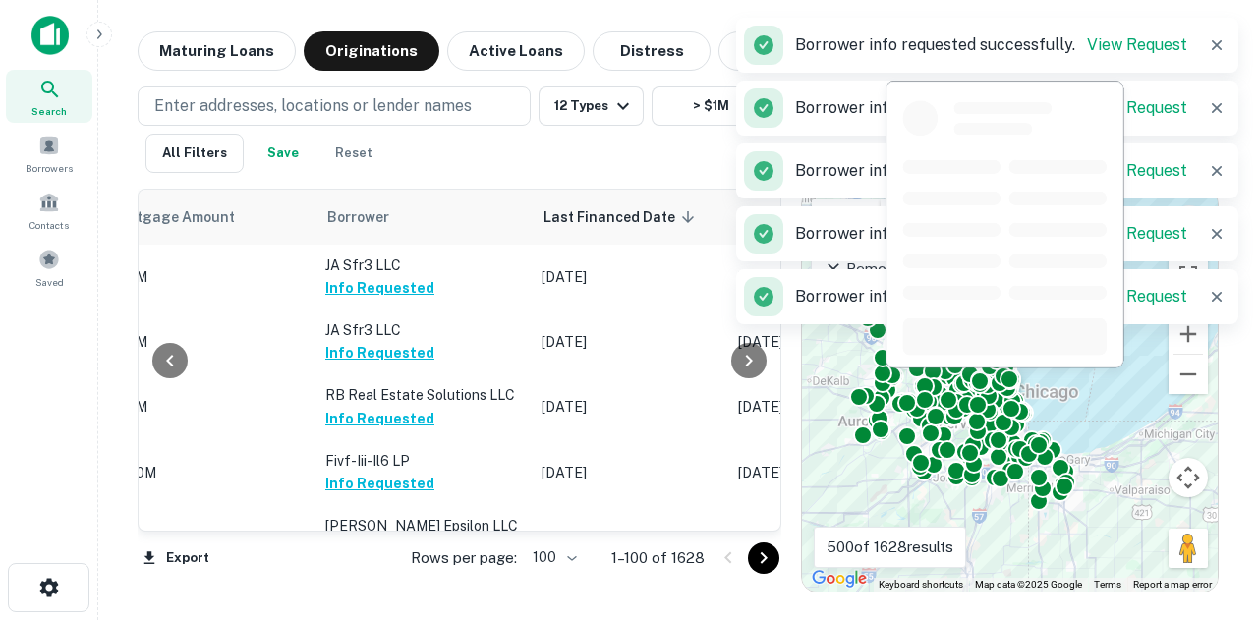
click at [430, 594] on button "Request Borrower Info" at bounding box center [404, 606] width 159 height 24
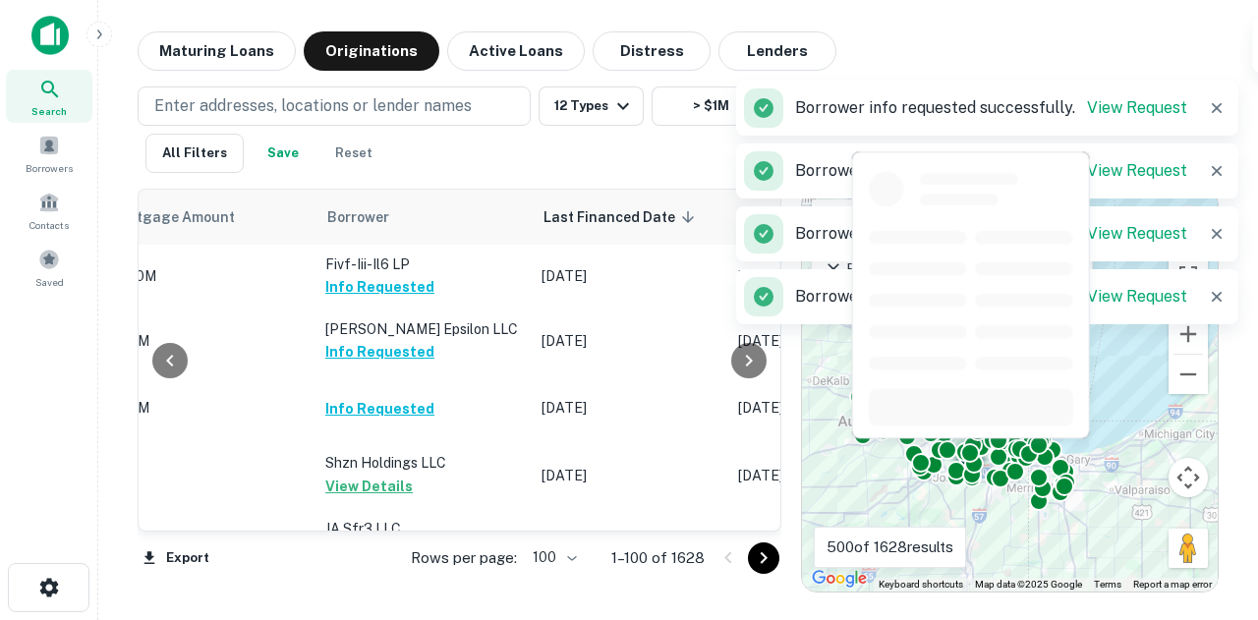
scroll to position [3439, 1011]
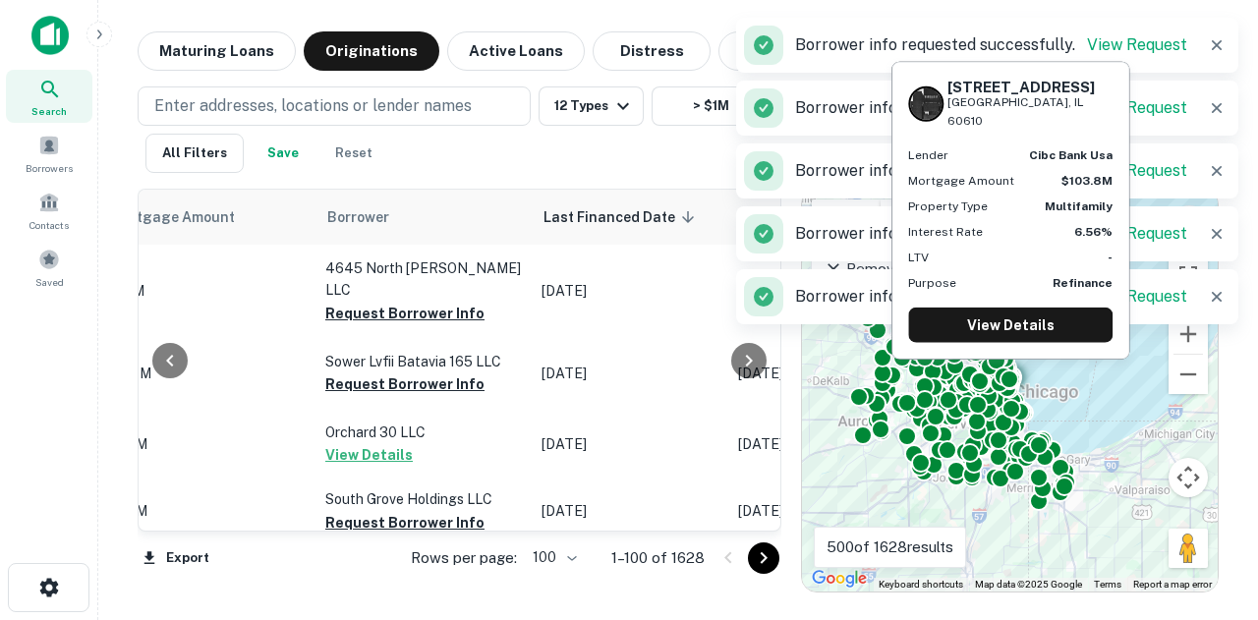
click at [436, 578] on button "Request Borrower Info" at bounding box center [404, 590] width 159 height 24
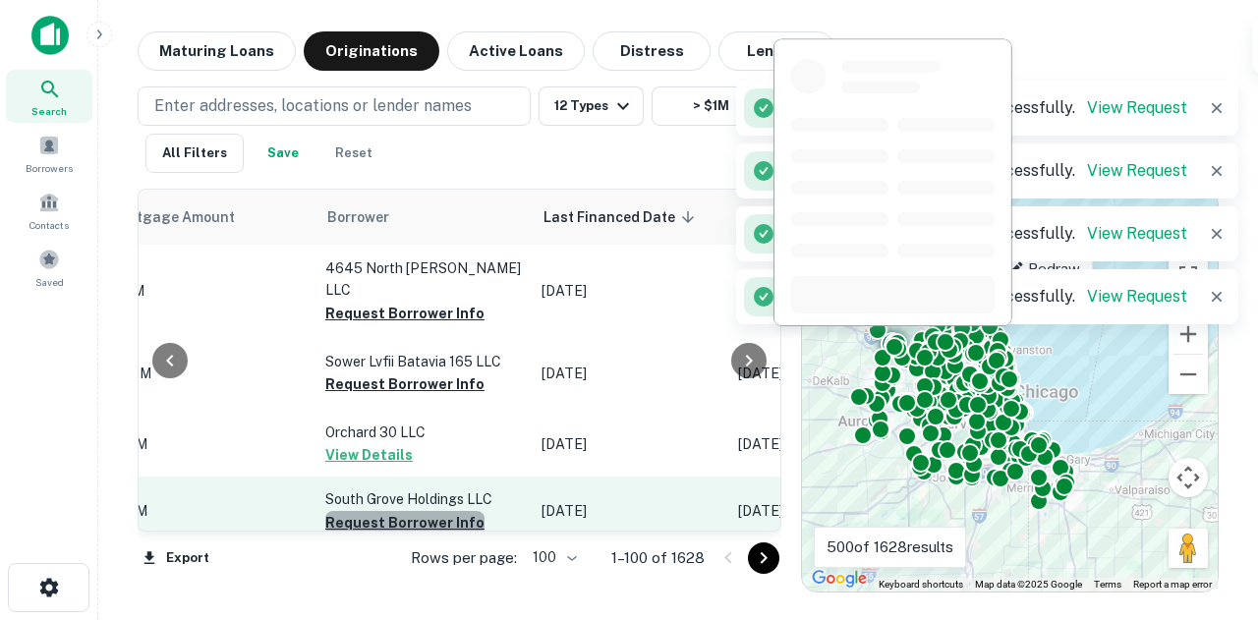
click at [444, 511] on button "Request Borrower Info" at bounding box center [404, 523] width 159 height 24
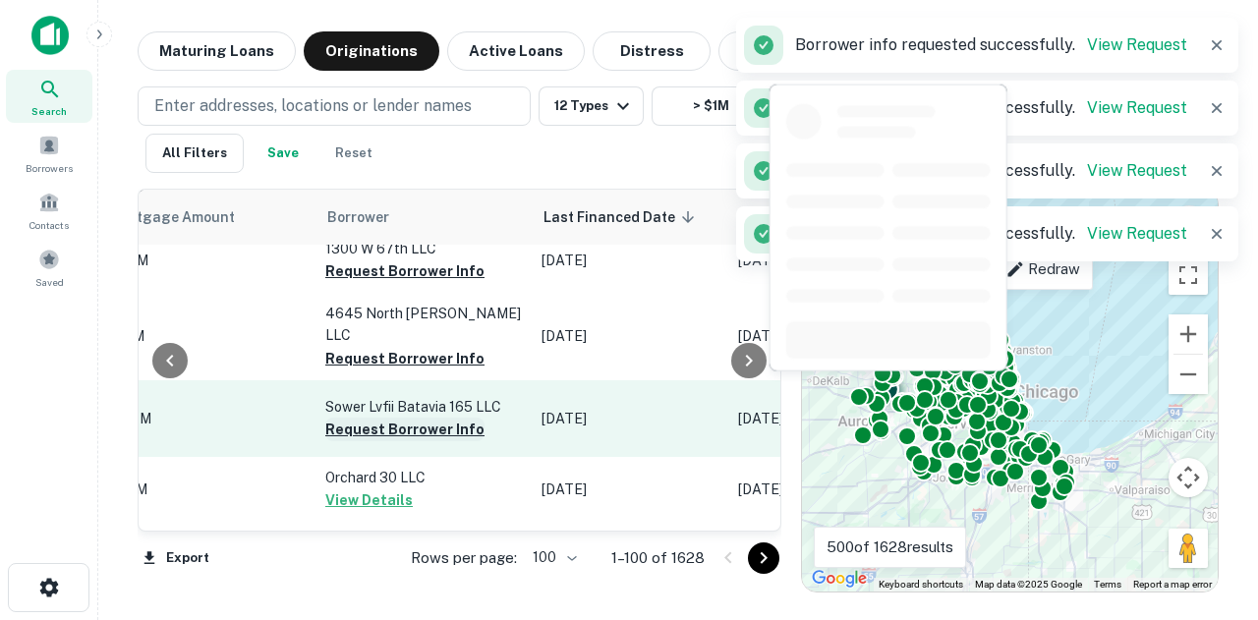
scroll to position [3243, 1011]
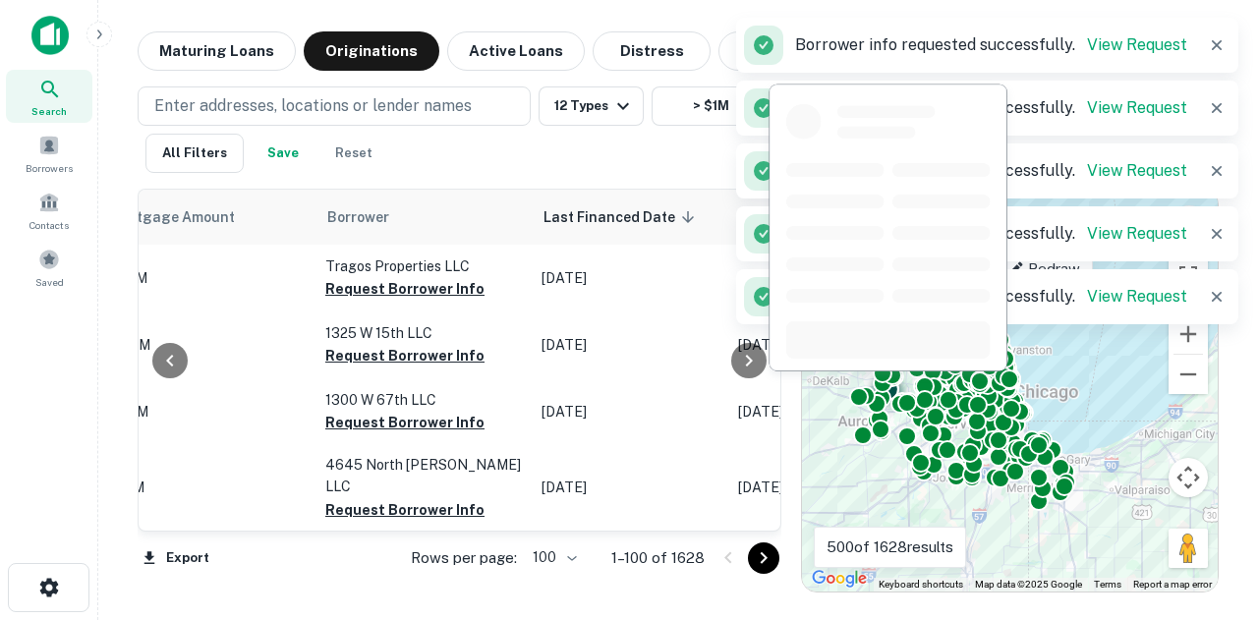
click at [441, 569] on button "Request Borrower Info" at bounding box center [404, 581] width 159 height 24
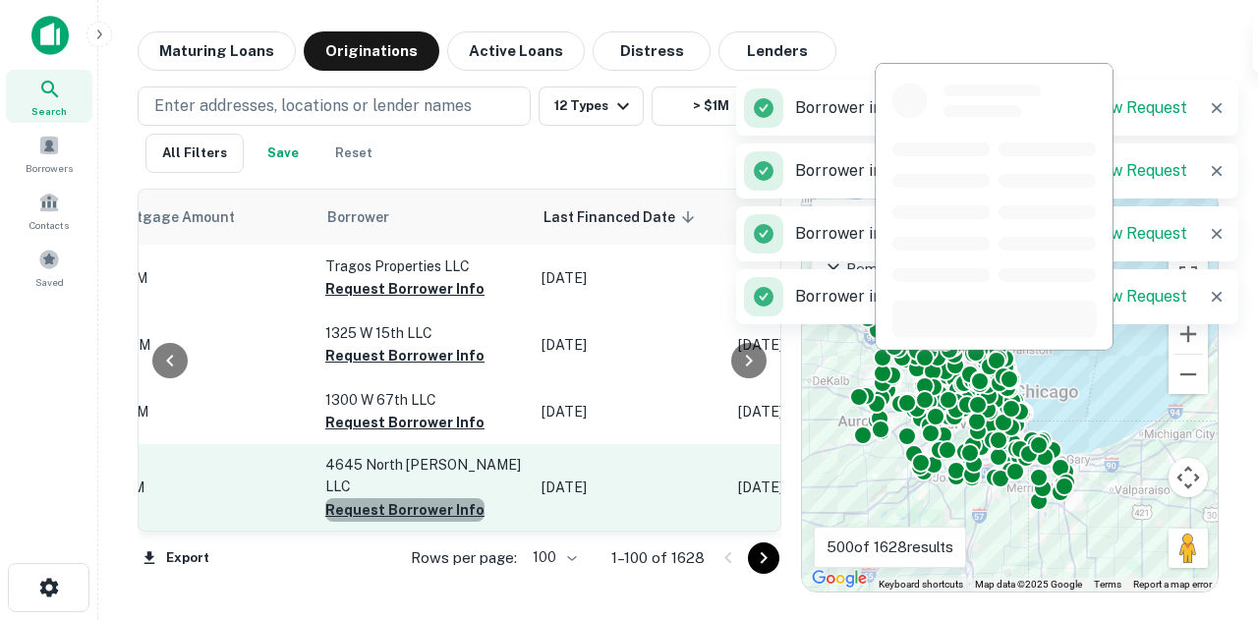
click at [442, 498] on button "Request Borrower Info" at bounding box center [404, 510] width 159 height 24
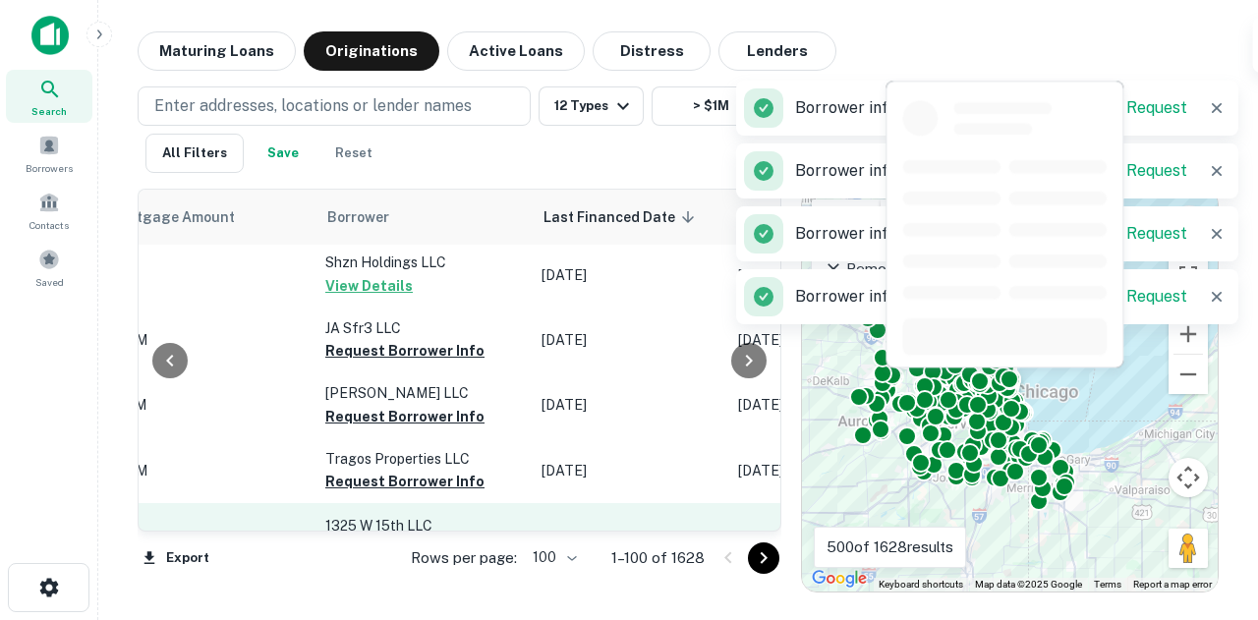
scroll to position [3046, 1011]
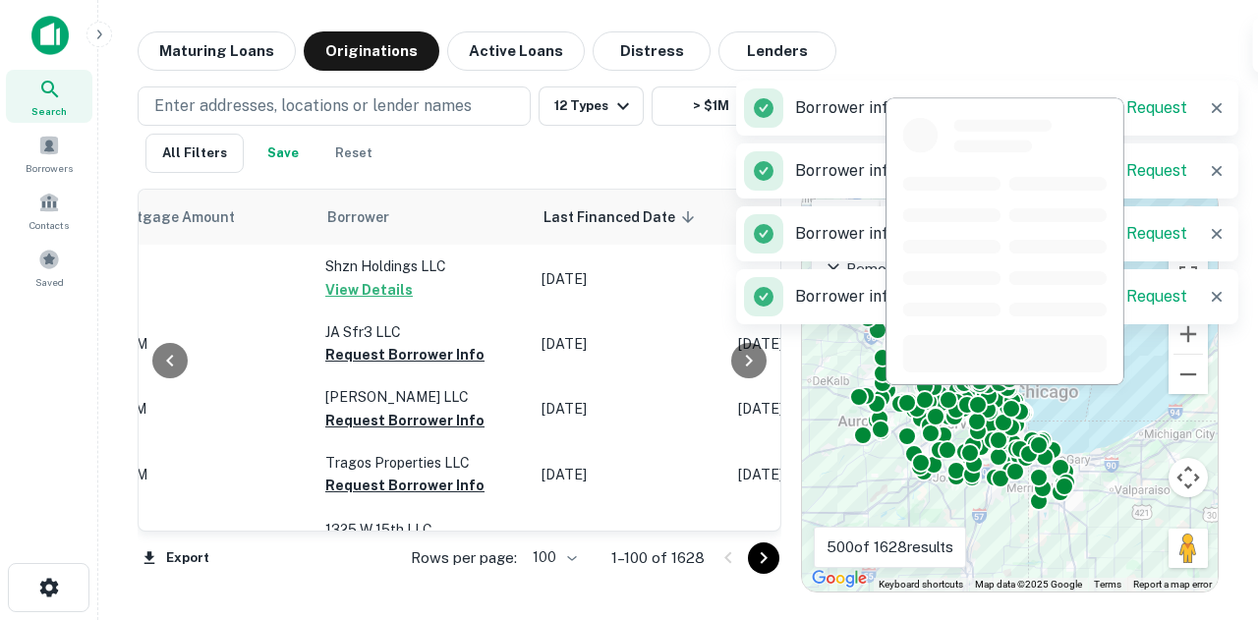
click at [426, 607] on button "Request Borrower Info" at bounding box center [404, 619] width 159 height 24
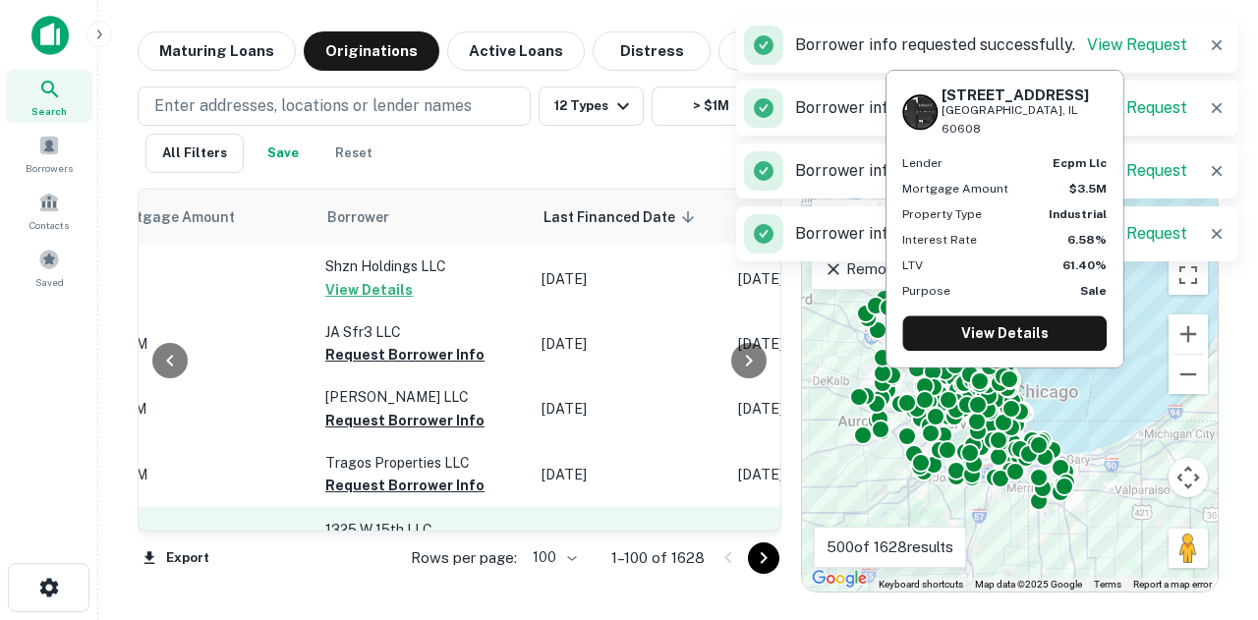
click at [435, 540] on button "Request Borrower Info" at bounding box center [404, 552] width 159 height 24
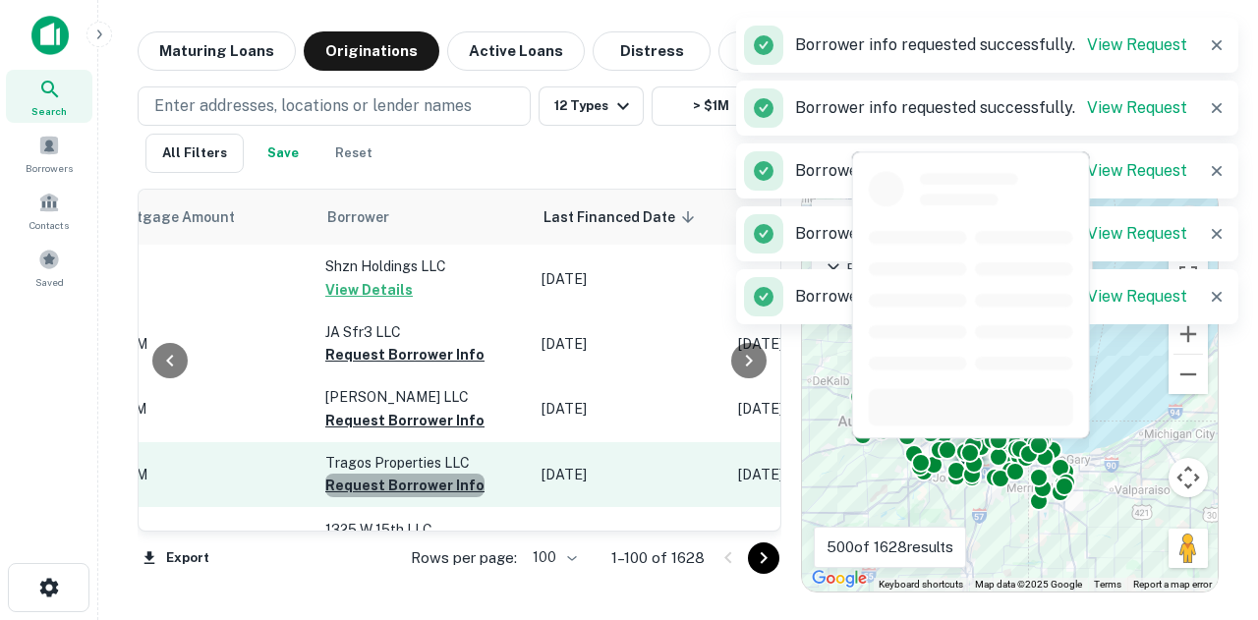
click at [444, 474] on button "Request Borrower Info" at bounding box center [404, 486] width 159 height 24
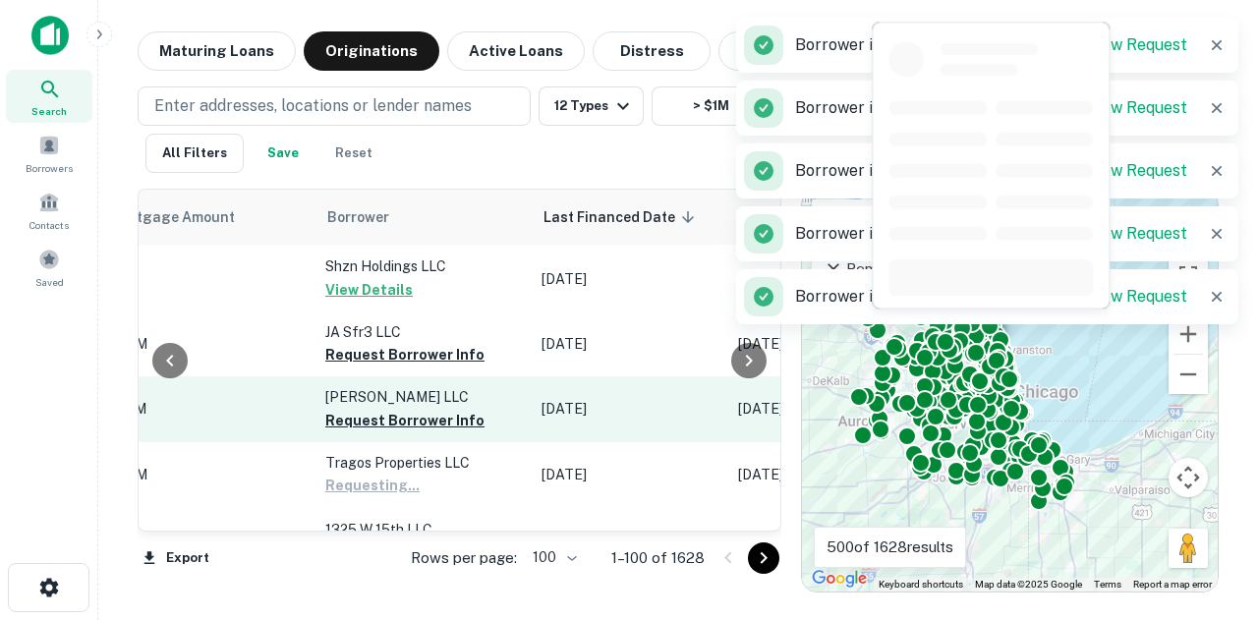
scroll to position [2948, 1011]
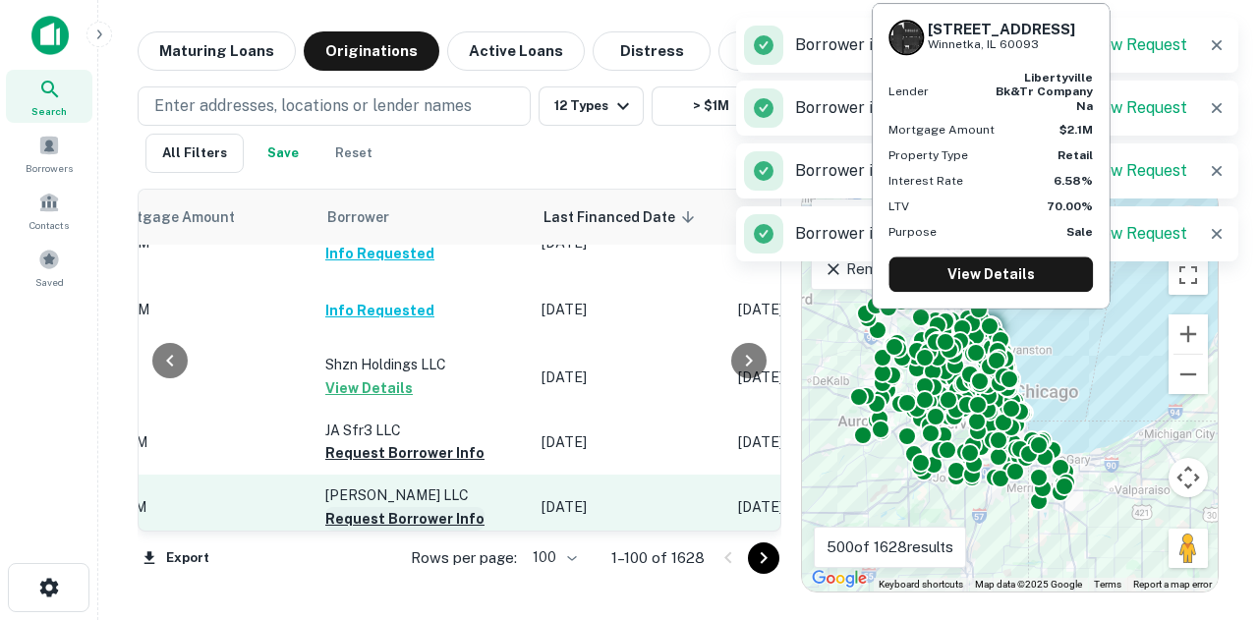
click at [446, 507] on button "Request Borrower Info" at bounding box center [404, 519] width 159 height 24
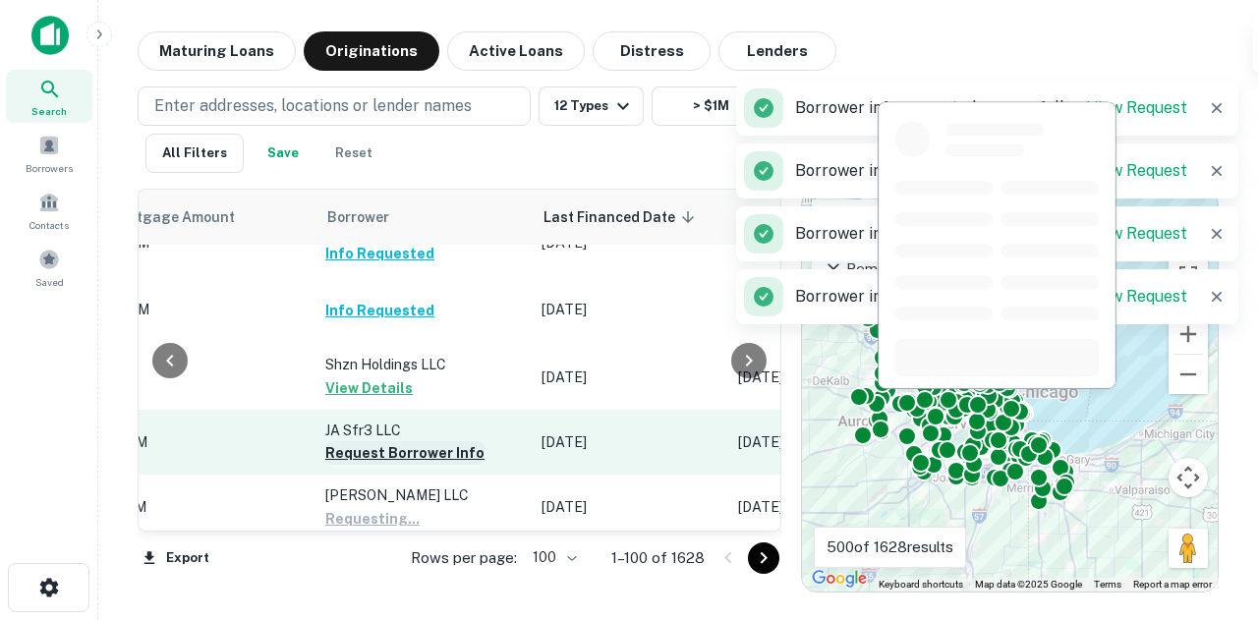
click at [446, 441] on button "Request Borrower Info" at bounding box center [404, 453] width 159 height 24
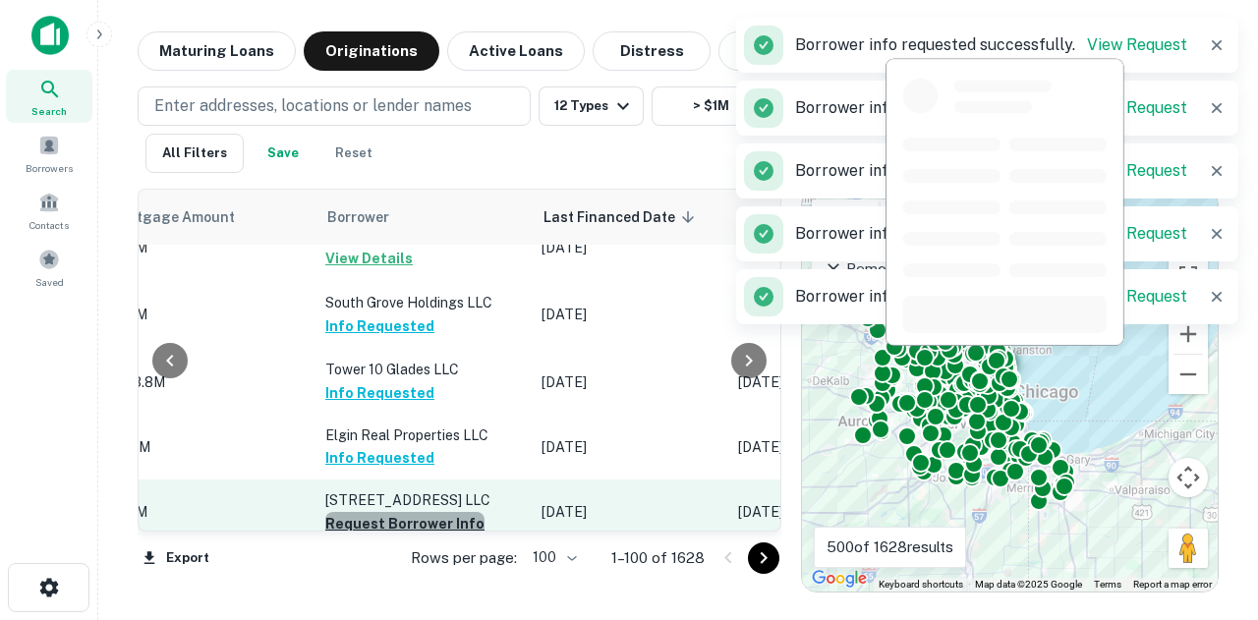
click at [432, 512] on button "Request Borrower Info" at bounding box center [404, 524] width 159 height 24
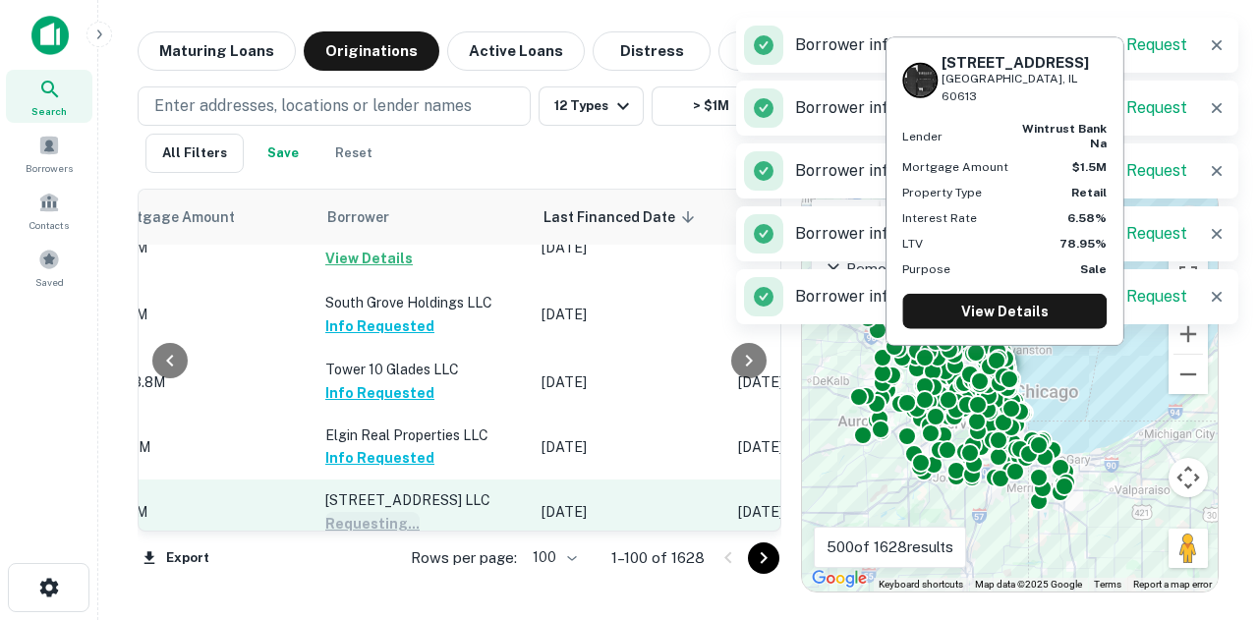
scroll to position [3833, 1011]
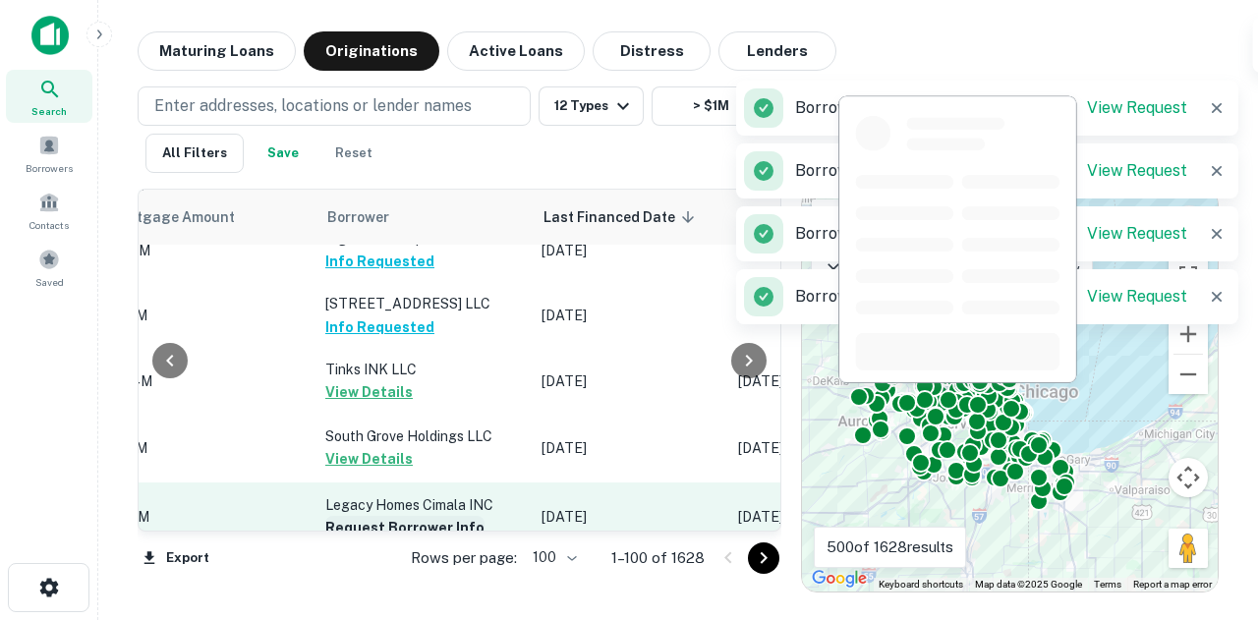
click at [432, 516] on button "Request Borrower Info" at bounding box center [404, 528] width 159 height 24
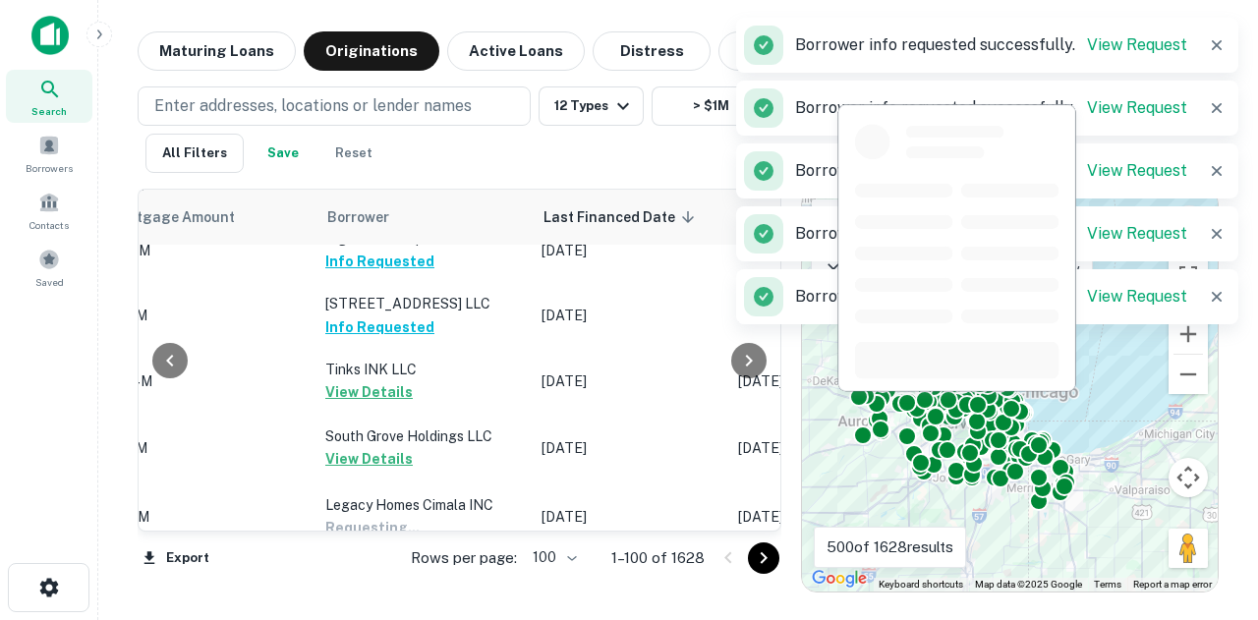
click at [411, 604] on button "Request Borrower Info" at bounding box center [404, 616] width 159 height 24
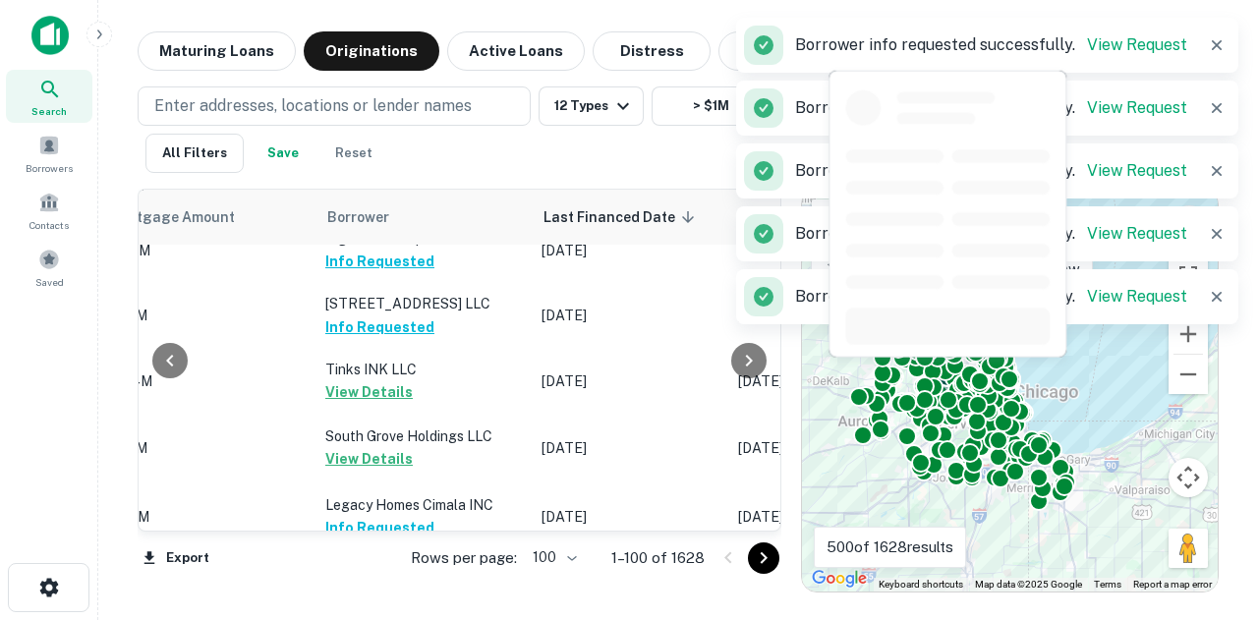
scroll to position [4029, 1011]
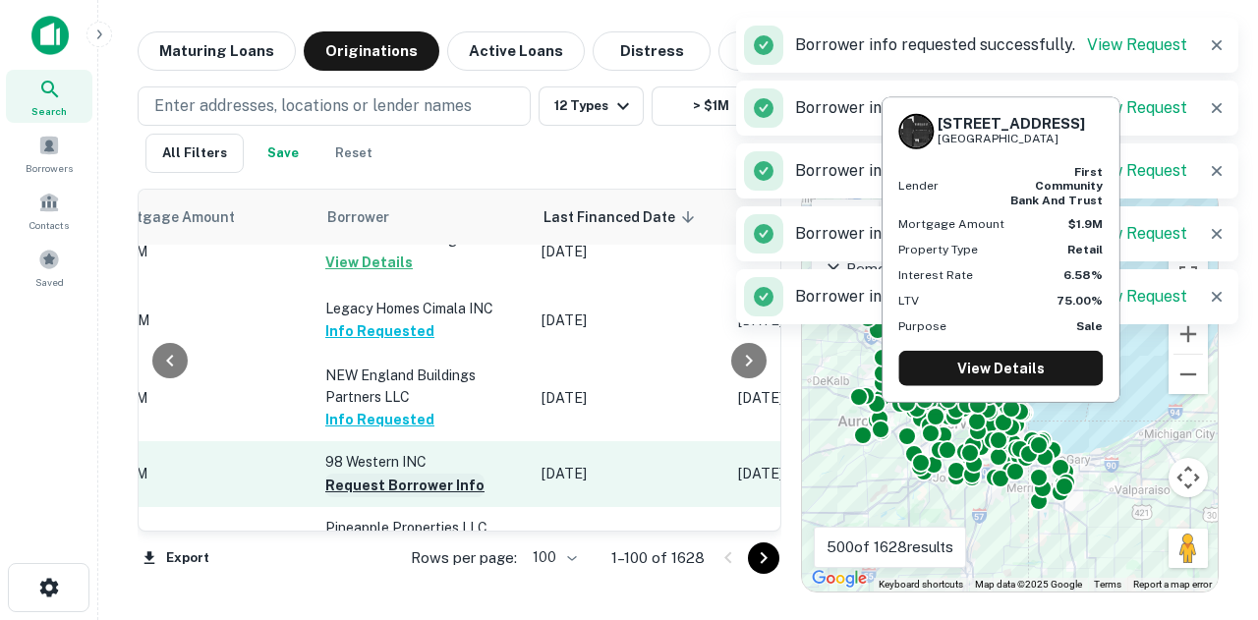
click at [440, 474] on button "Request Borrower Info" at bounding box center [404, 486] width 159 height 24
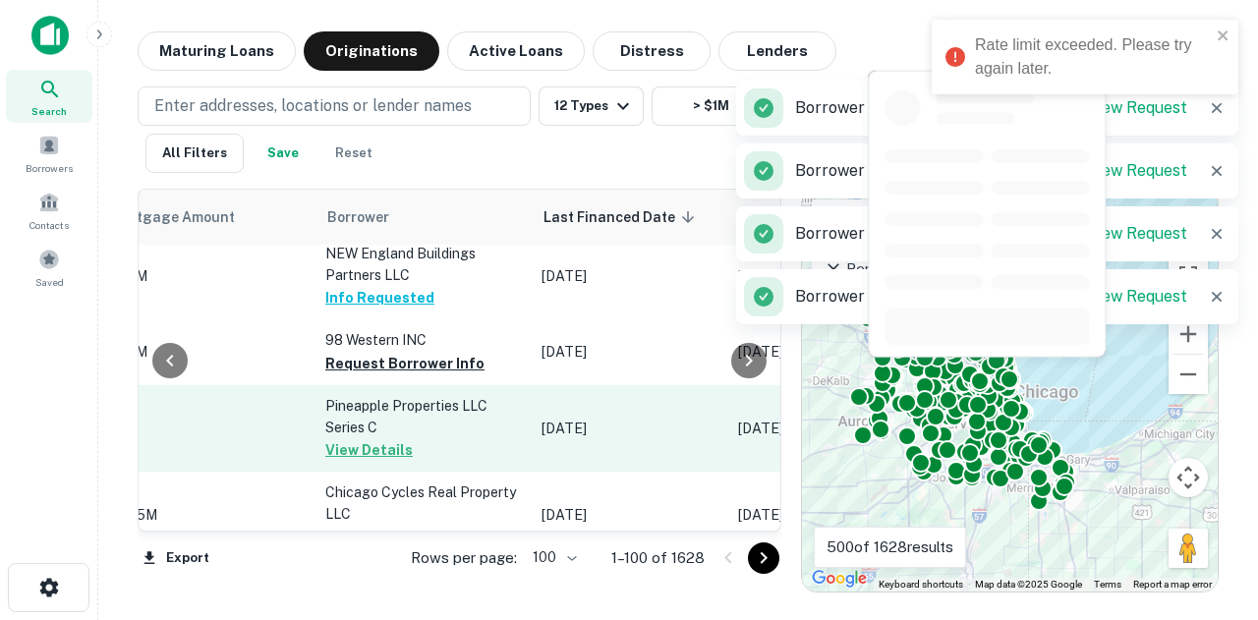
scroll to position [4226, 1011]
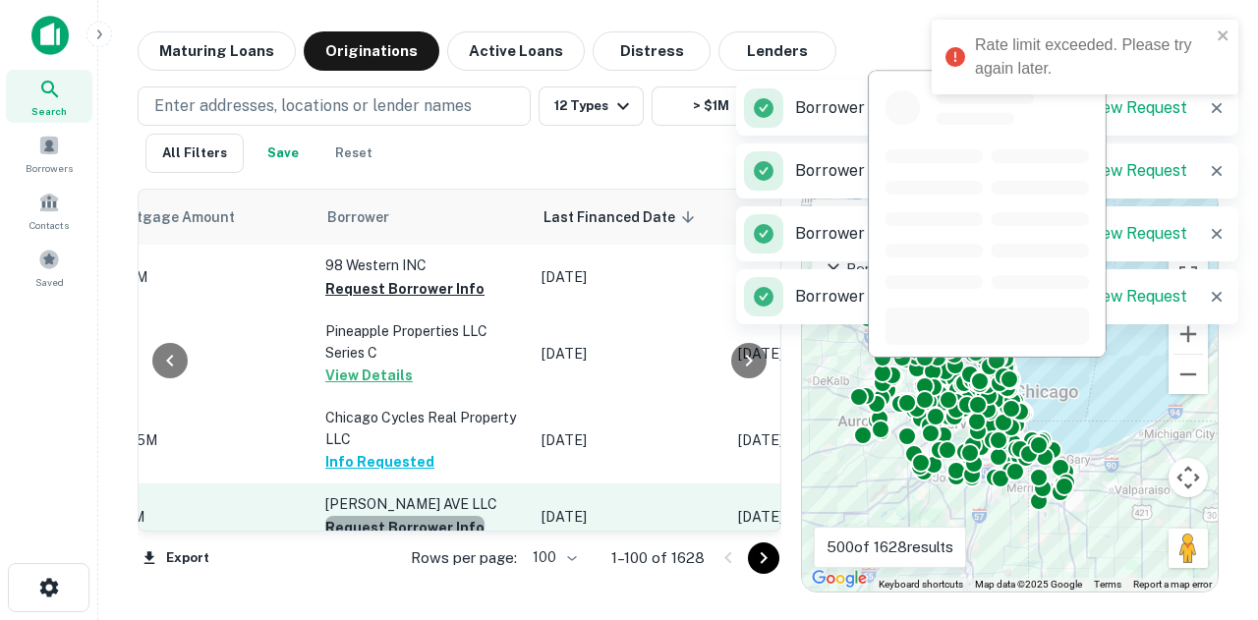
click at [445, 516] on button "Request Borrower Info" at bounding box center [404, 528] width 159 height 24
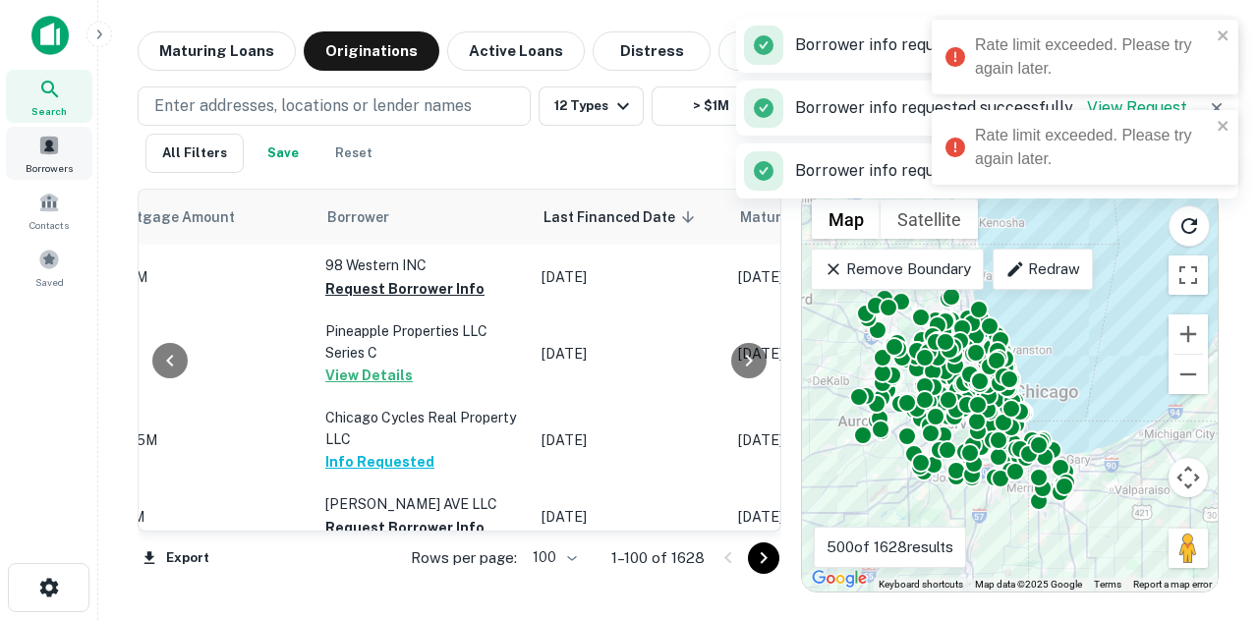
click at [61, 176] on div "Borrowers" at bounding box center [49, 153] width 86 height 53
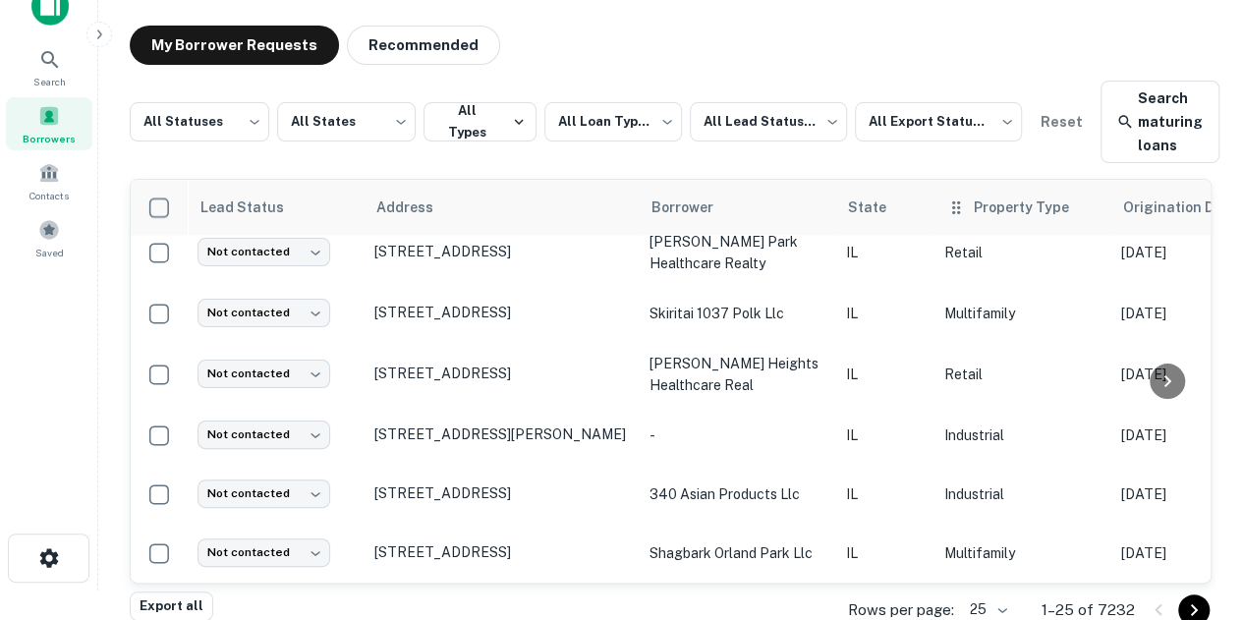
scroll to position [45, 0]
